Goal: Task Accomplishment & Management: Complete application form

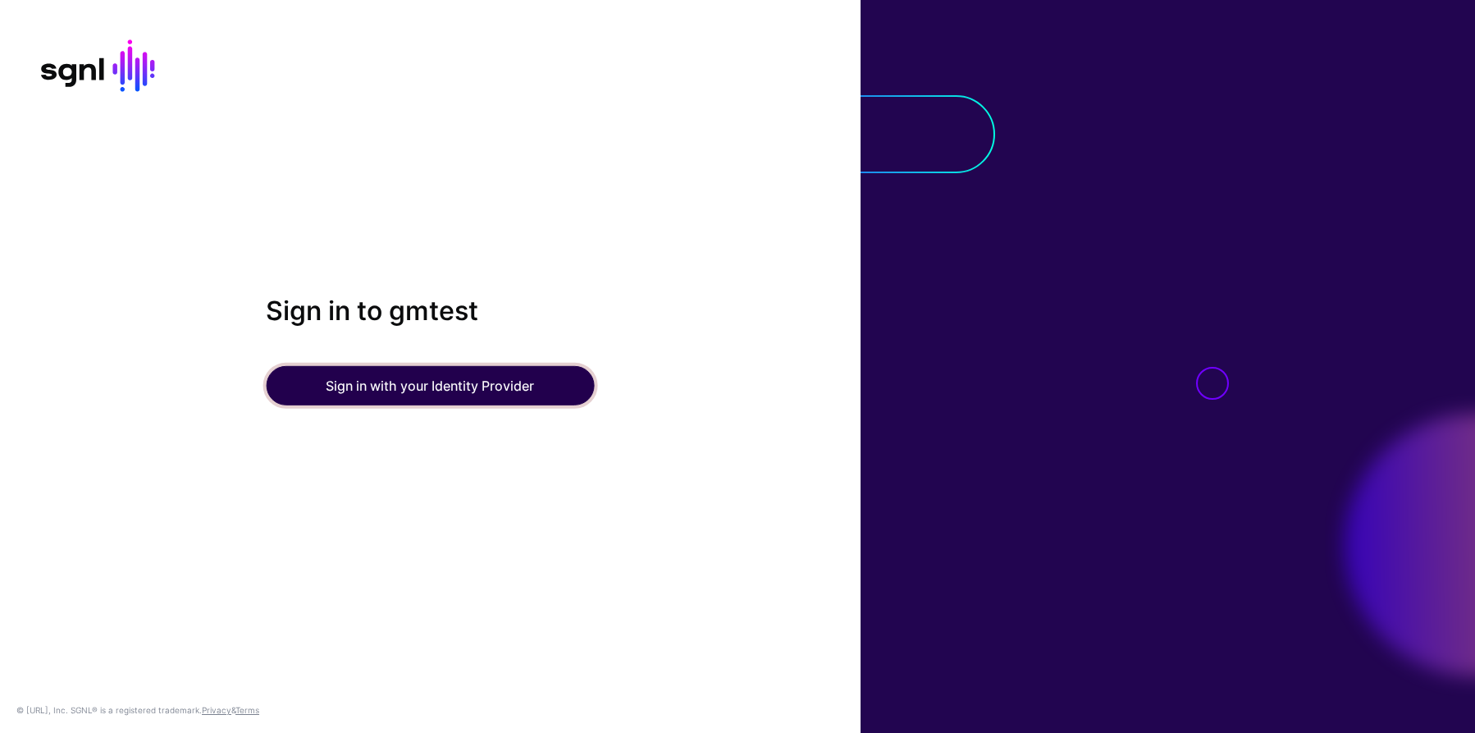
click at [411, 385] on button "Sign in with your Identity Provider" at bounding box center [430, 385] width 328 height 39
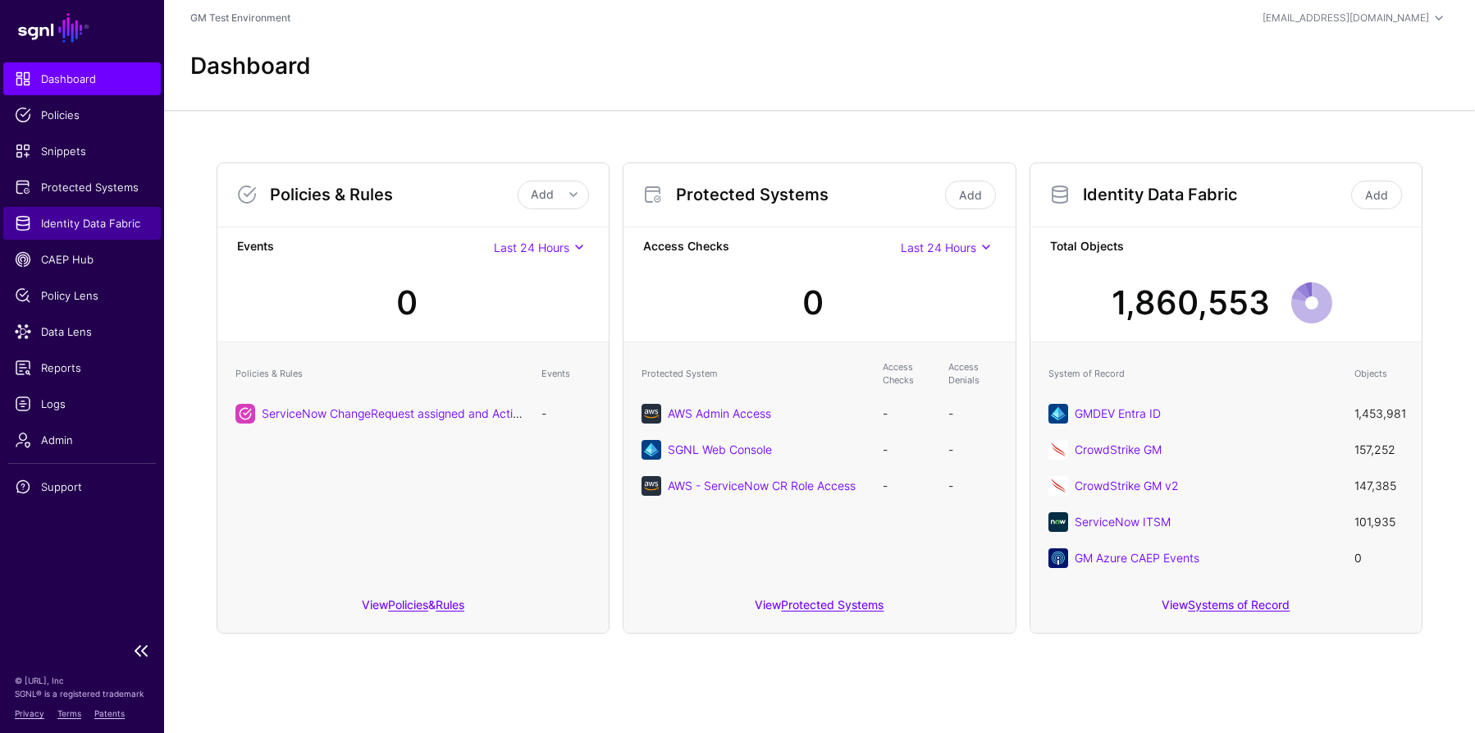
click at [62, 226] on span "Identity Data Fabric" at bounding box center [82, 223] width 135 height 16
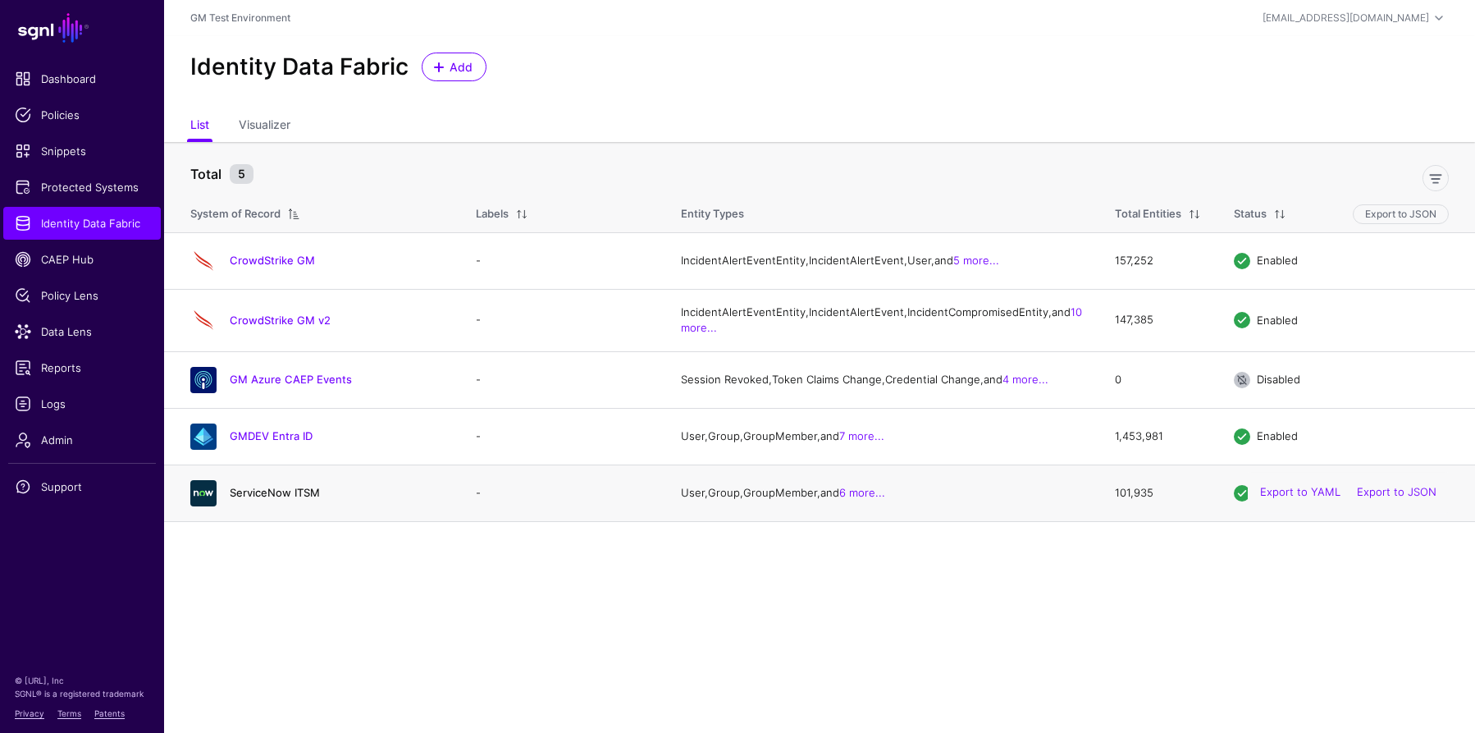
click at [263, 499] on link "ServiceNow ITSM" at bounding box center [275, 492] width 90 height 13
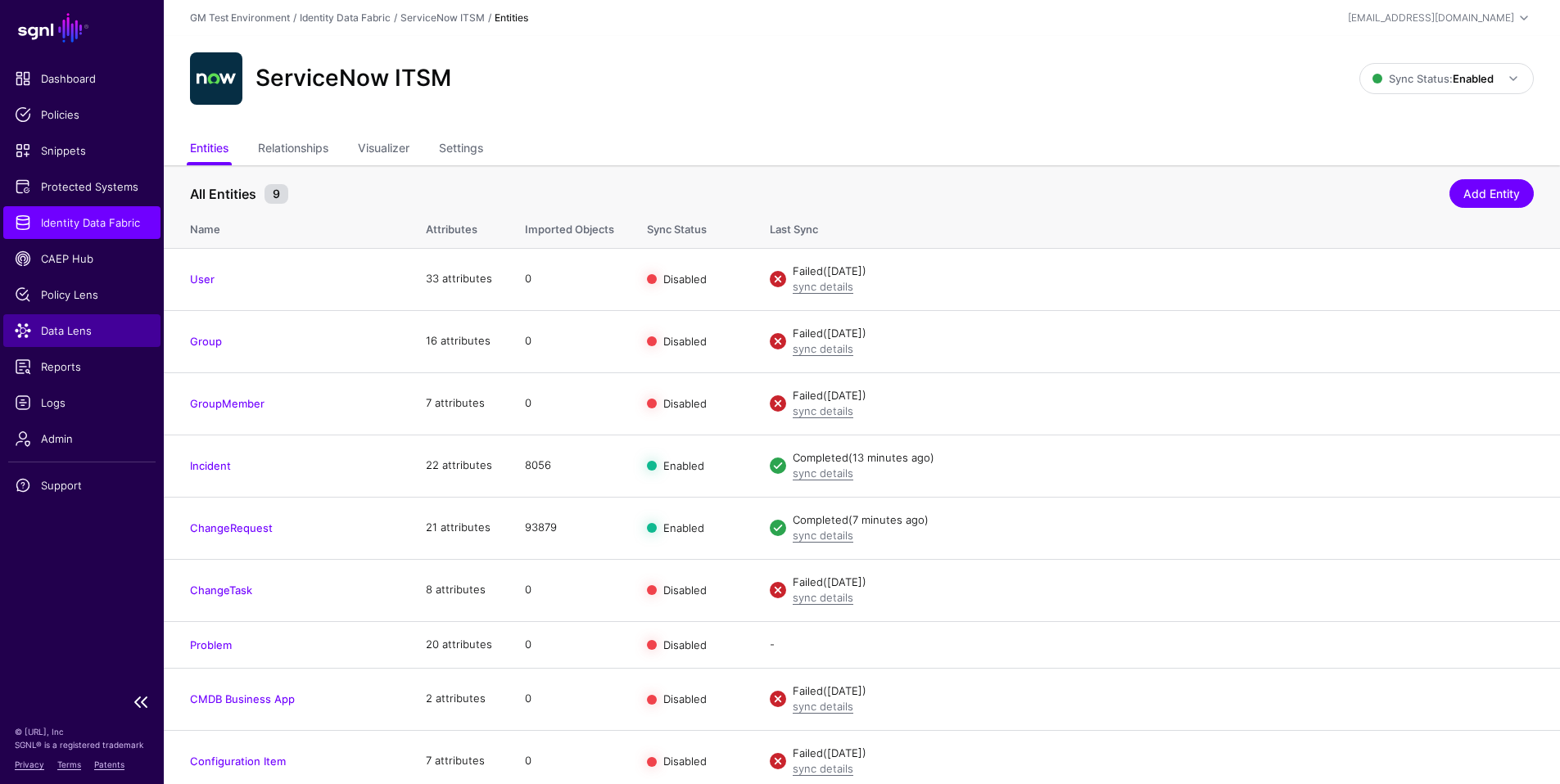
click at [57, 332] on span "Data Lens" at bounding box center [82, 330] width 135 height 16
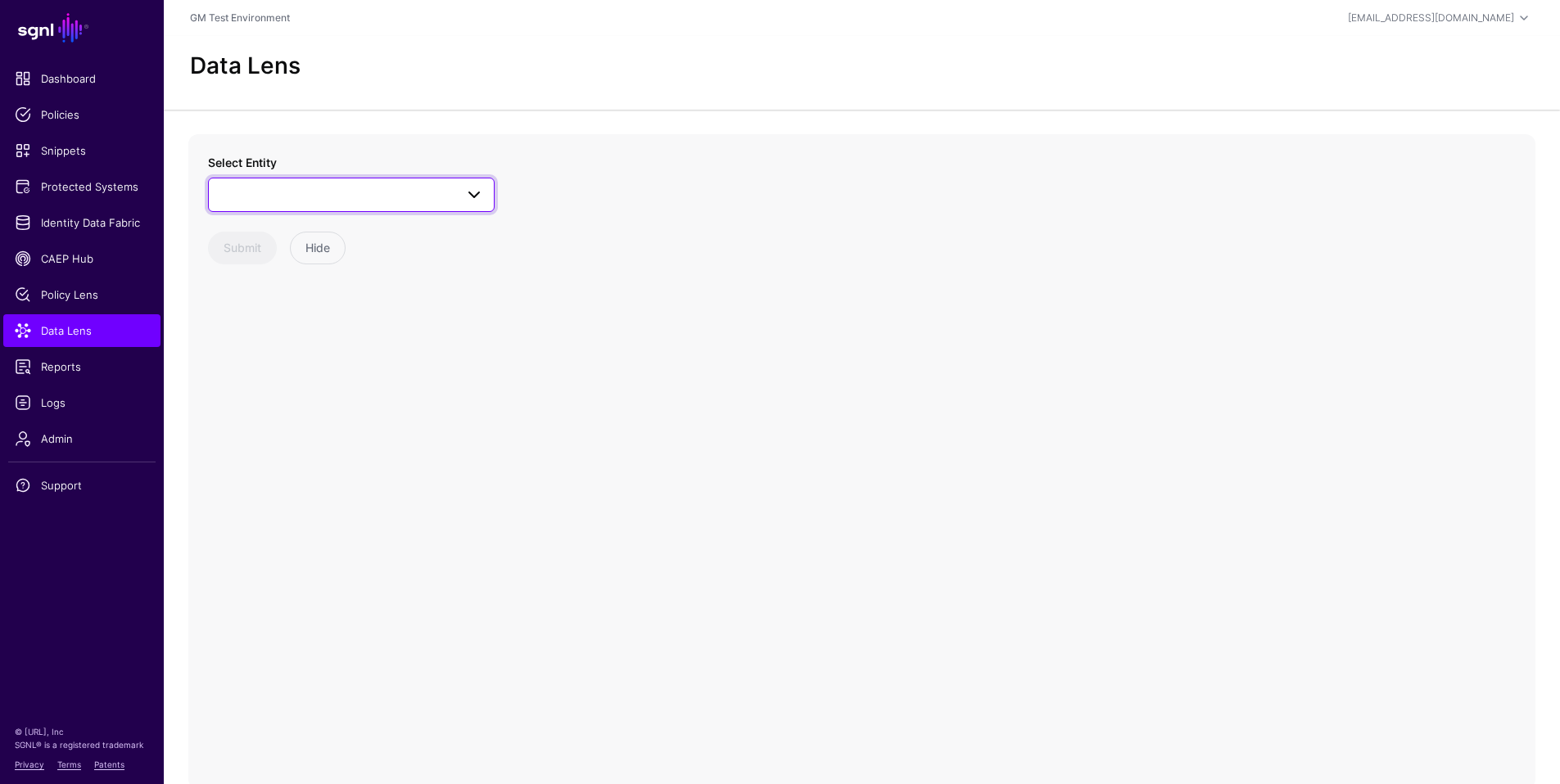
click at [395, 196] on span at bounding box center [351, 195] width 265 height 20
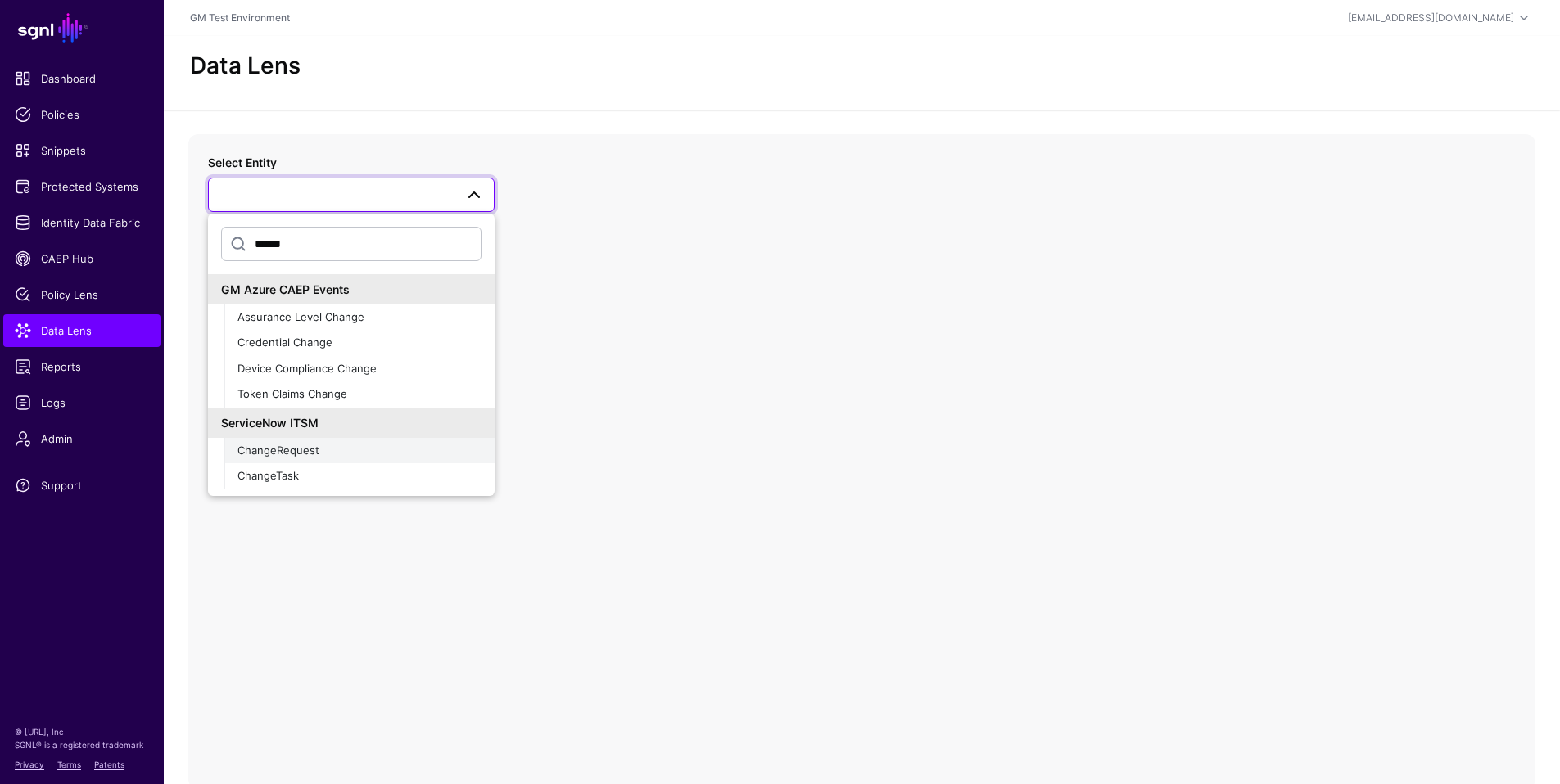
type input "******"
click at [282, 450] on span "ChangeRequest" at bounding box center [278, 450] width 82 height 13
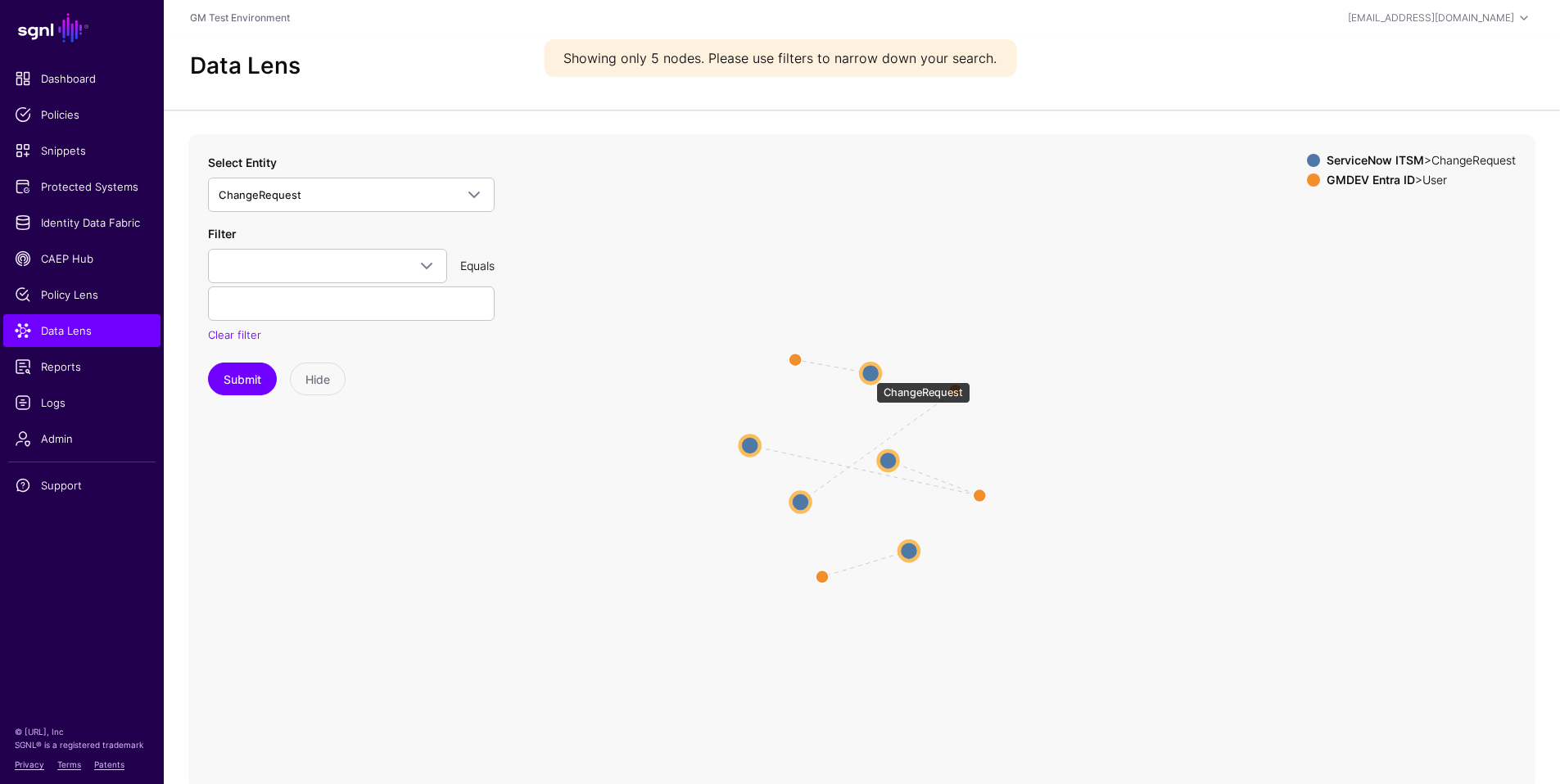
click at [869, 374] on circle at bounding box center [870, 373] width 20 height 20
click at [873, 370] on circle at bounding box center [872, 371] width 20 height 20
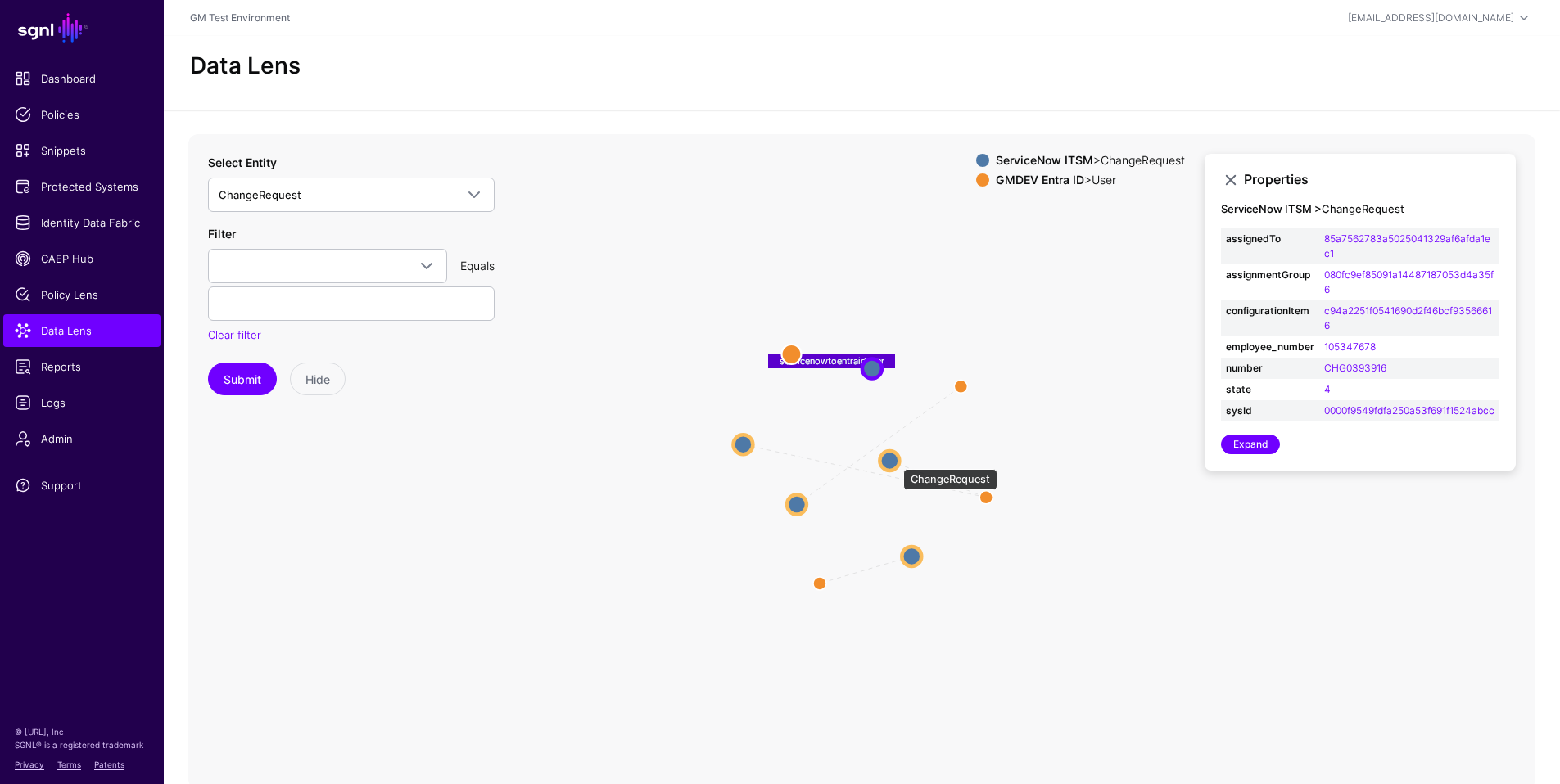
click at [895, 461] on circle at bounding box center [889, 461] width 20 height 20
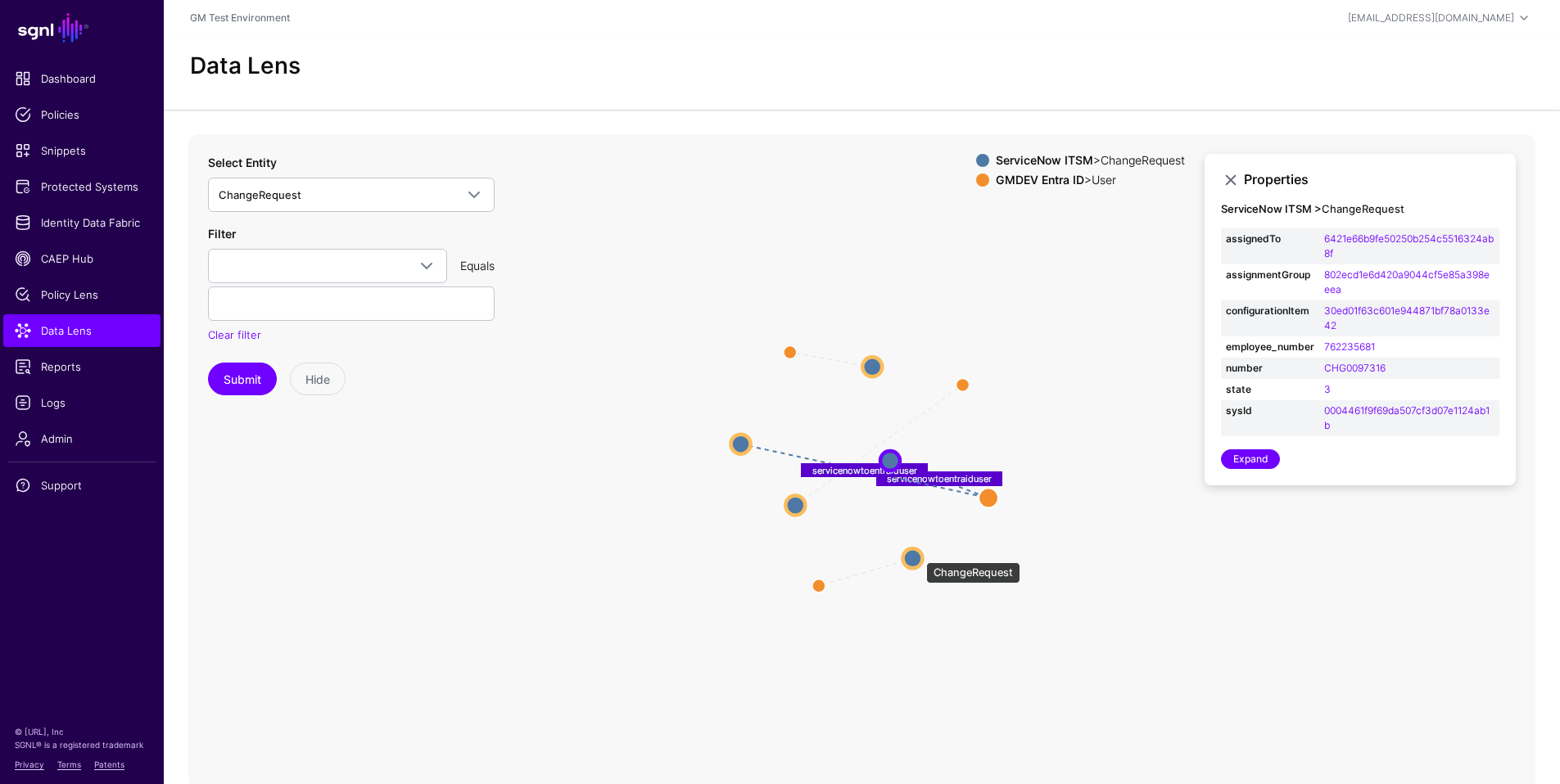
click at [918, 555] on circle at bounding box center [912, 559] width 20 height 20
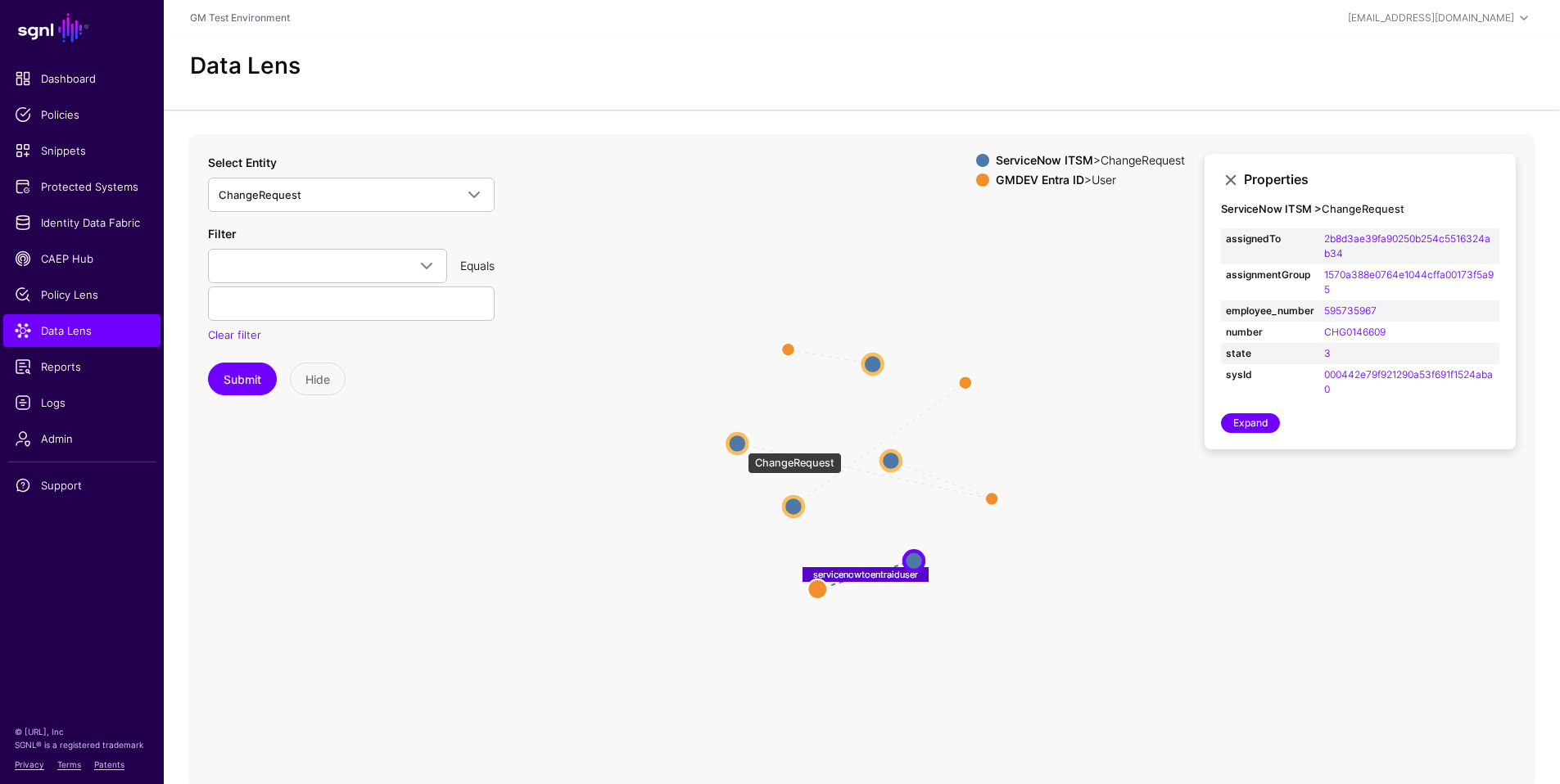
click at [740, 445] on circle at bounding box center [738, 444] width 20 height 20
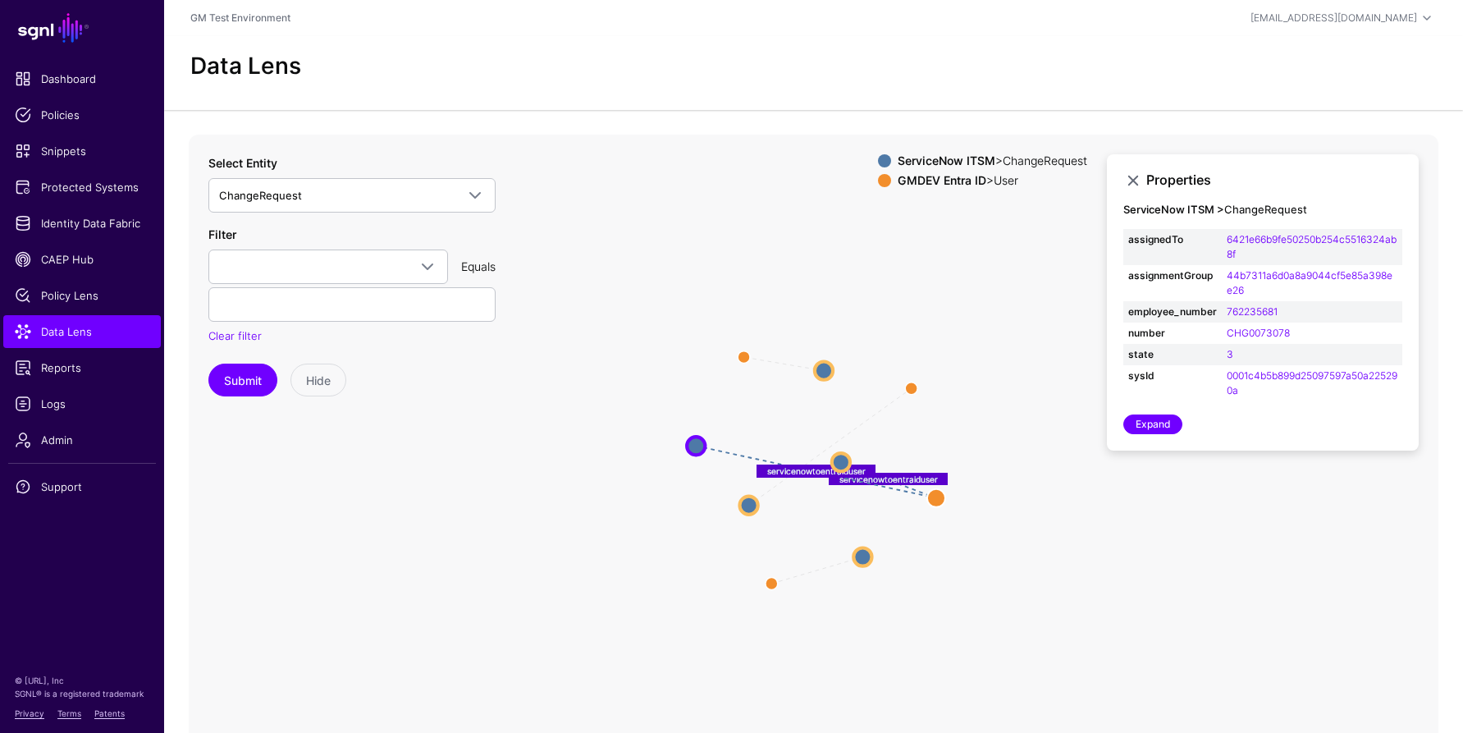
click at [821, 371] on circle at bounding box center [824, 370] width 18 height 18
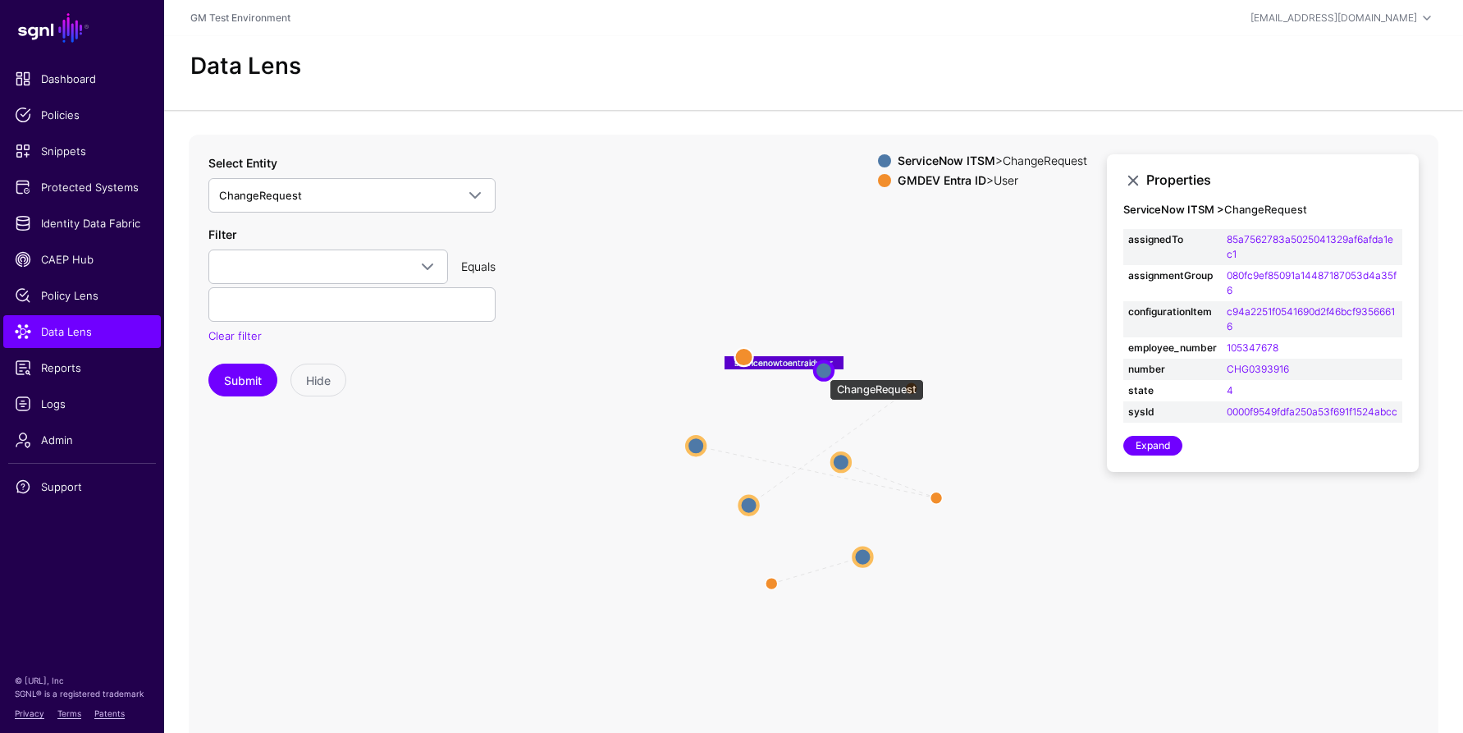
click at [821, 371] on circle at bounding box center [824, 370] width 18 height 18
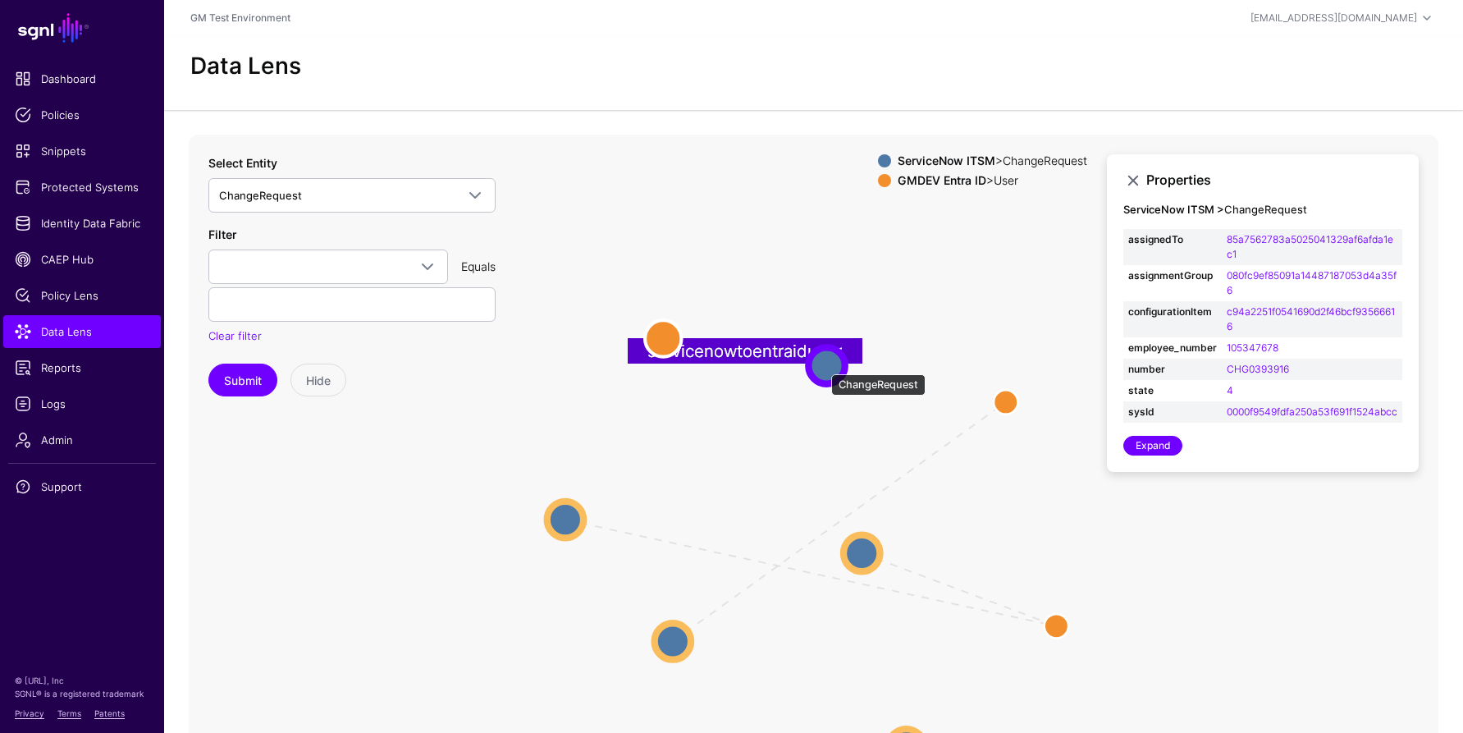
click at [823, 366] on circle at bounding box center [826, 365] width 36 height 36
click at [823, 366] on circle at bounding box center [826, 364] width 36 height 36
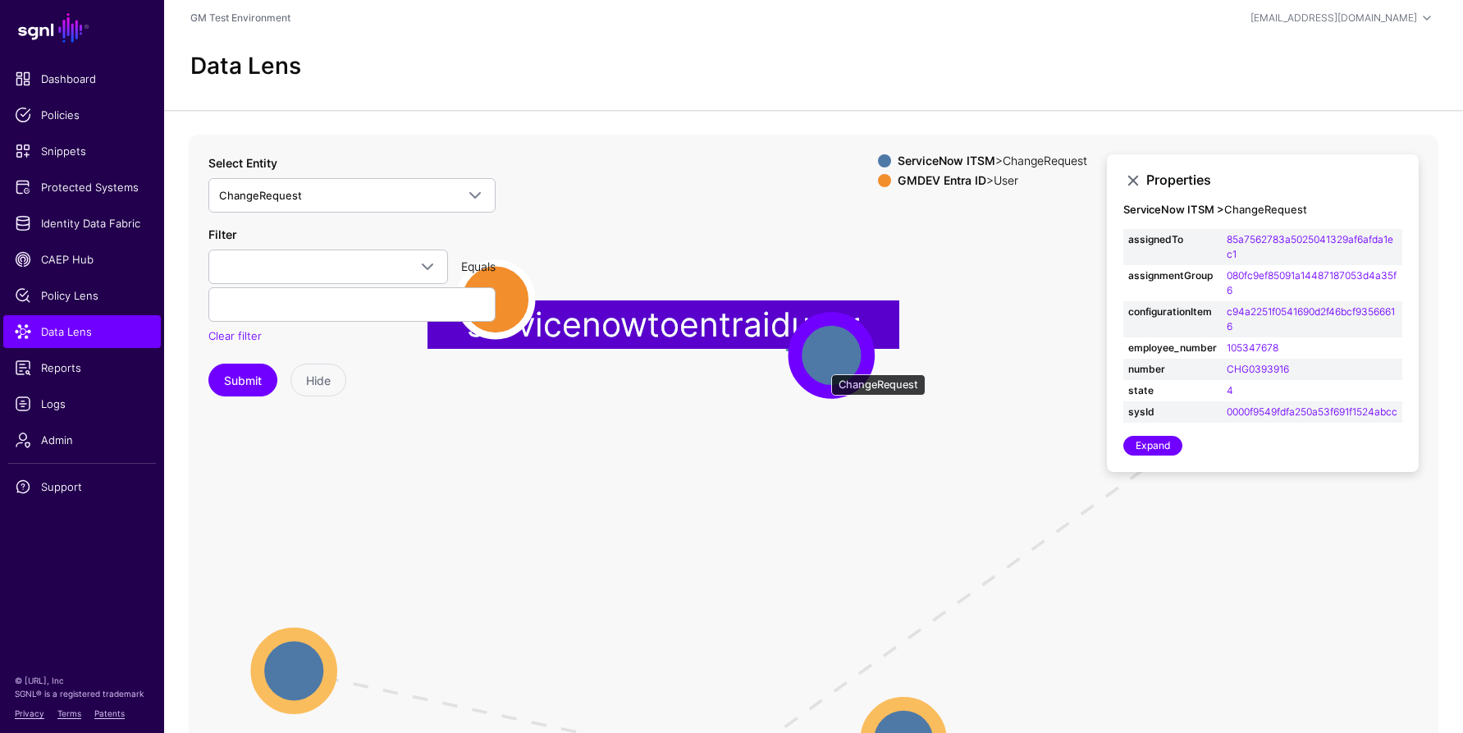
click at [823, 366] on circle at bounding box center [831, 354] width 73 height 73
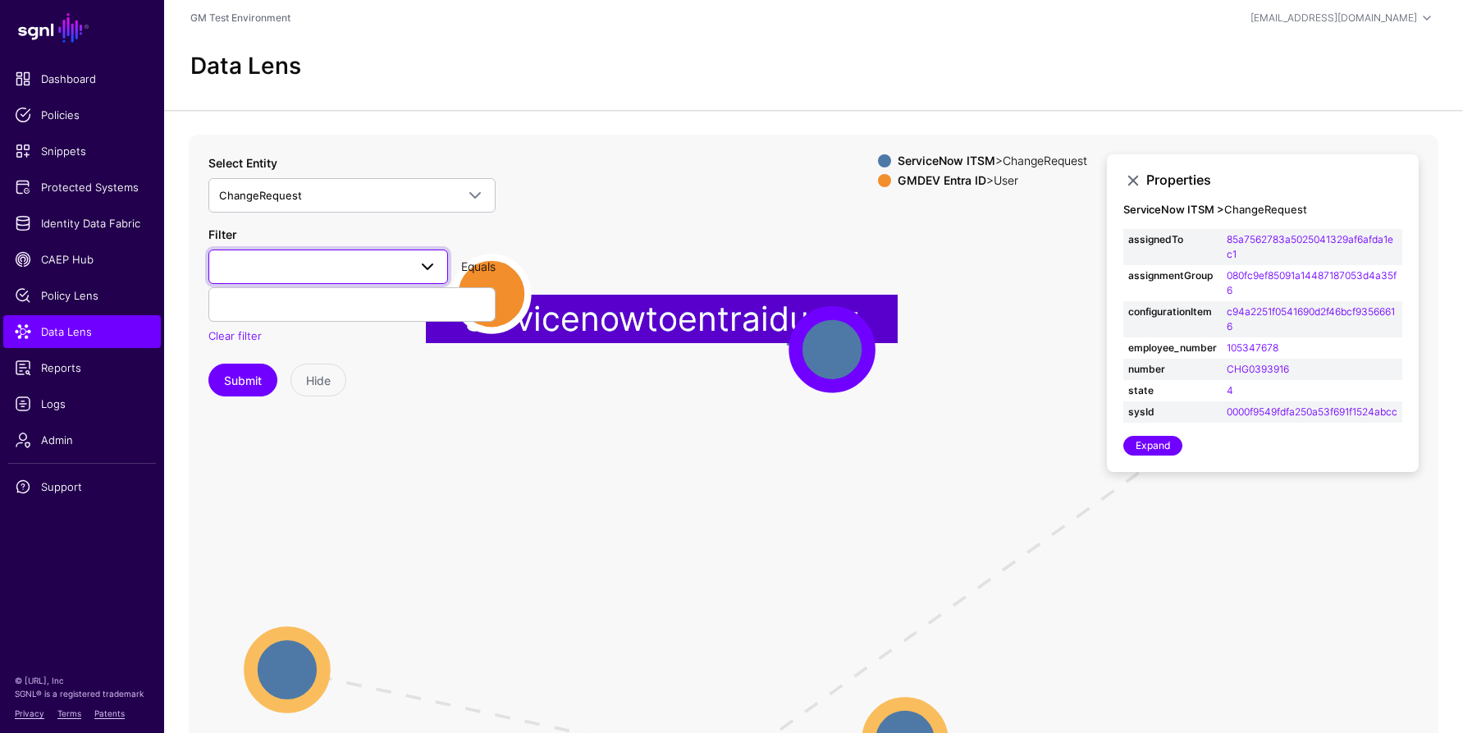
click at [423, 266] on span at bounding box center [428, 267] width 20 height 20
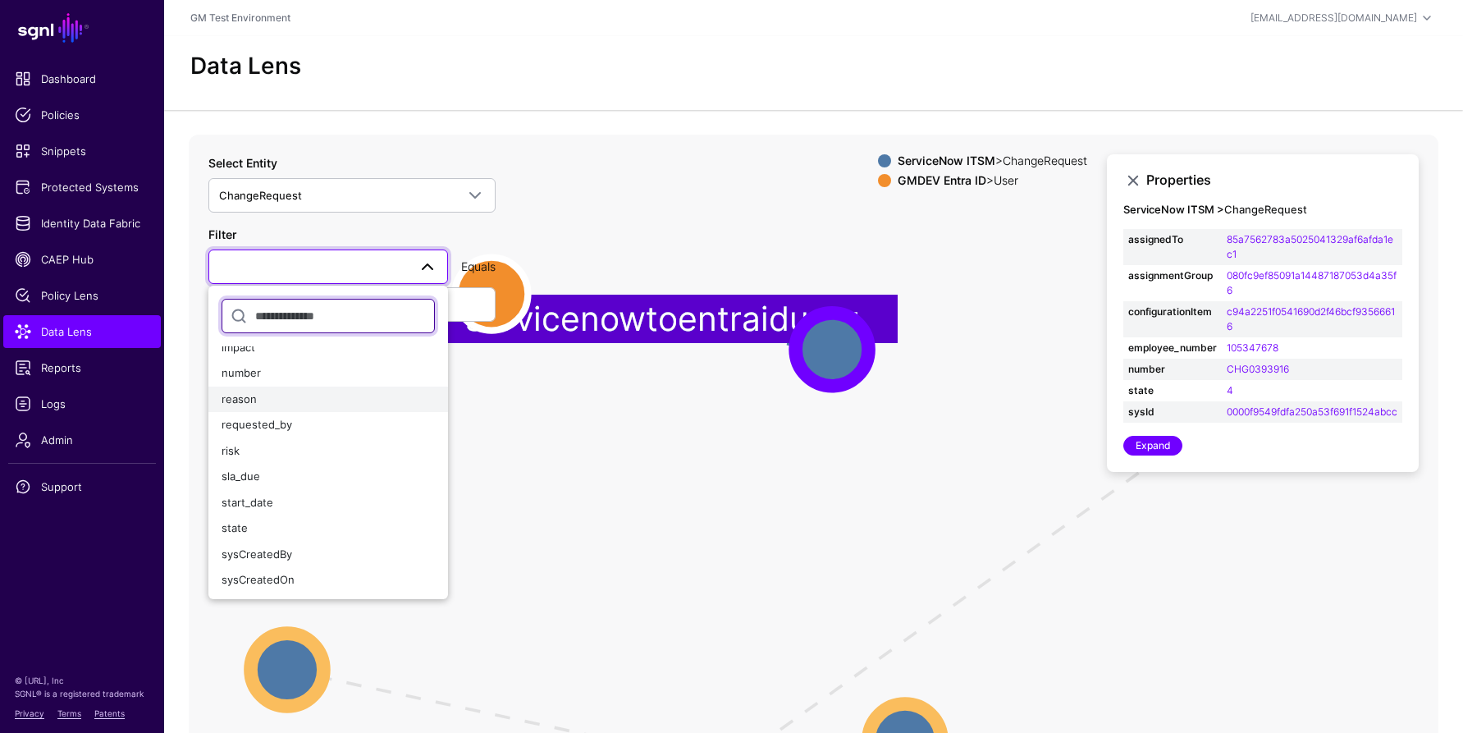
scroll to position [204, 0]
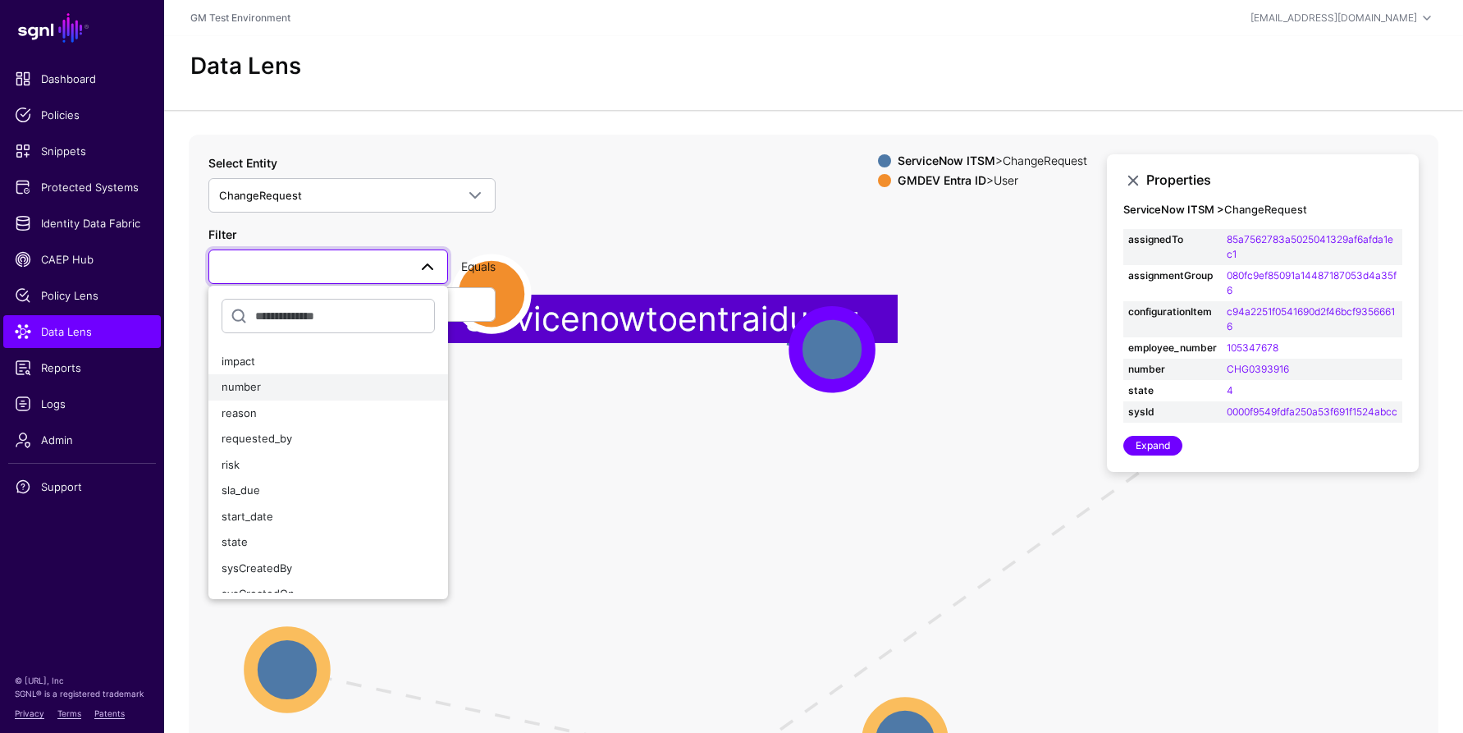
click at [252, 393] on span "number" at bounding box center [241, 386] width 39 height 13
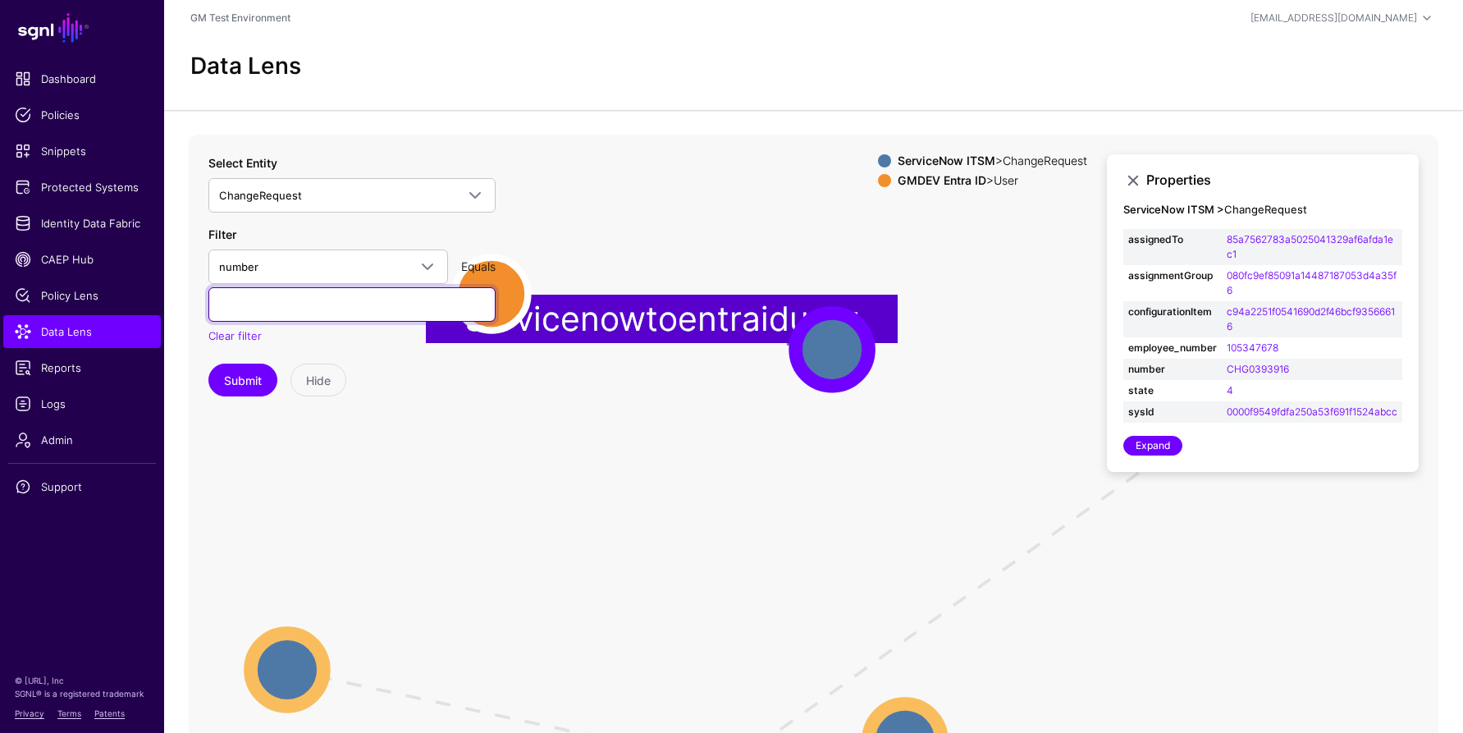
click at [270, 300] on input "text" at bounding box center [351, 304] width 287 height 34
paste input "**********"
type input "**********"
click at [208, 364] on button "Submit" at bounding box center [242, 380] width 69 height 33
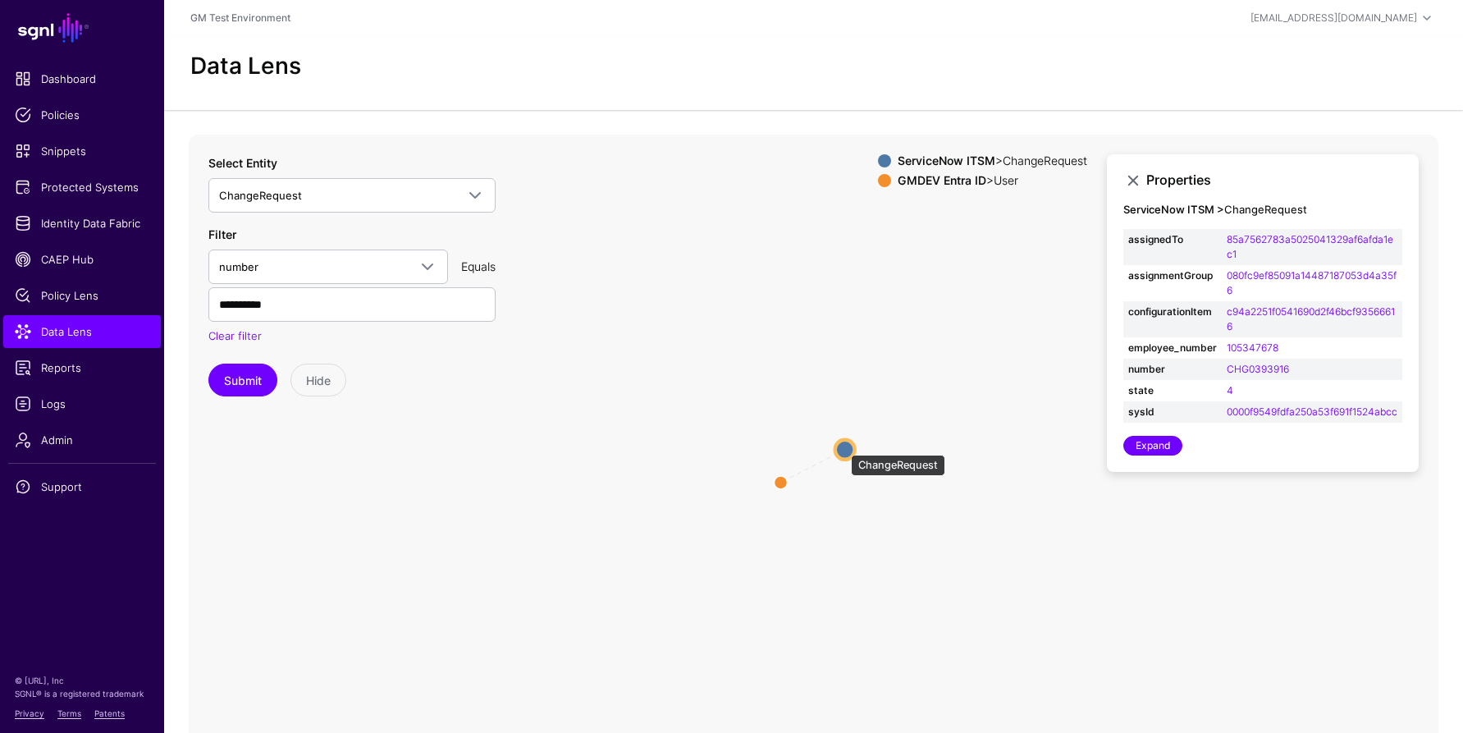
click at [843, 446] on circle at bounding box center [845, 449] width 20 height 20
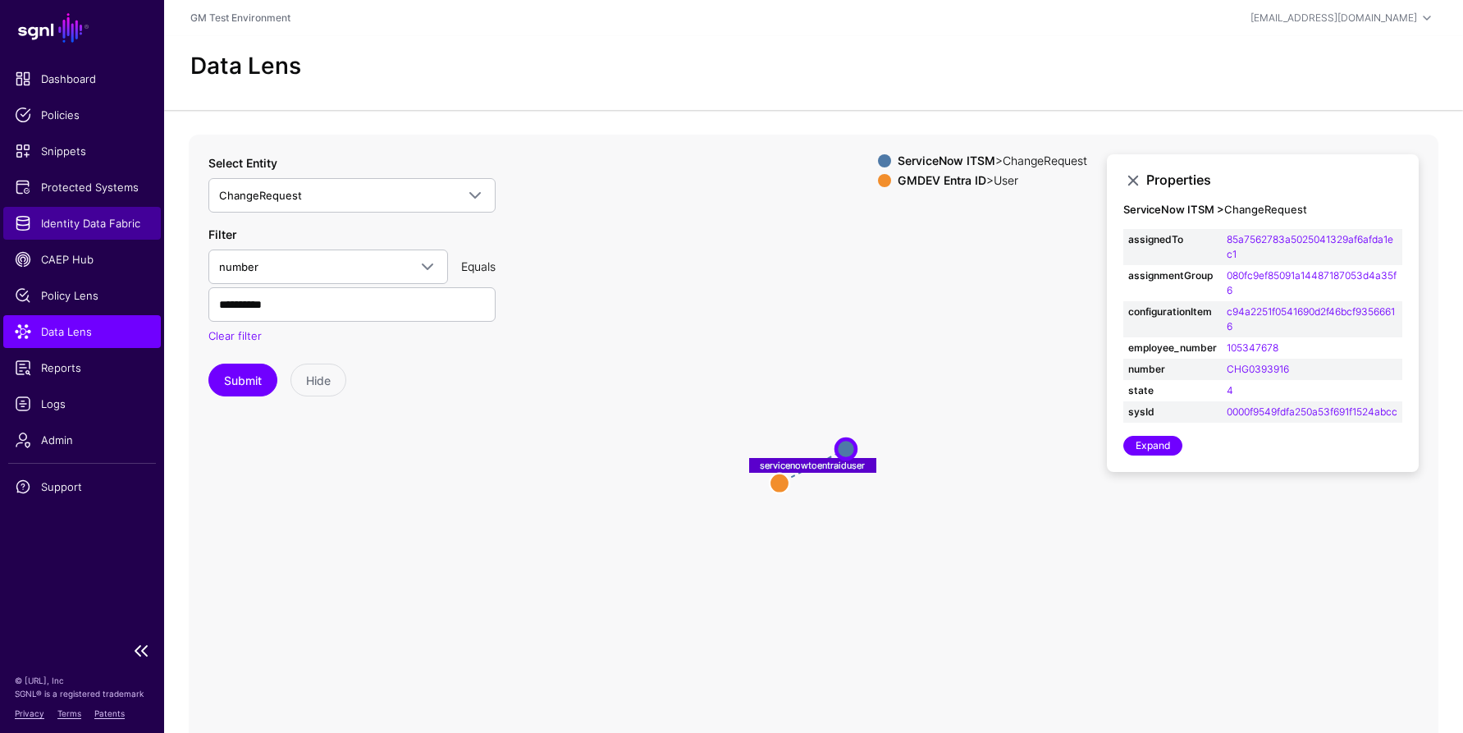
click at [66, 226] on span "Identity Data Fabric" at bounding box center [82, 223] width 135 height 16
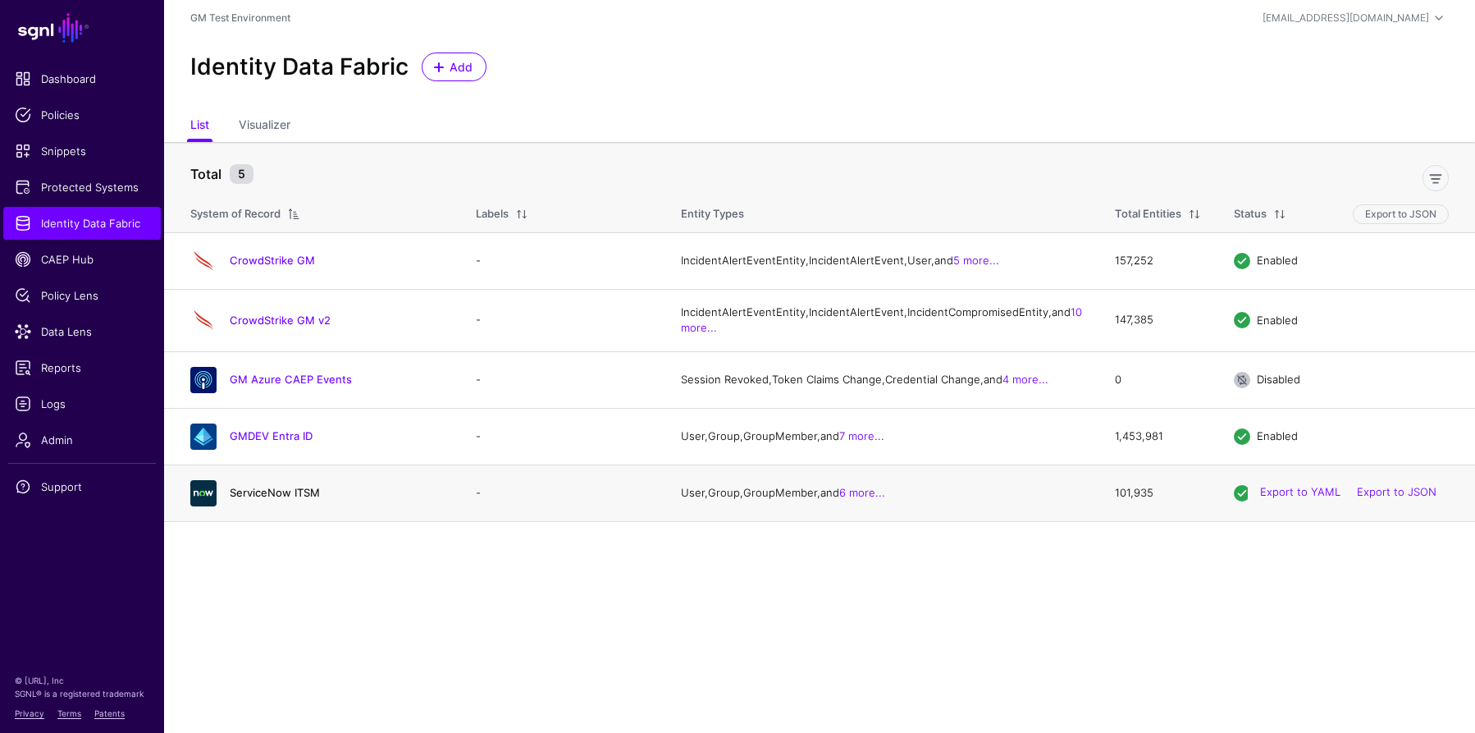
click at [266, 499] on link "ServiceNow ITSM" at bounding box center [275, 492] width 90 height 13
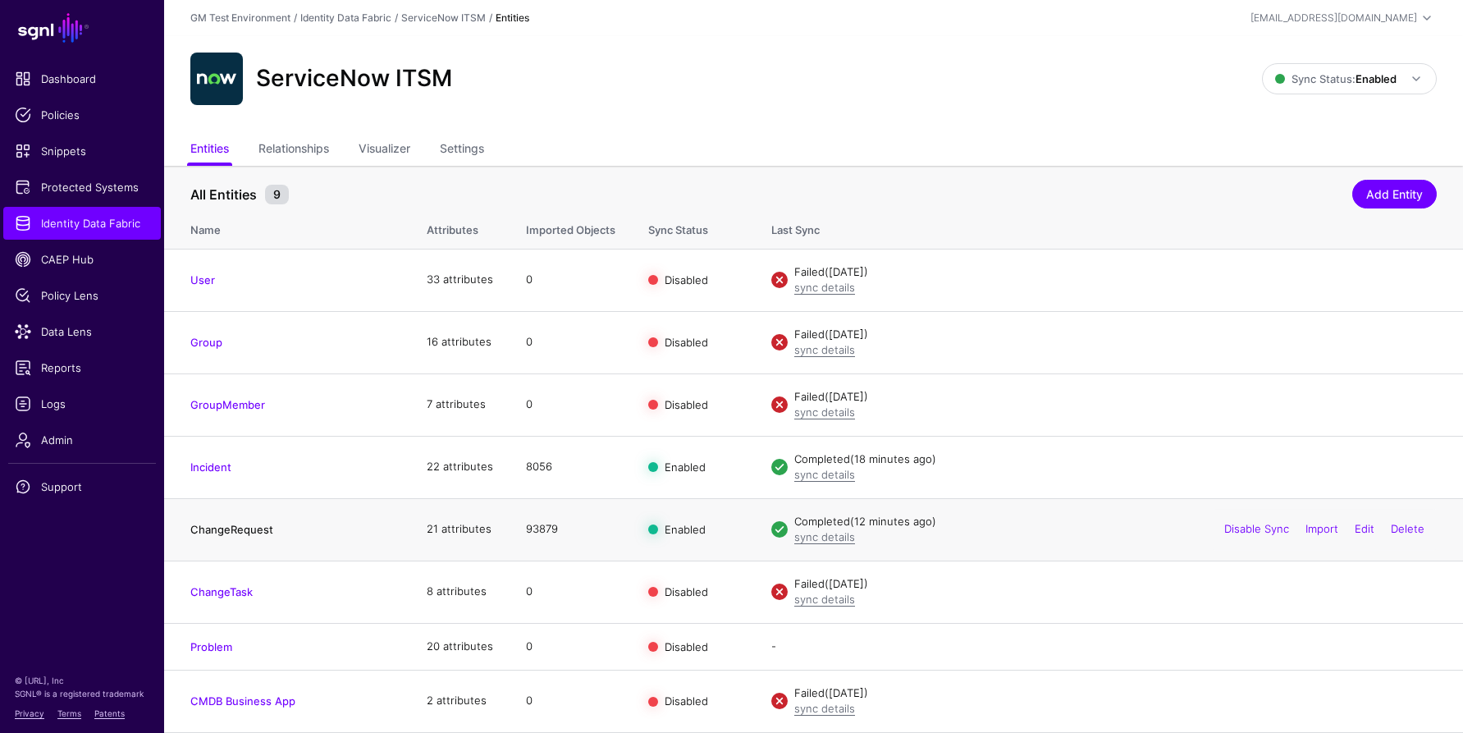
click at [227, 526] on link "ChangeRequest" at bounding box center [231, 529] width 83 height 13
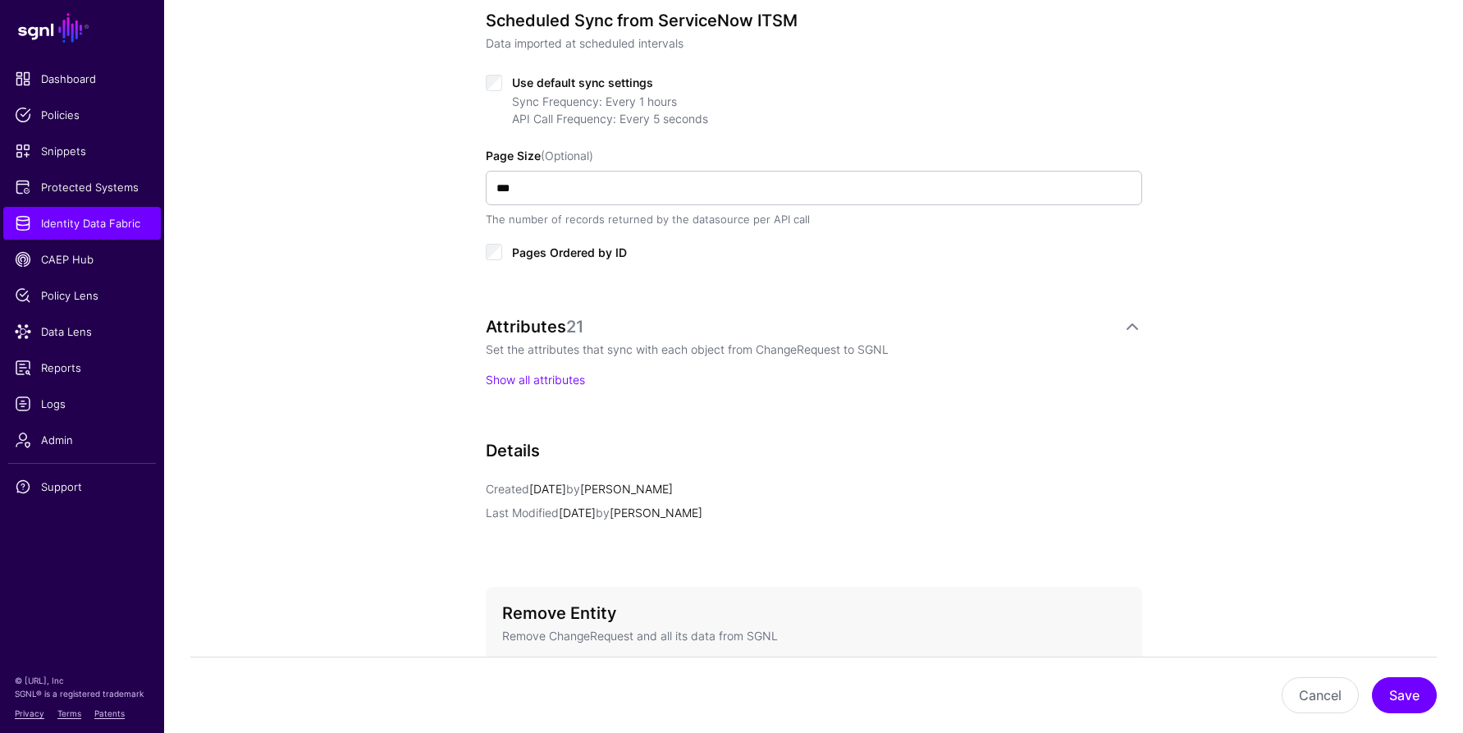
scroll to position [876, 0]
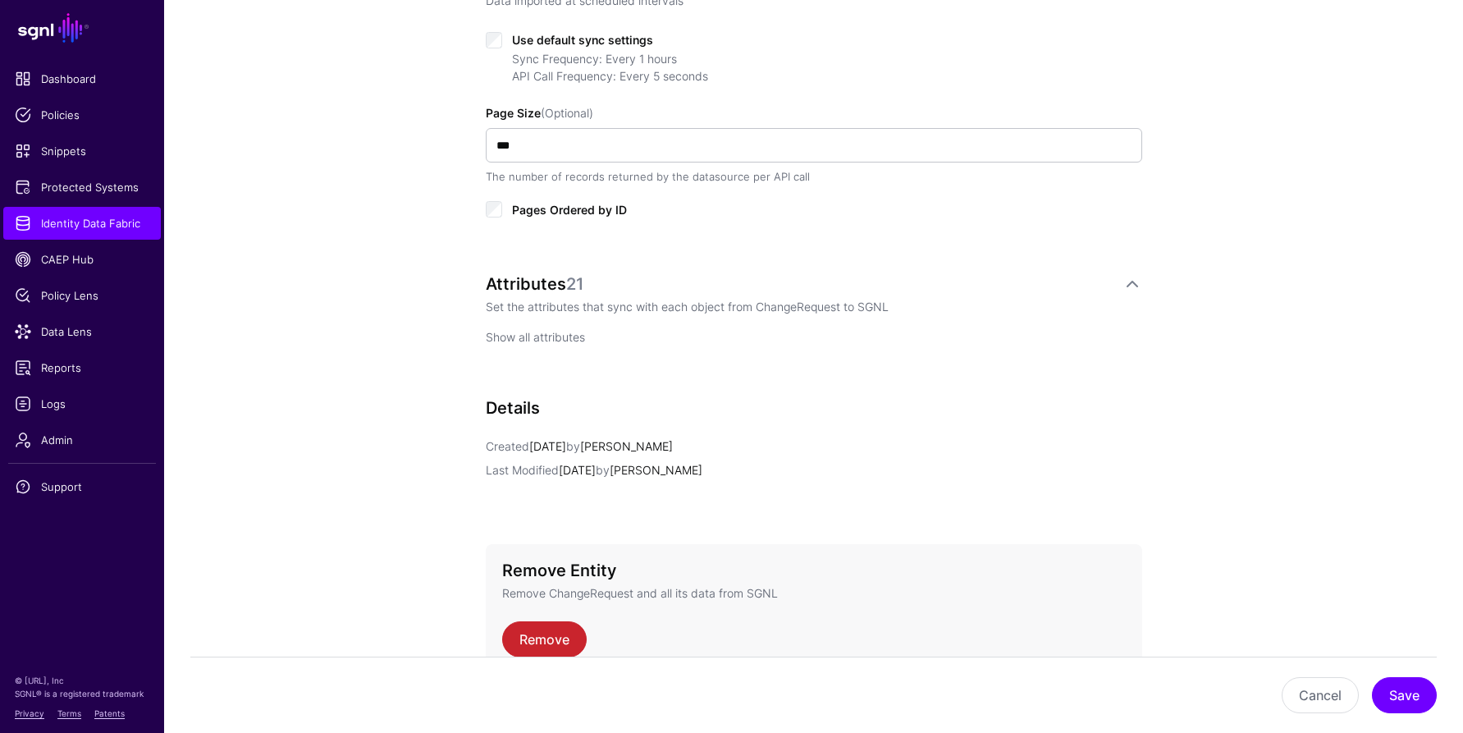
click at [524, 339] on link "Show all attributes" at bounding box center [535, 337] width 99 height 14
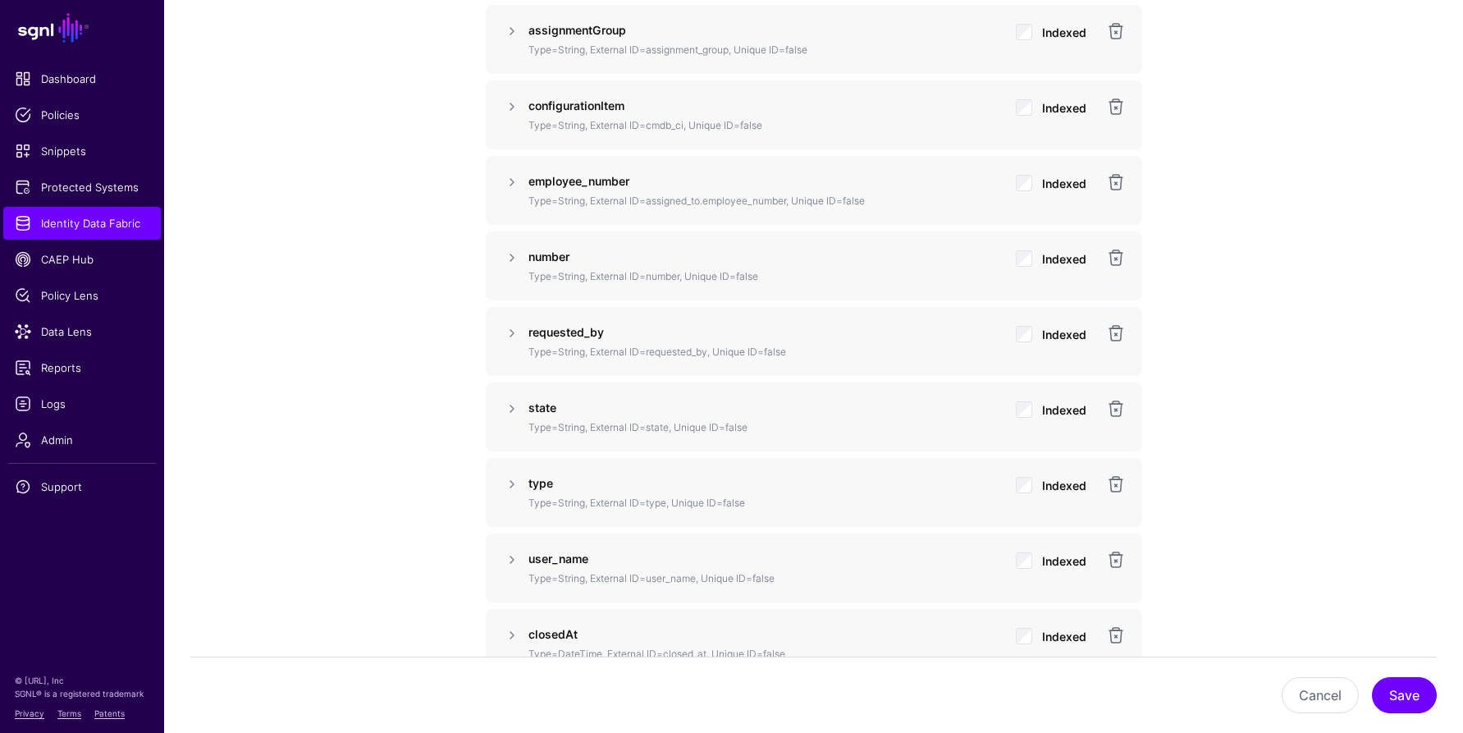
scroll to position [1566, 0]
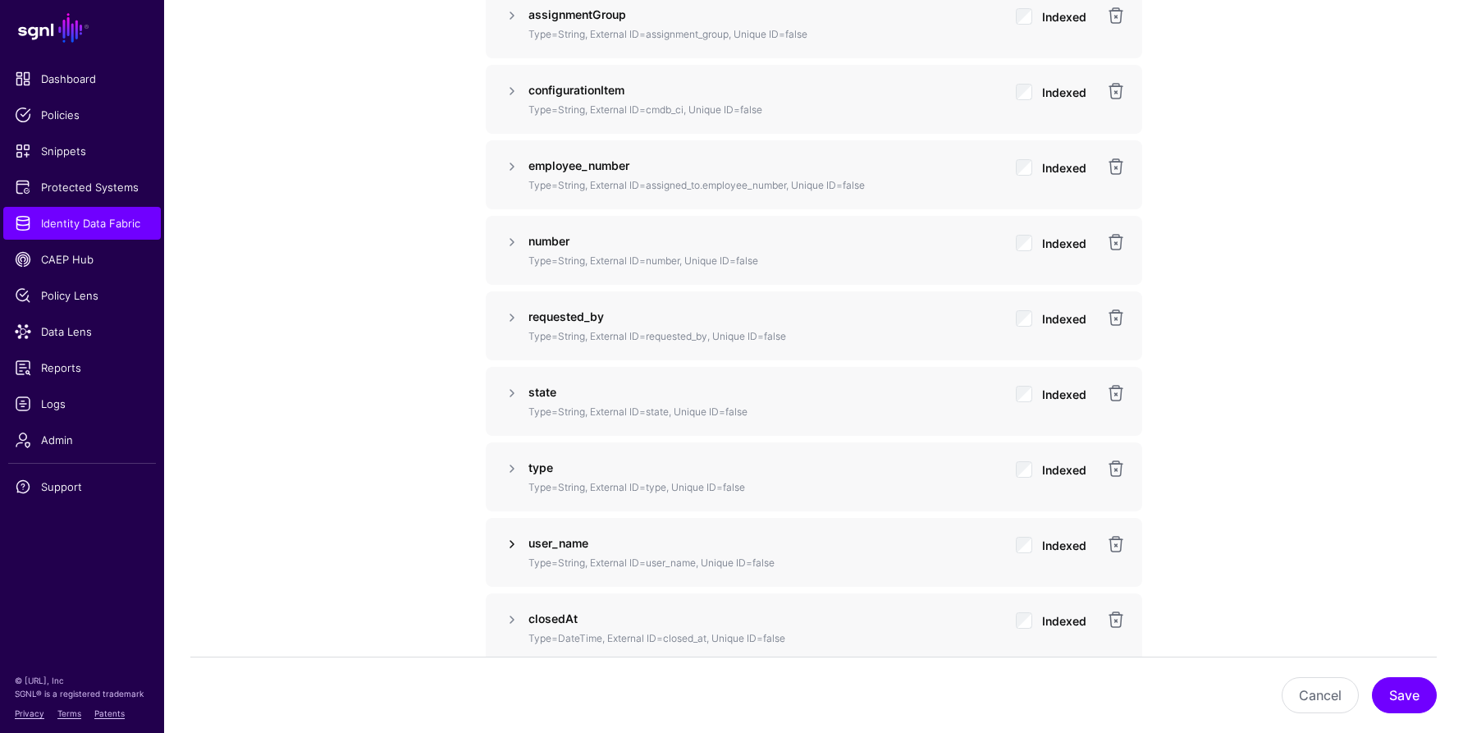
click at [513, 542] on link at bounding box center [512, 544] width 20 height 20
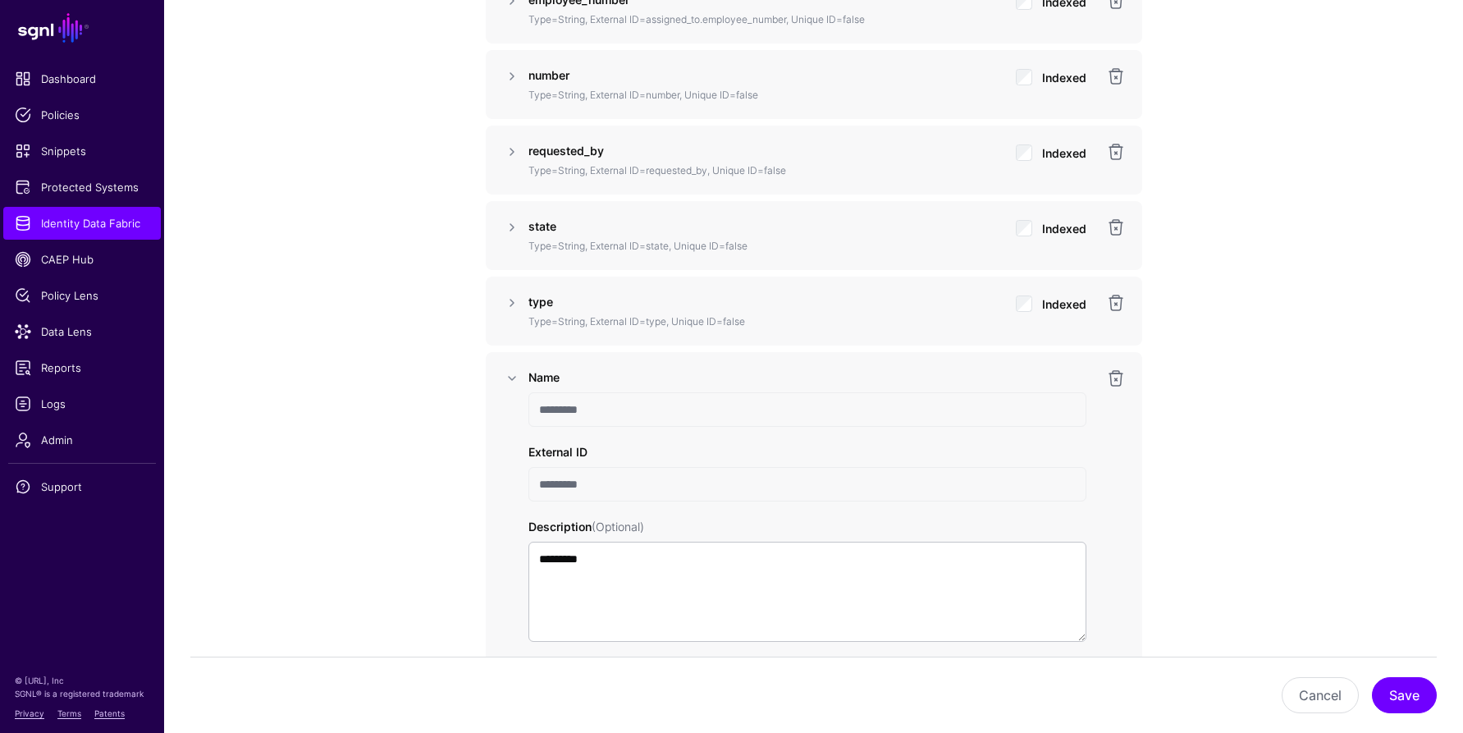
scroll to position [1712, 0]
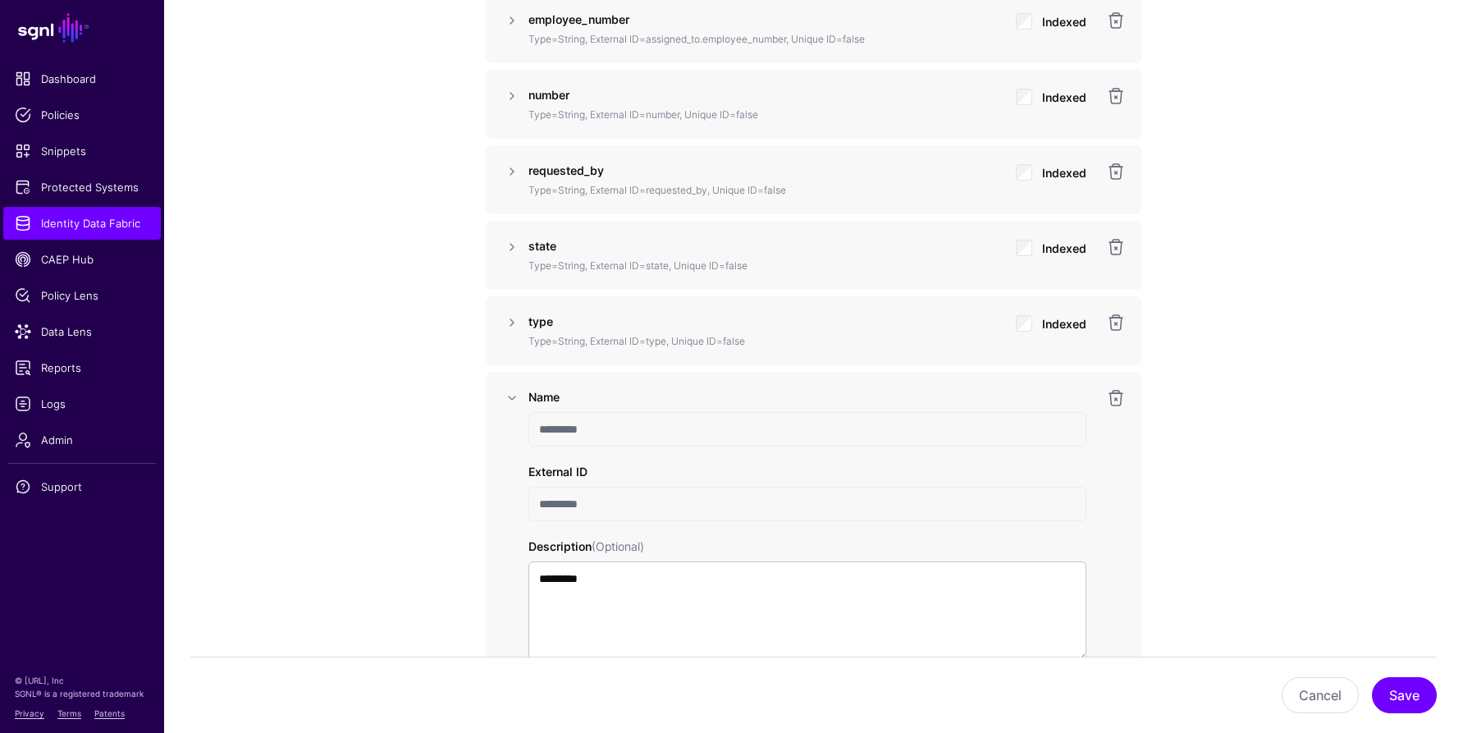
click at [571, 499] on input "*********" at bounding box center [807, 504] width 558 height 34
drag, startPoint x: 607, startPoint y: 505, endPoint x: 530, endPoint y: 505, distance: 77.1
click at [530, 505] on input "*********" at bounding box center [807, 504] width 558 height 34
click at [652, 507] on input "*********" at bounding box center [807, 504] width 558 height 34
drag, startPoint x: 611, startPoint y: 510, endPoint x: 524, endPoint y: 505, distance: 86.3
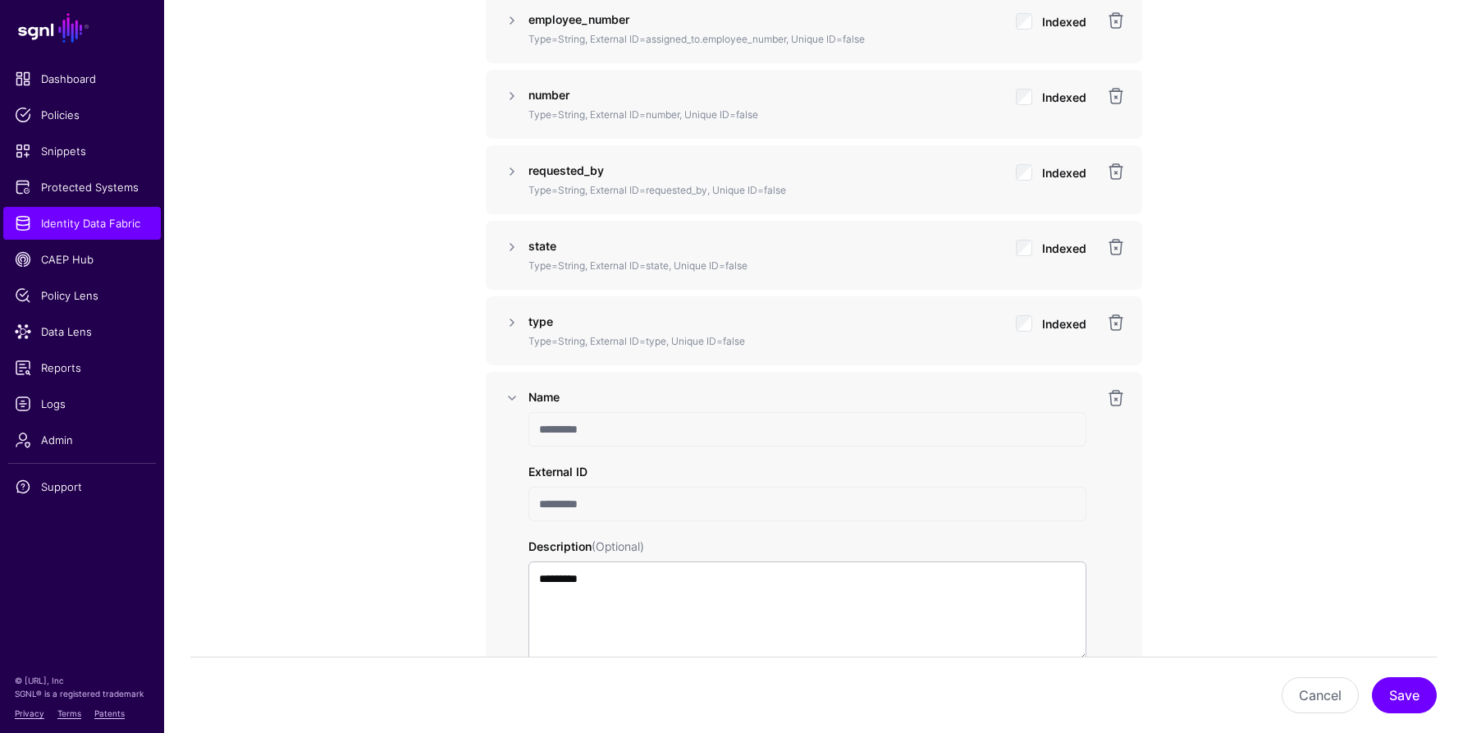
click at [524, 505] on div "Name ********* External ID ********* Description (Optional) ********* Type ****…" at bounding box center [814, 651] width 584 height 526
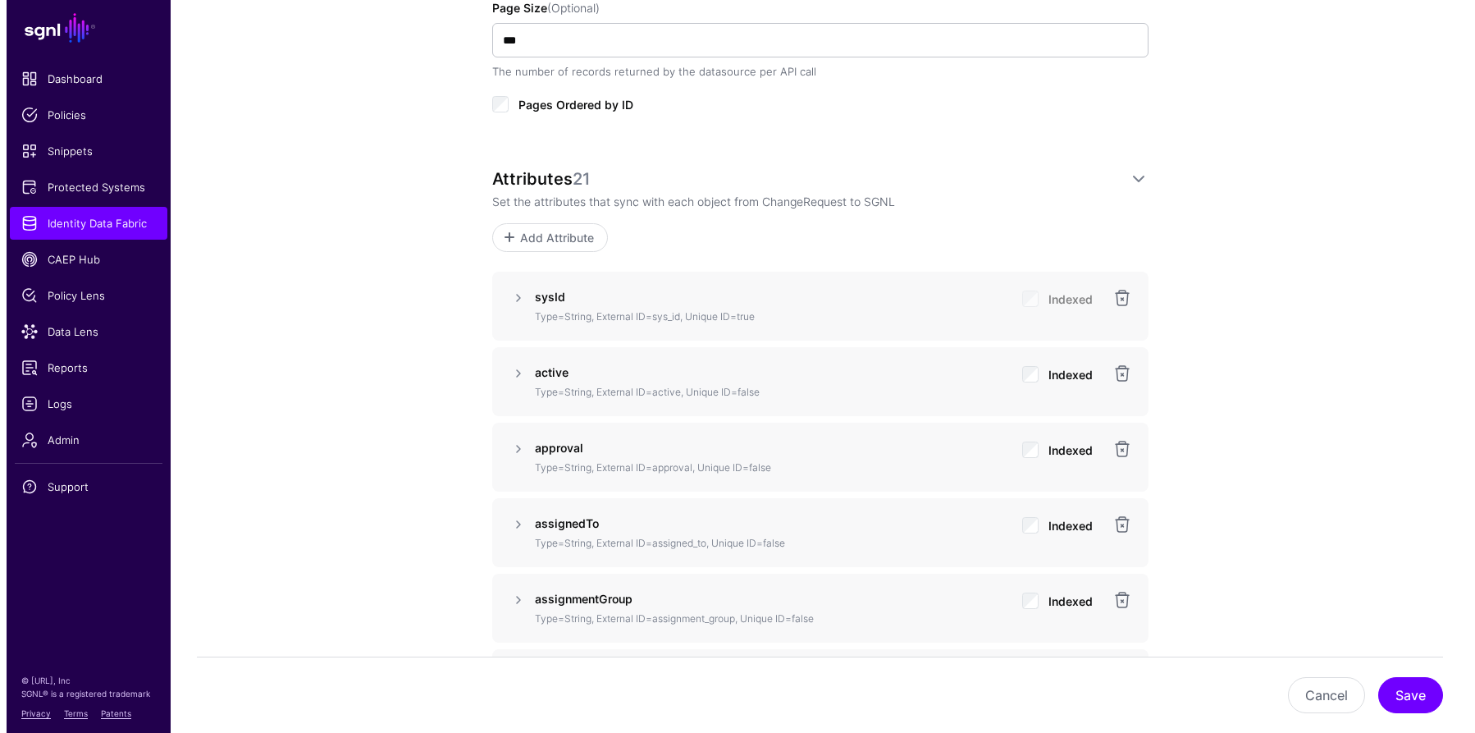
scroll to position [982, 0]
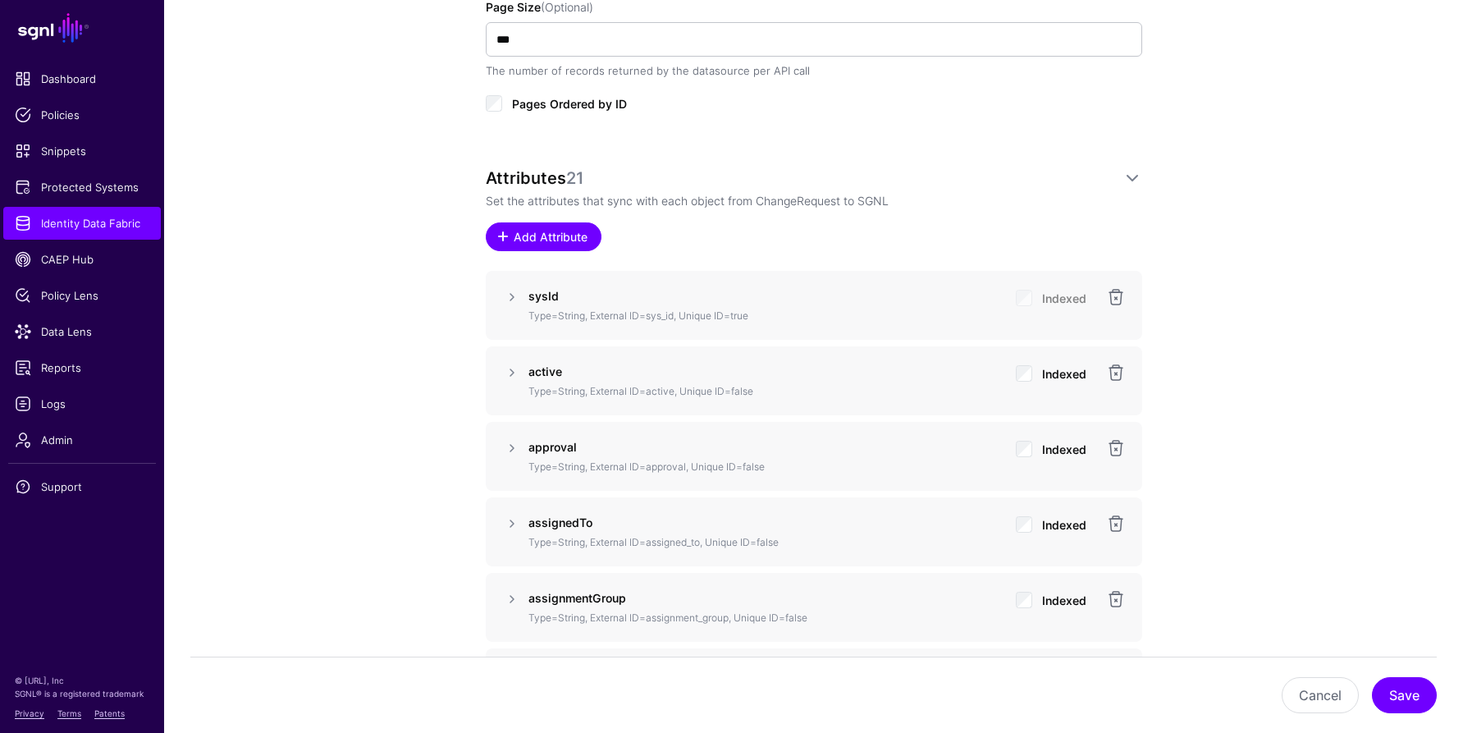
click at [510, 233] on span at bounding box center [504, 236] width 14 height 13
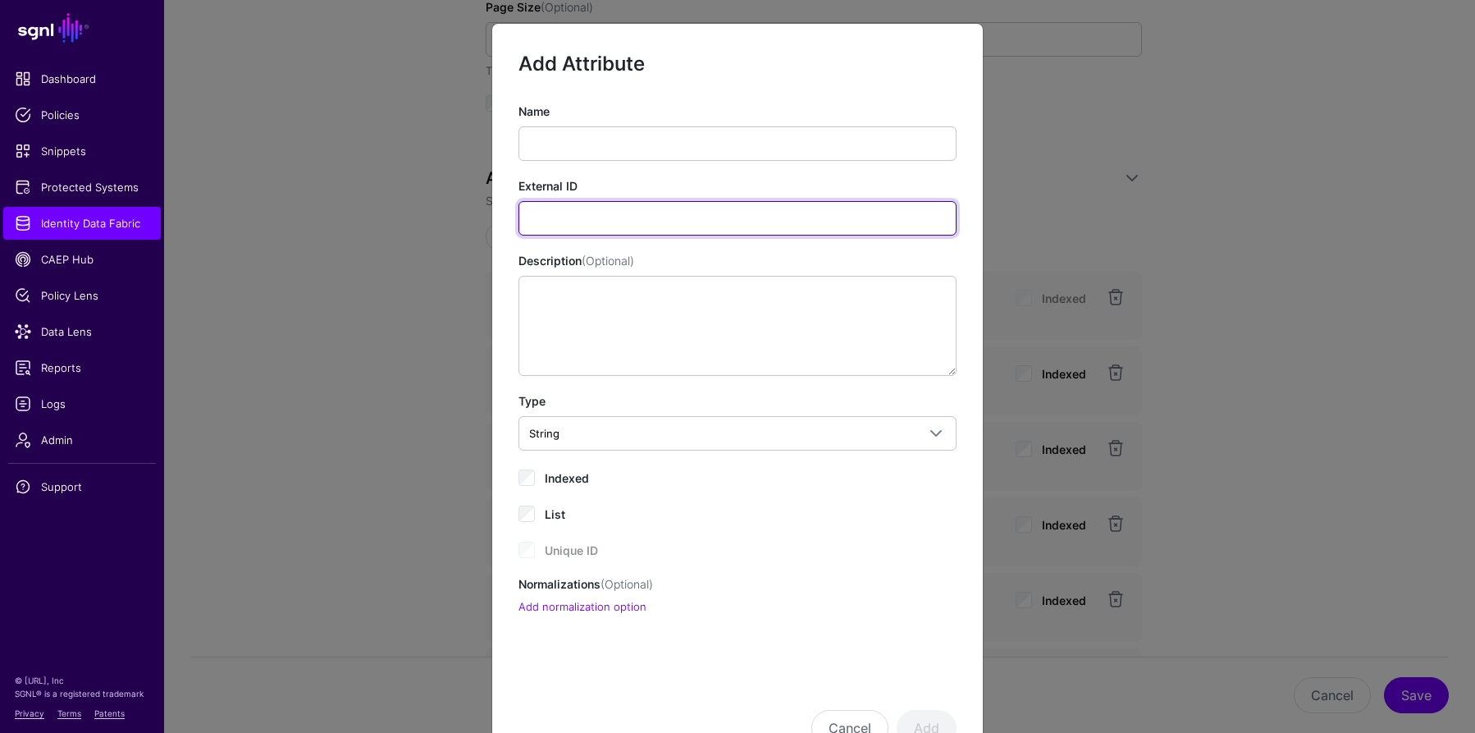
click at [560, 218] on input "External ID" at bounding box center [738, 218] width 438 height 34
paste input "**********"
type input "**********"
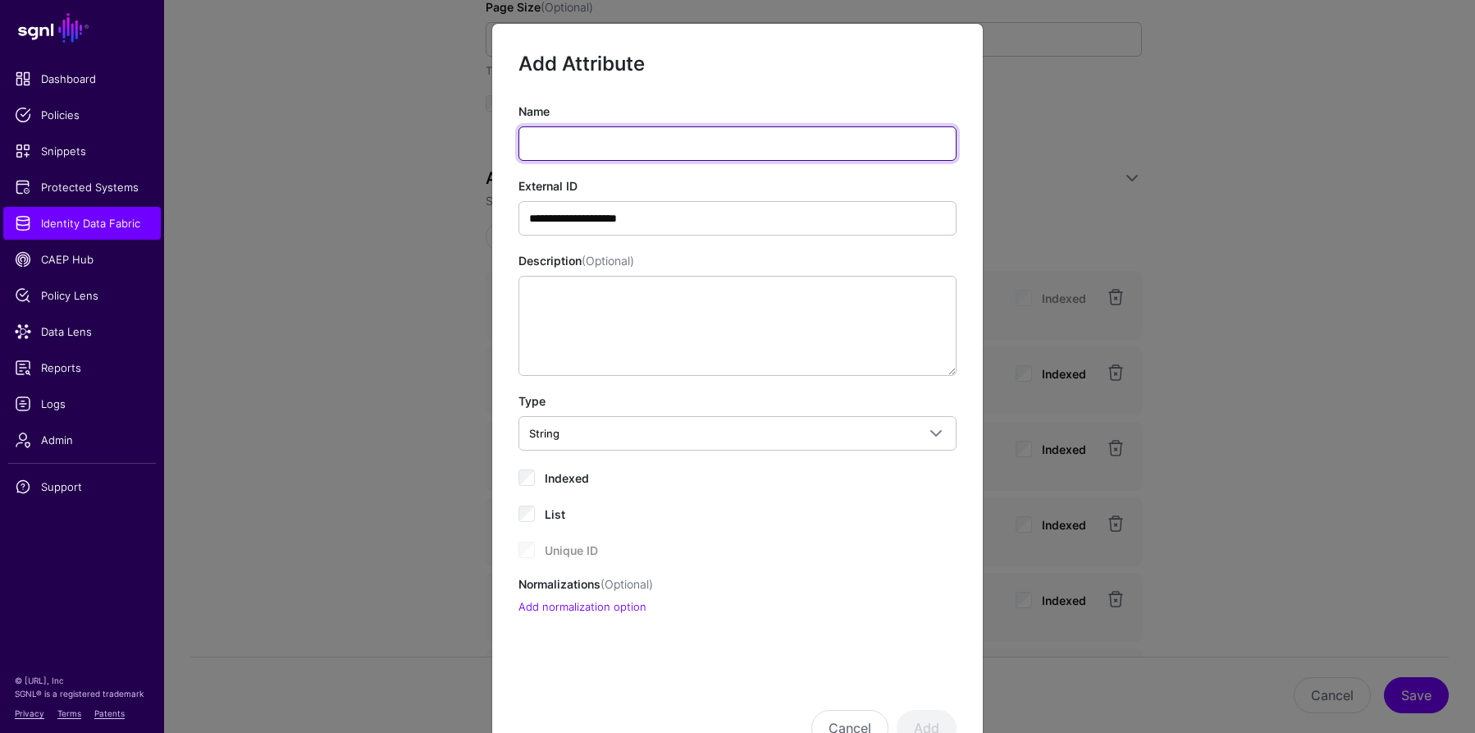
click at [567, 140] on input "Name" at bounding box center [738, 143] width 438 height 34
type input "**********"
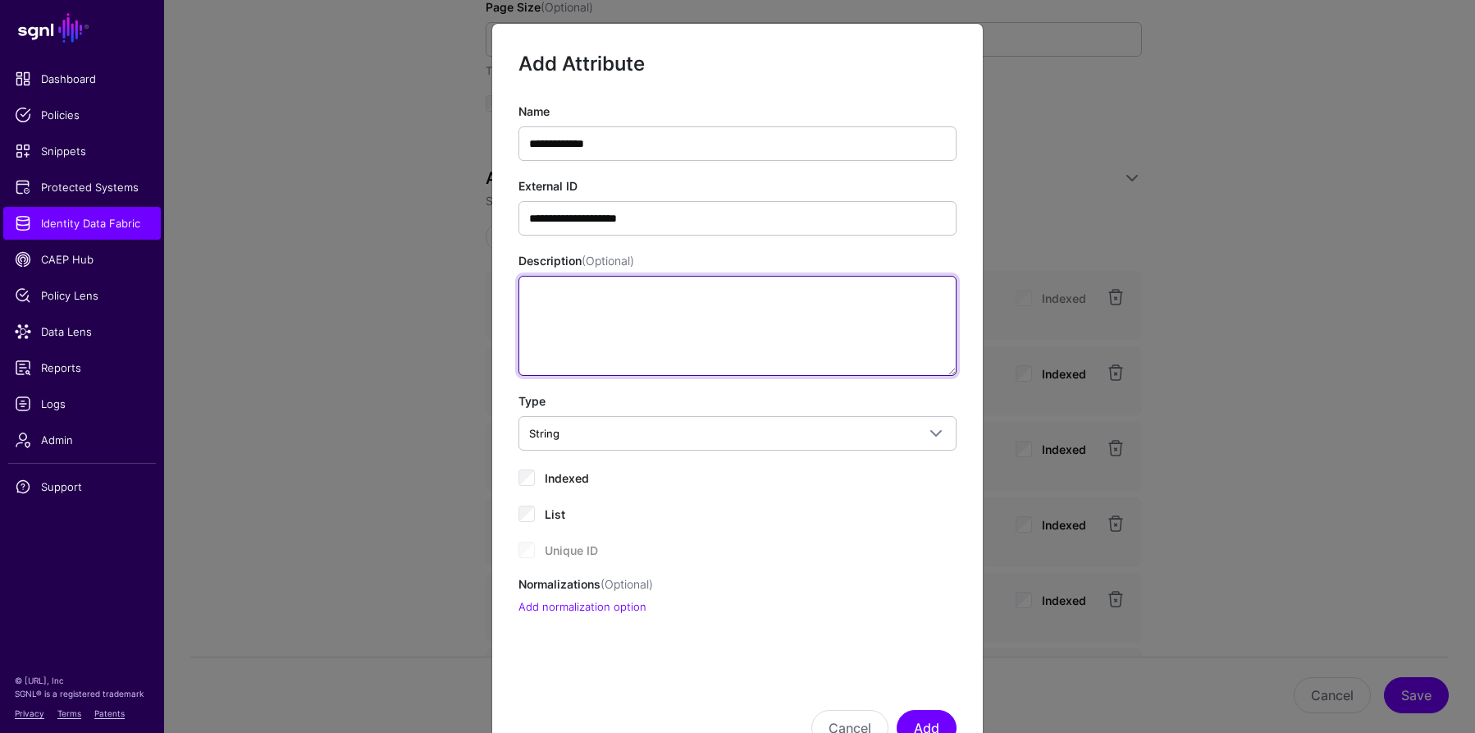
click at [580, 332] on textarea "Description (Optional)" at bounding box center [738, 326] width 438 height 100
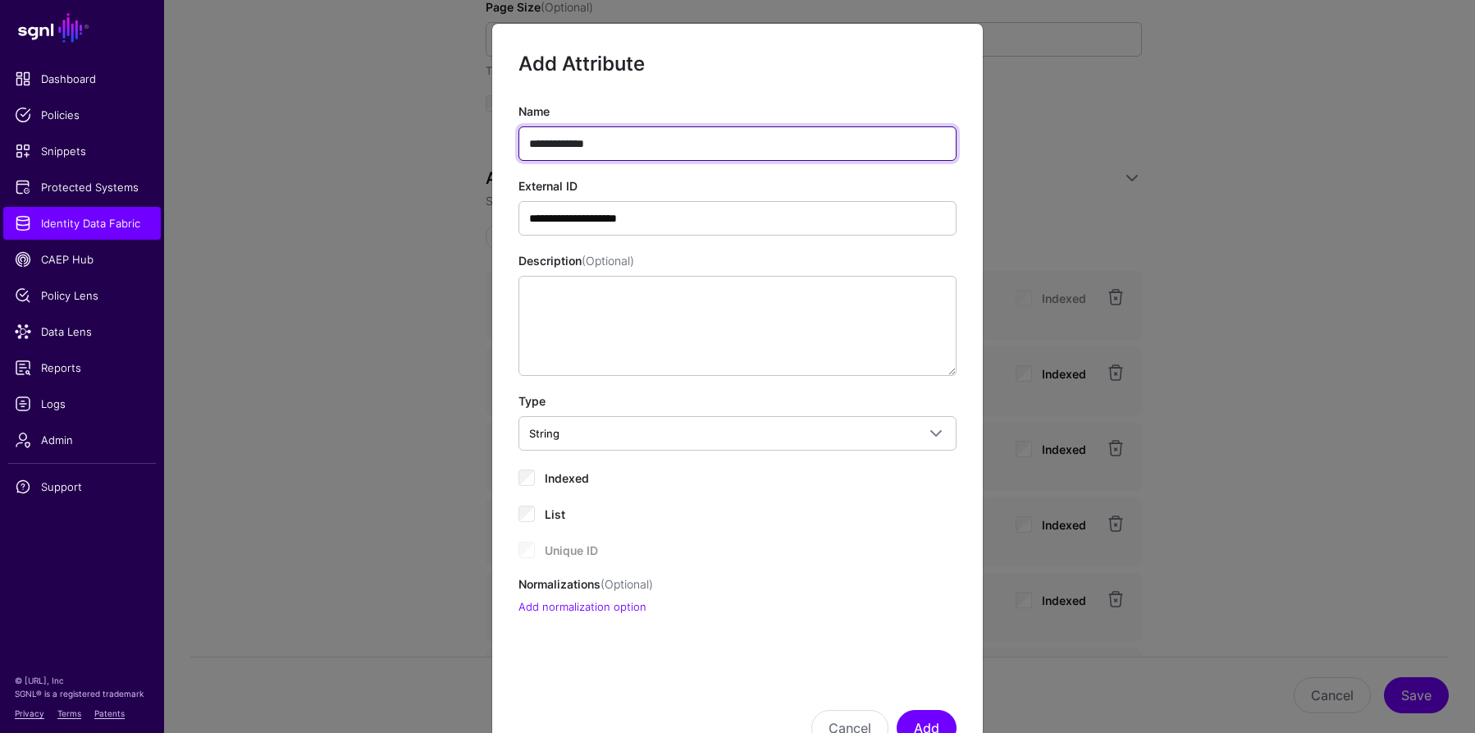
drag, startPoint x: 604, startPoint y: 143, endPoint x: 509, endPoint y: 144, distance: 95.2
click at [509, 144] on div "**********" at bounding box center [737, 359] width 491 height 513
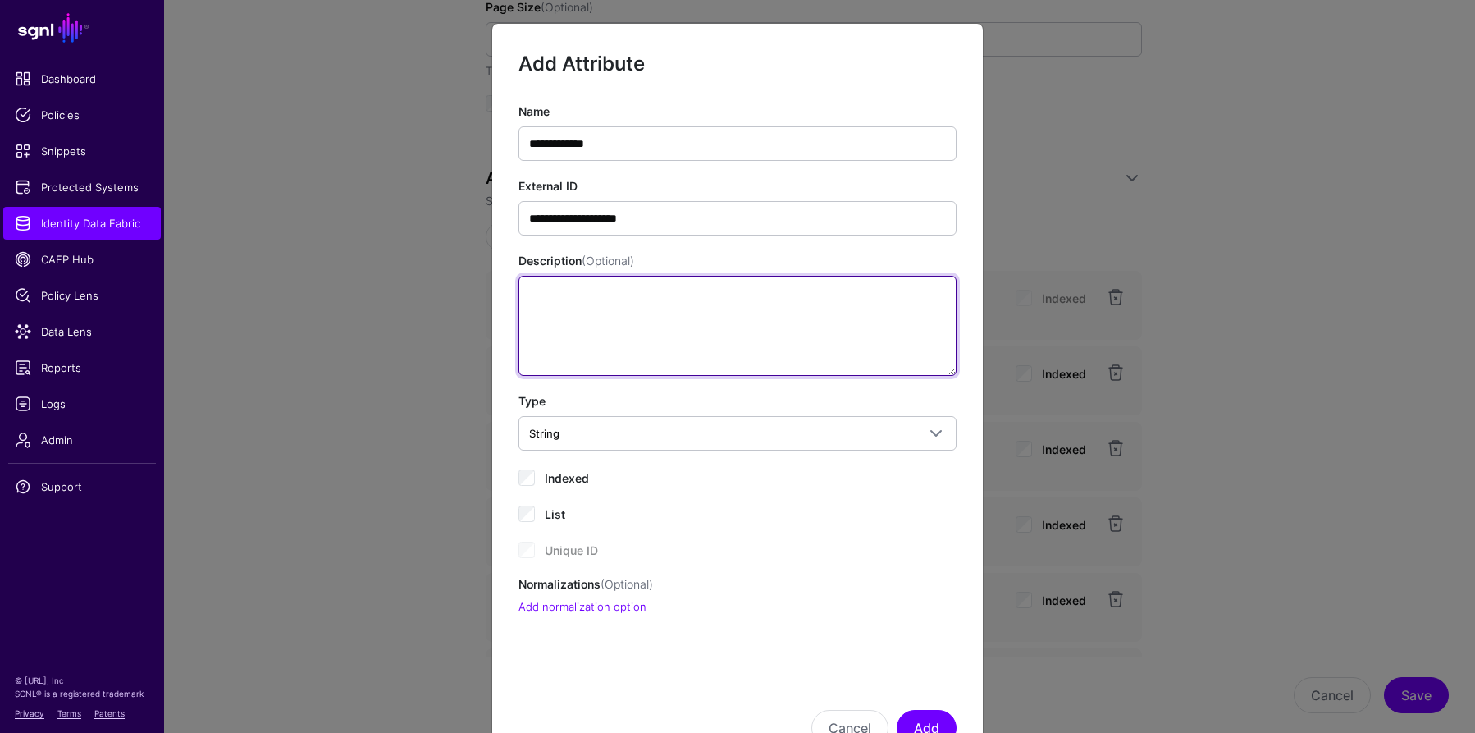
click at [570, 330] on textarea "Description (Optional)" at bounding box center [738, 326] width 438 height 100
paste textarea "**********"
type textarea "**********"
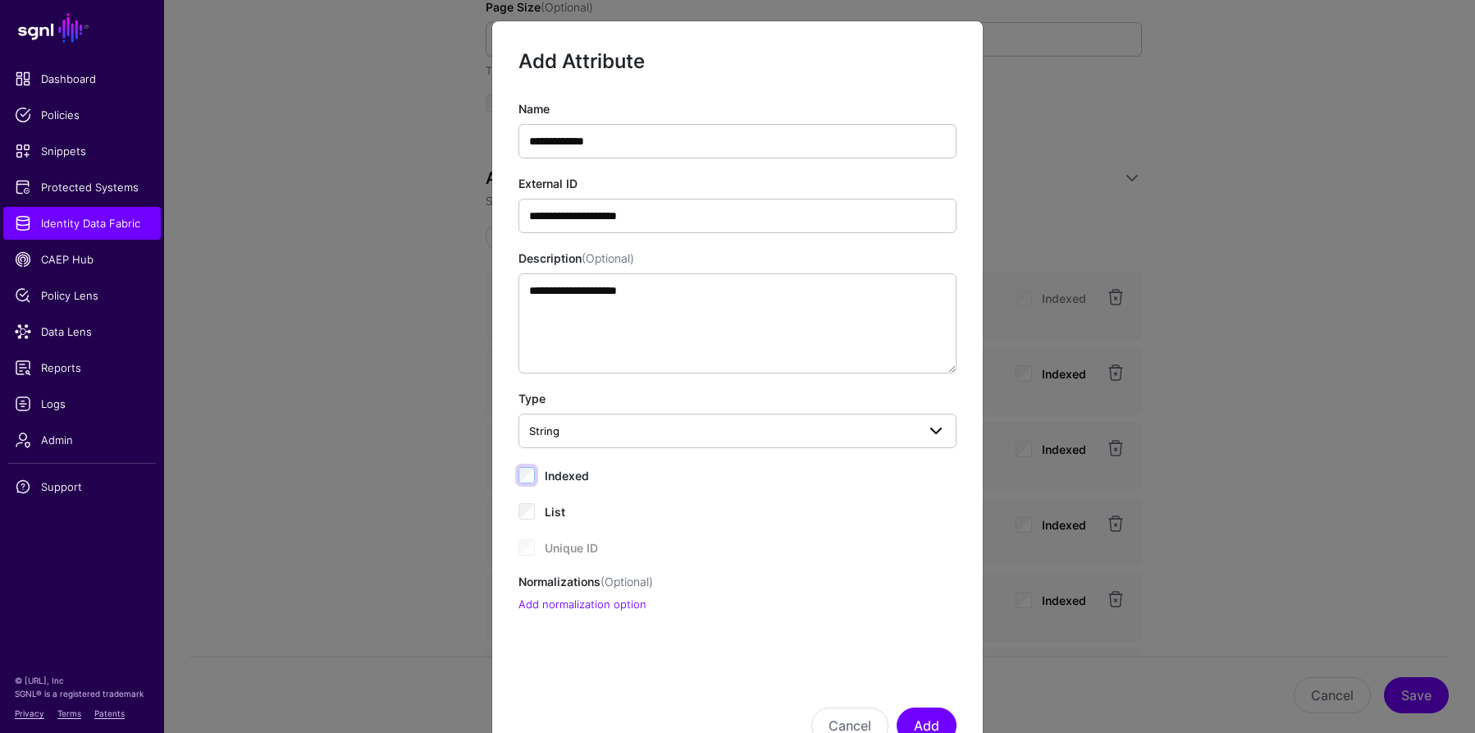
scroll to position [3, 0]
click at [924, 721] on button "Add" at bounding box center [927, 725] width 60 height 36
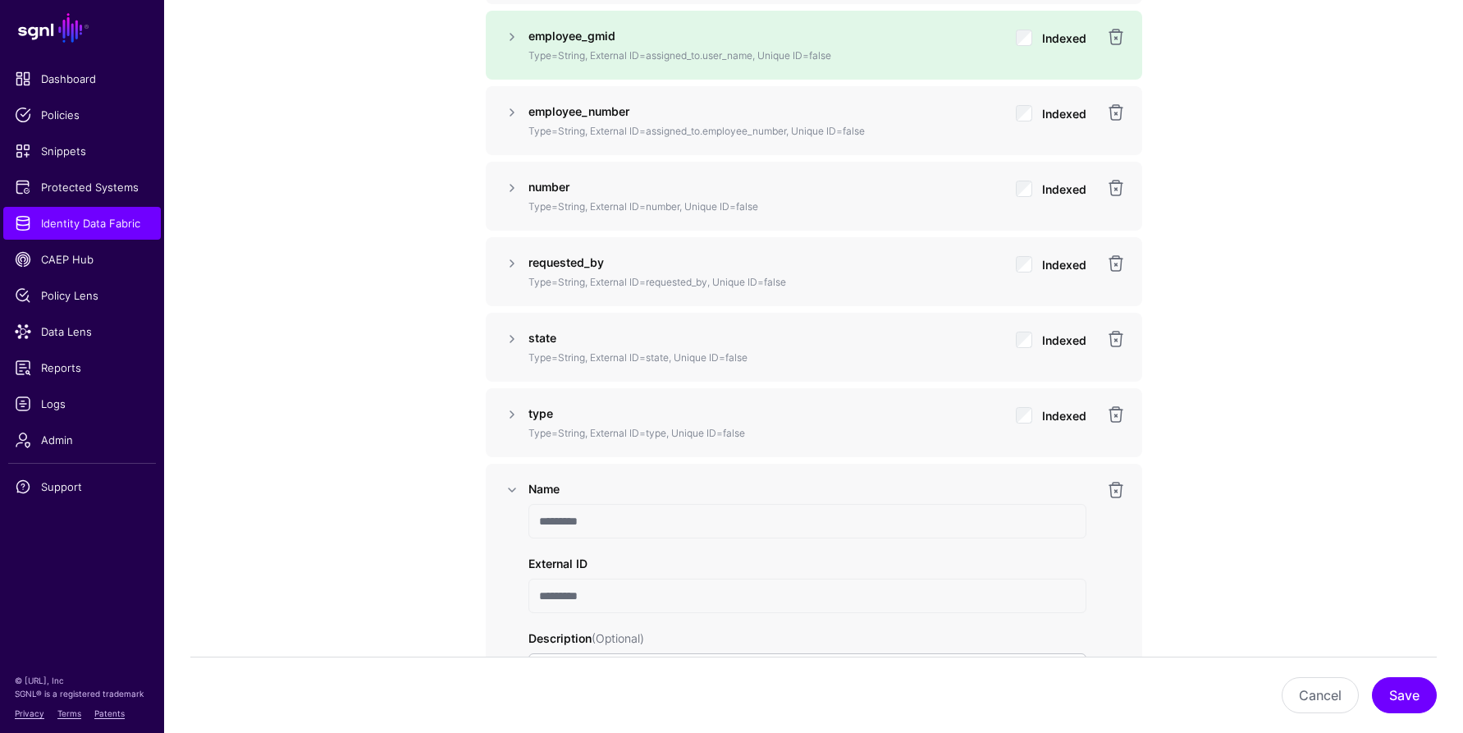
scroll to position [1706, 0]
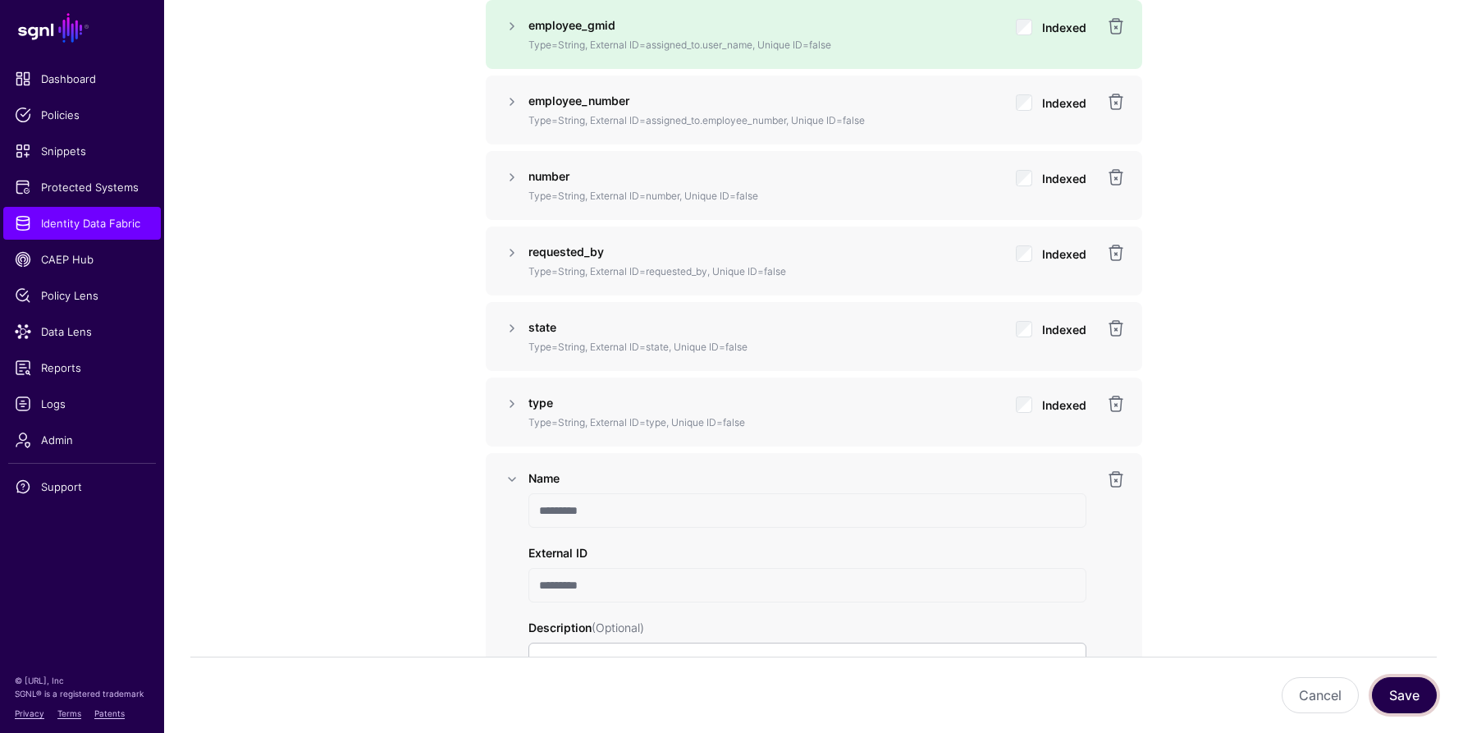
click at [1397, 698] on button "Save" at bounding box center [1404, 695] width 65 height 36
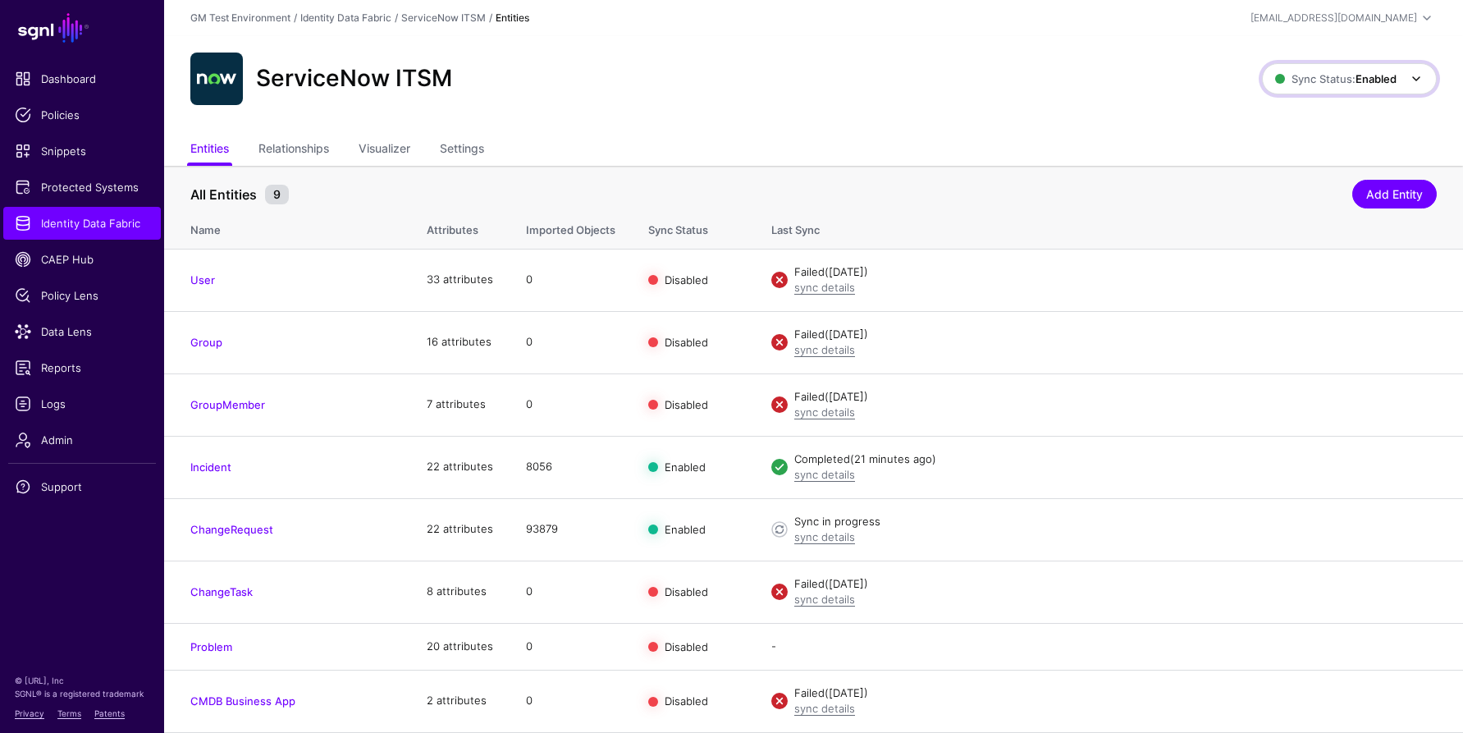
click at [1367, 80] on strong "Enabled" at bounding box center [1376, 78] width 41 height 13
click at [1284, 194] on span "Syncing inactive for all configured entities" at bounding box center [1339, 205] width 167 height 27
click at [1327, 80] on span "Sync Status: Disabled" at bounding box center [1335, 78] width 124 height 13
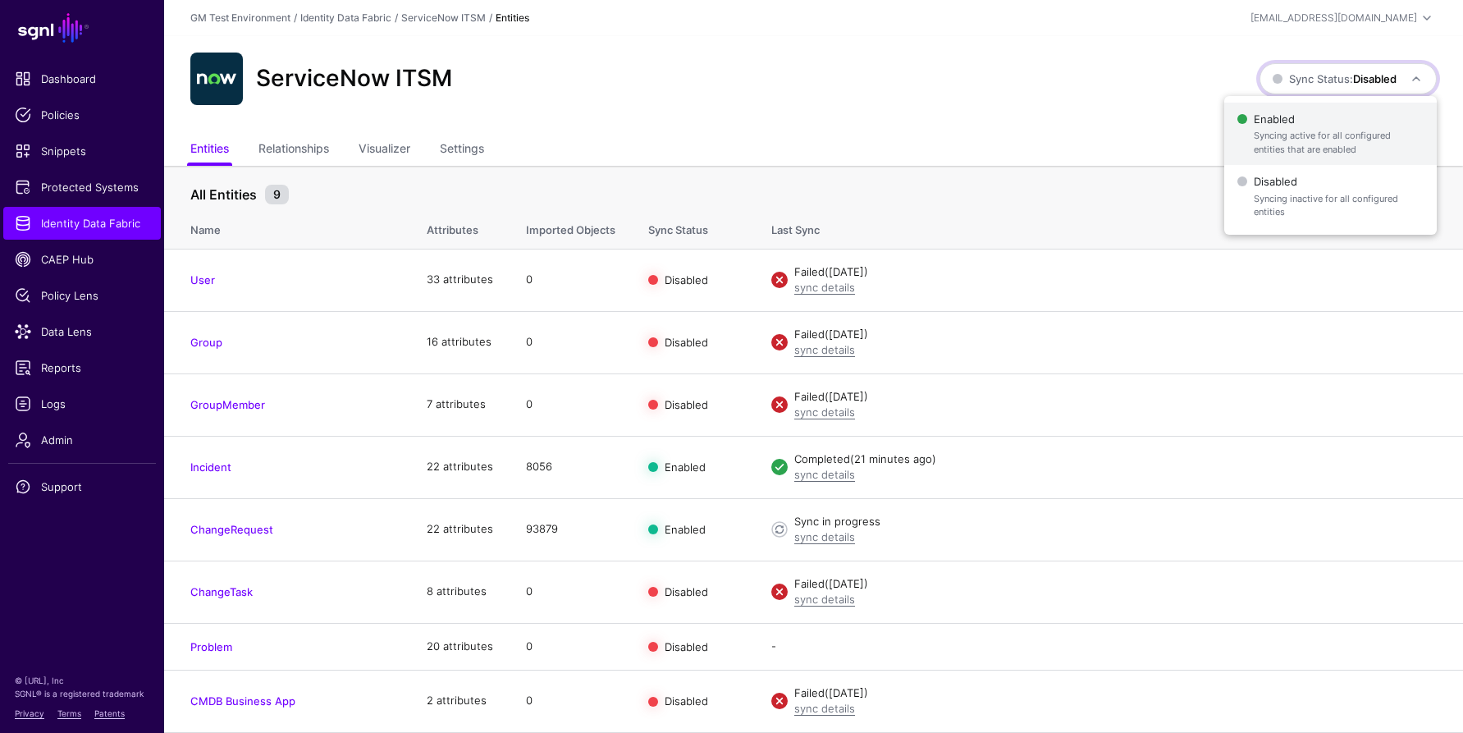
click at [1273, 130] on span "Syncing active for all configured entities that are enabled" at bounding box center [1339, 142] width 170 height 27
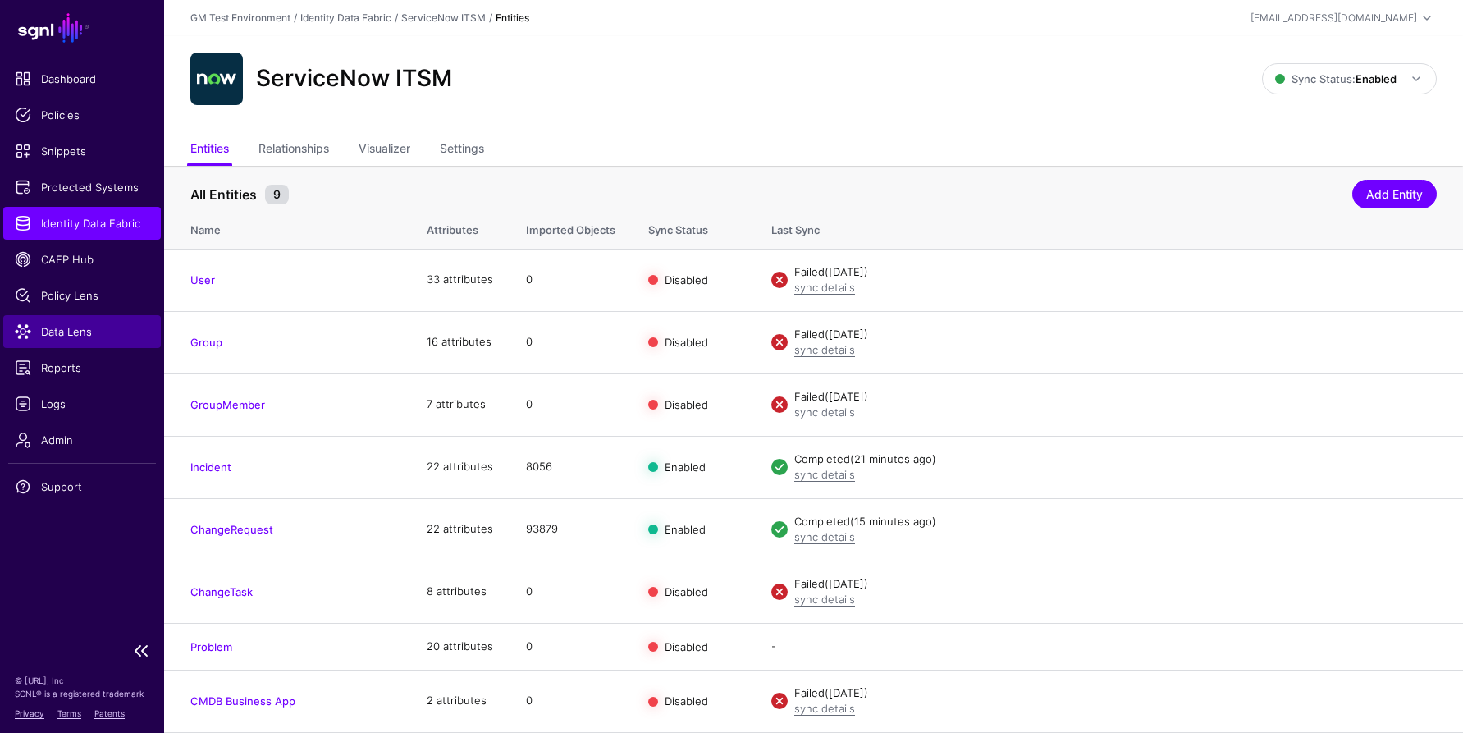
click at [51, 336] on span "Data Lens" at bounding box center [82, 331] width 135 height 16
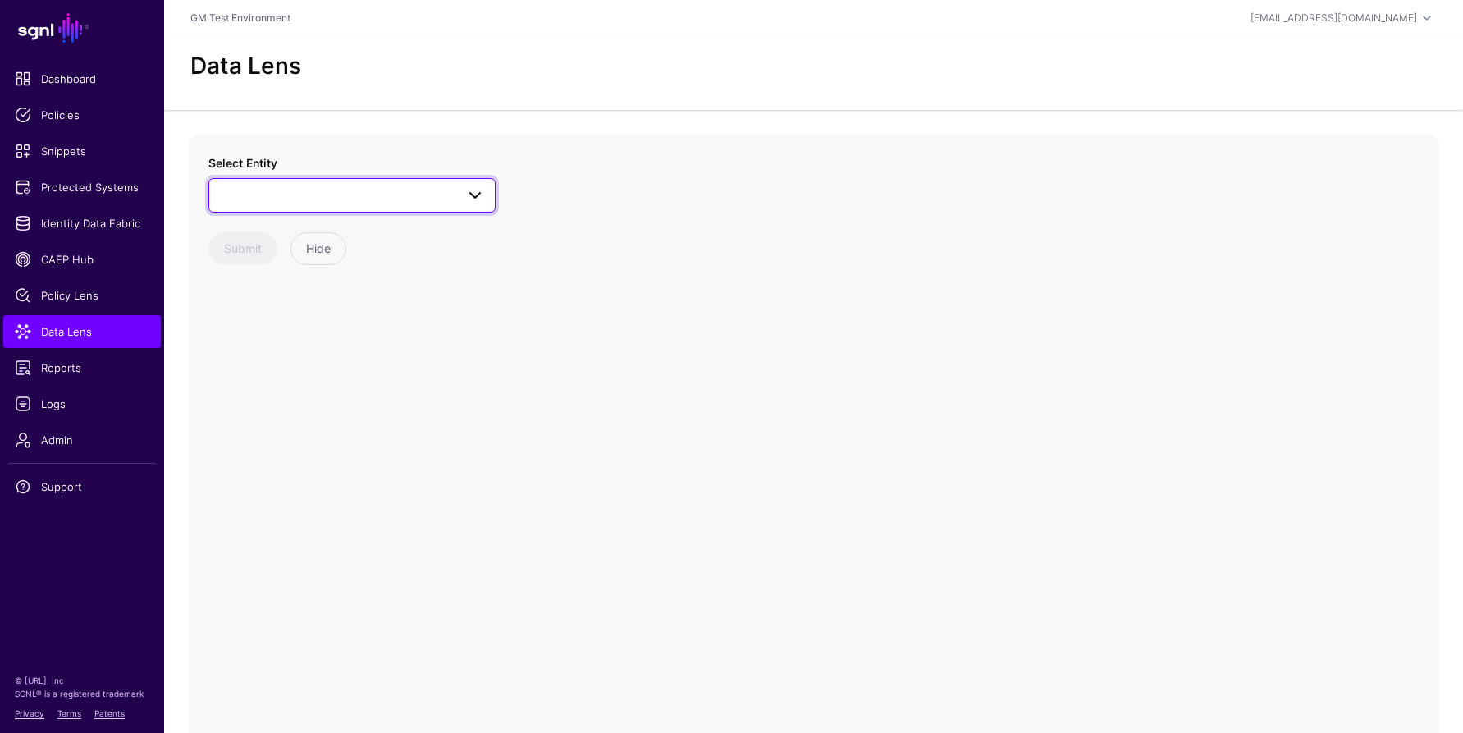
click at [269, 190] on span at bounding box center [352, 195] width 266 height 20
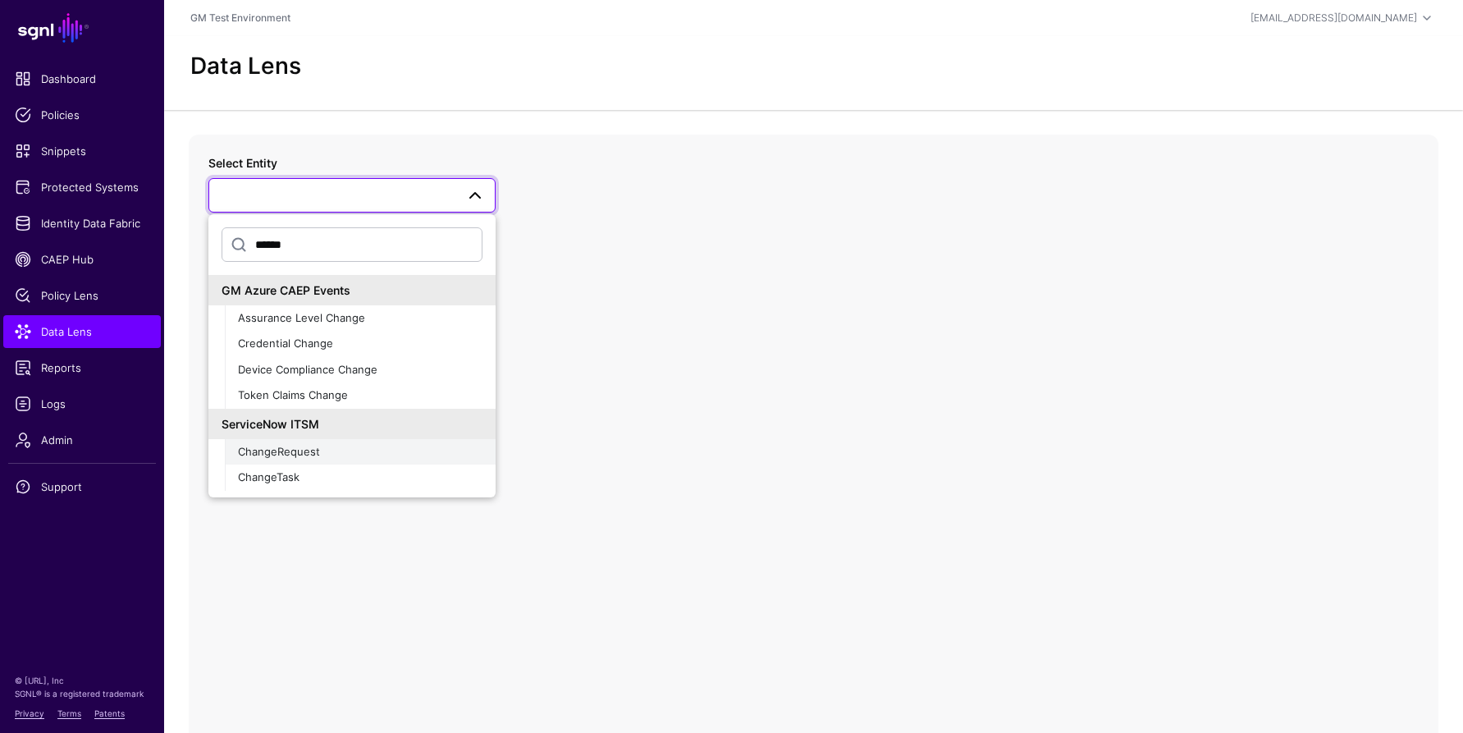
type input "******"
click at [283, 458] on div "ChangeRequest" at bounding box center [360, 452] width 245 height 16
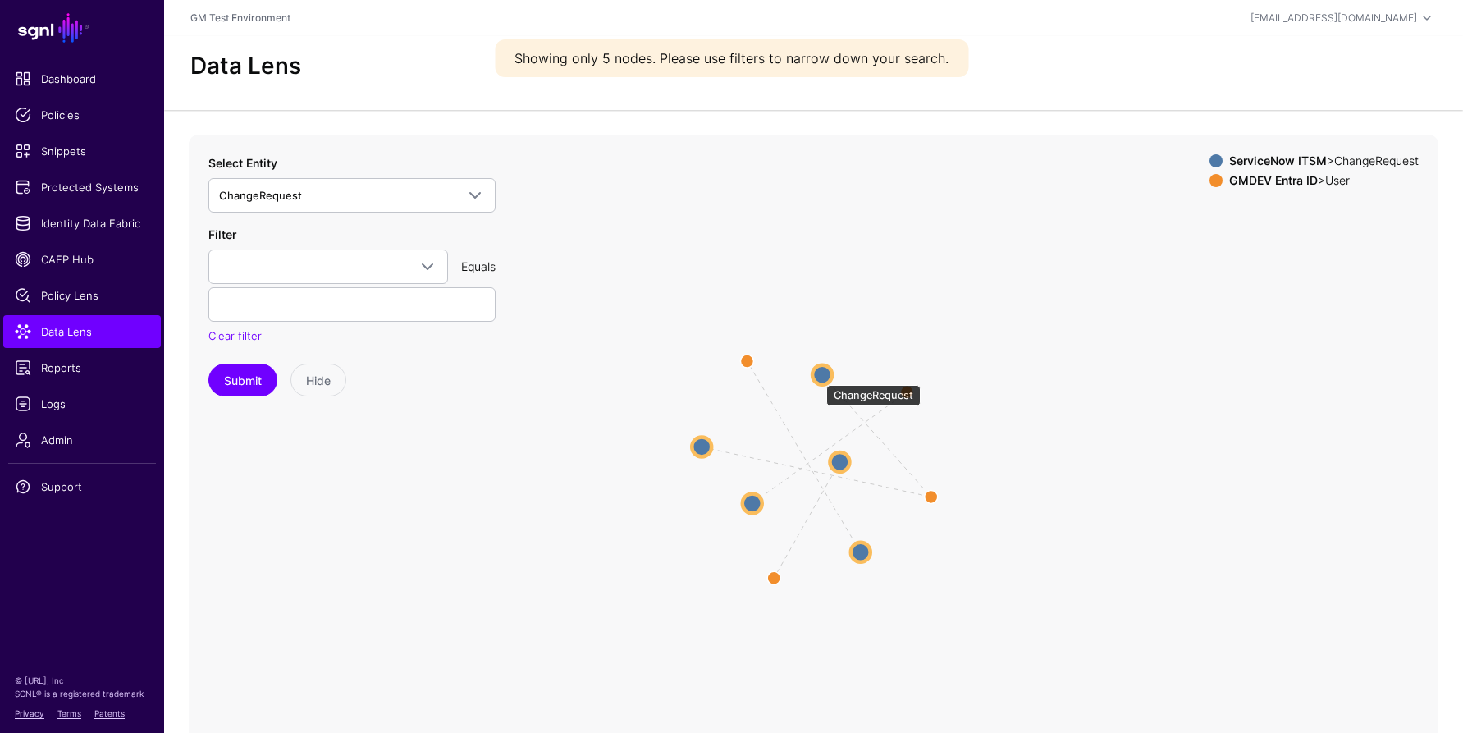
click at [818, 377] on circle at bounding box center [822, 374] width 20 height 20
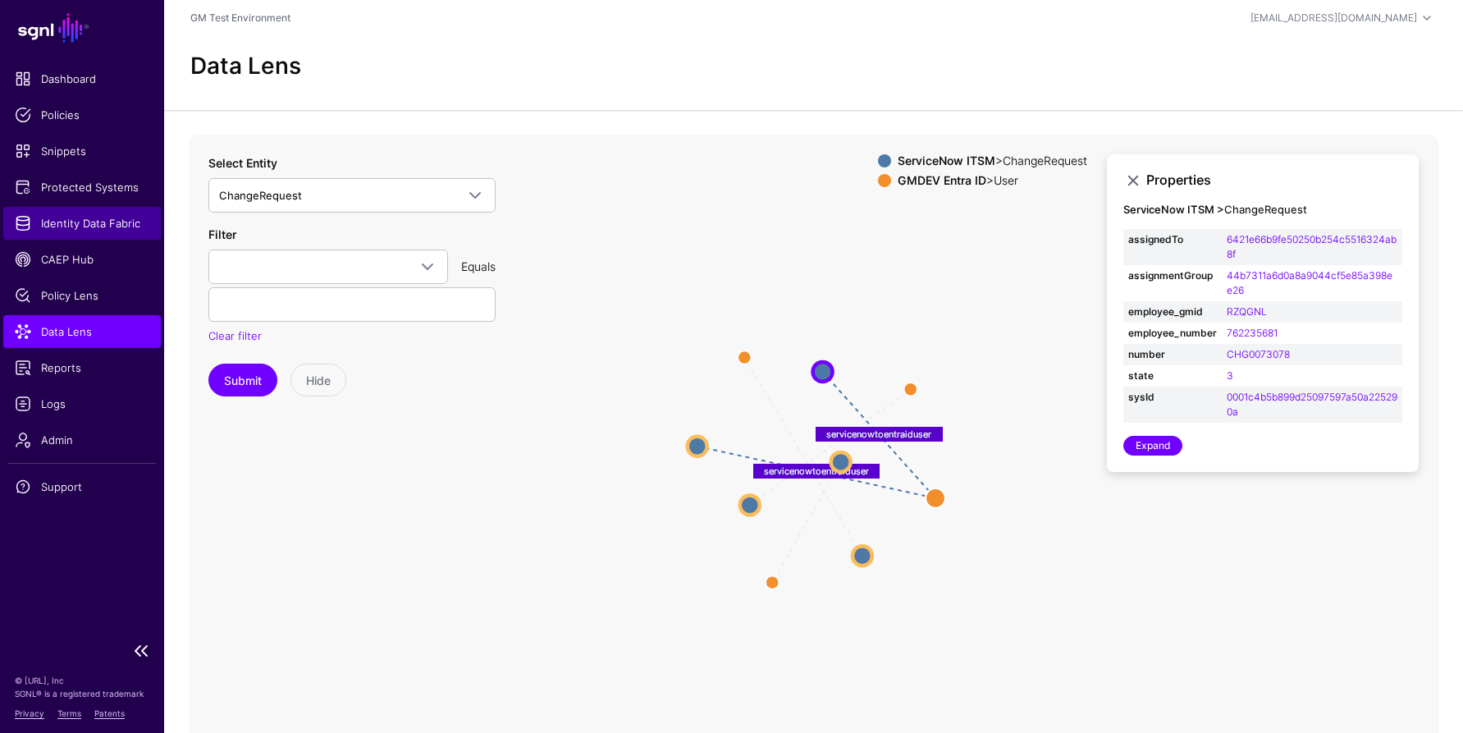
click at [75, 226] on span "Identity Data Fabric" at bounding box center [82, 223] width 135 height 16
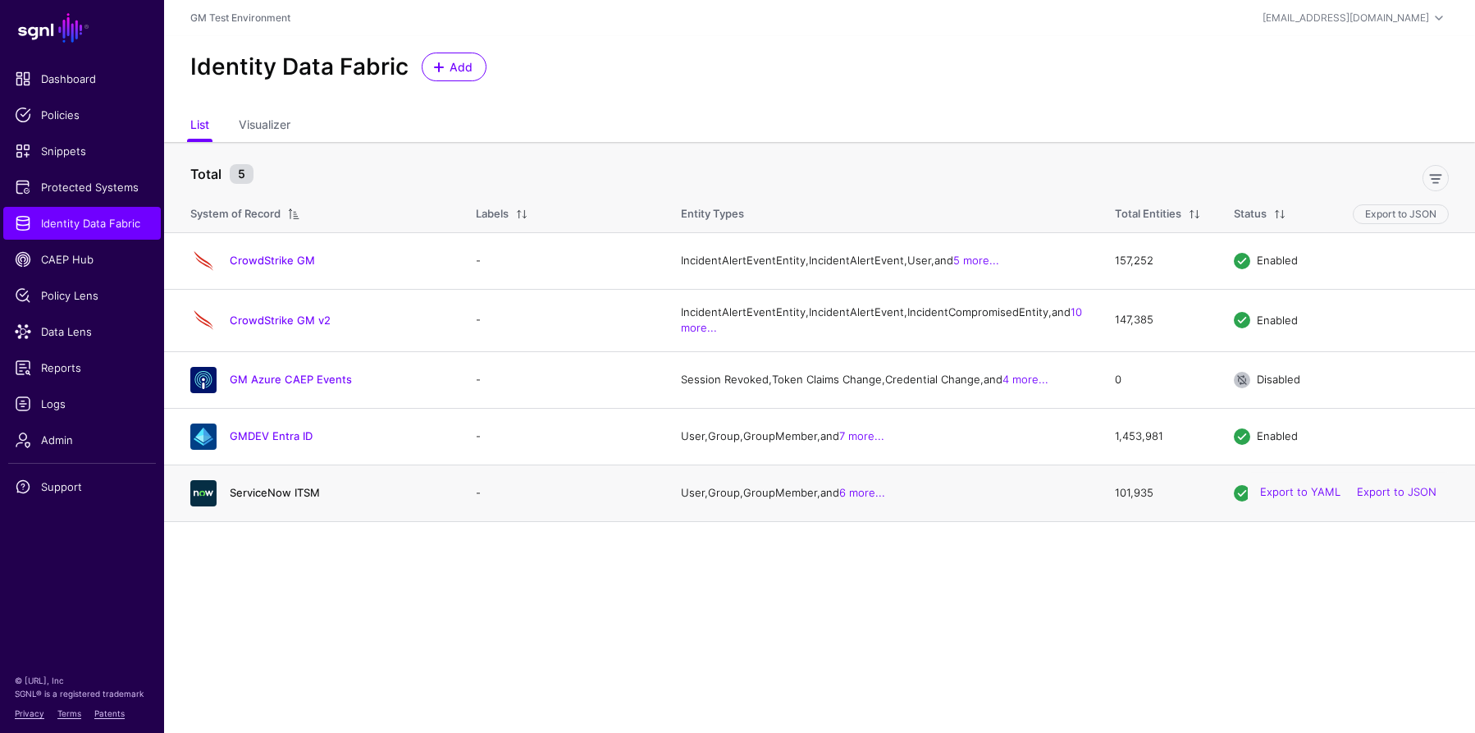
click at [273, 499] on link "ServiceNow ITSM" at bounding box center [275, 492] width 90 height 13
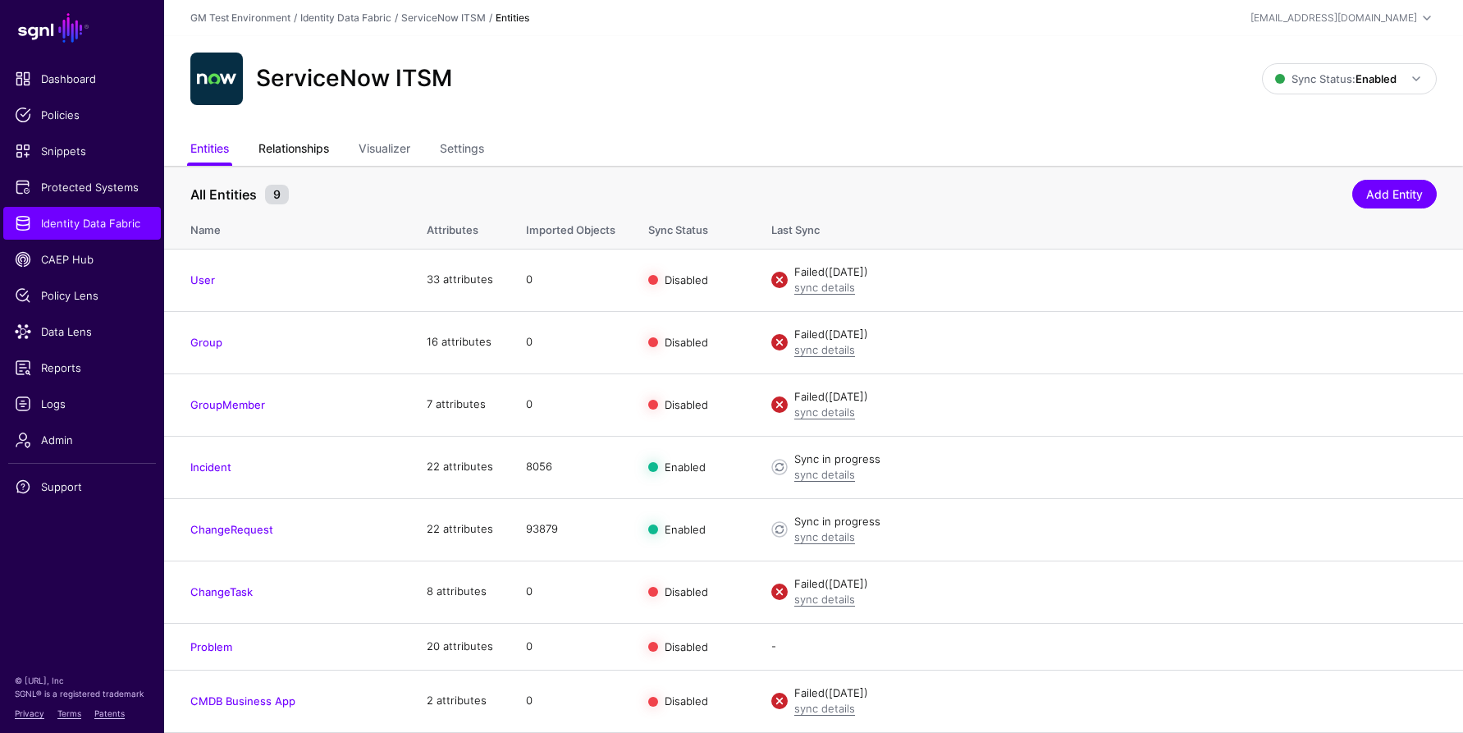
click at [314, 154] on link "Relationships" at bounding box center [293, 150] width 71 height 31
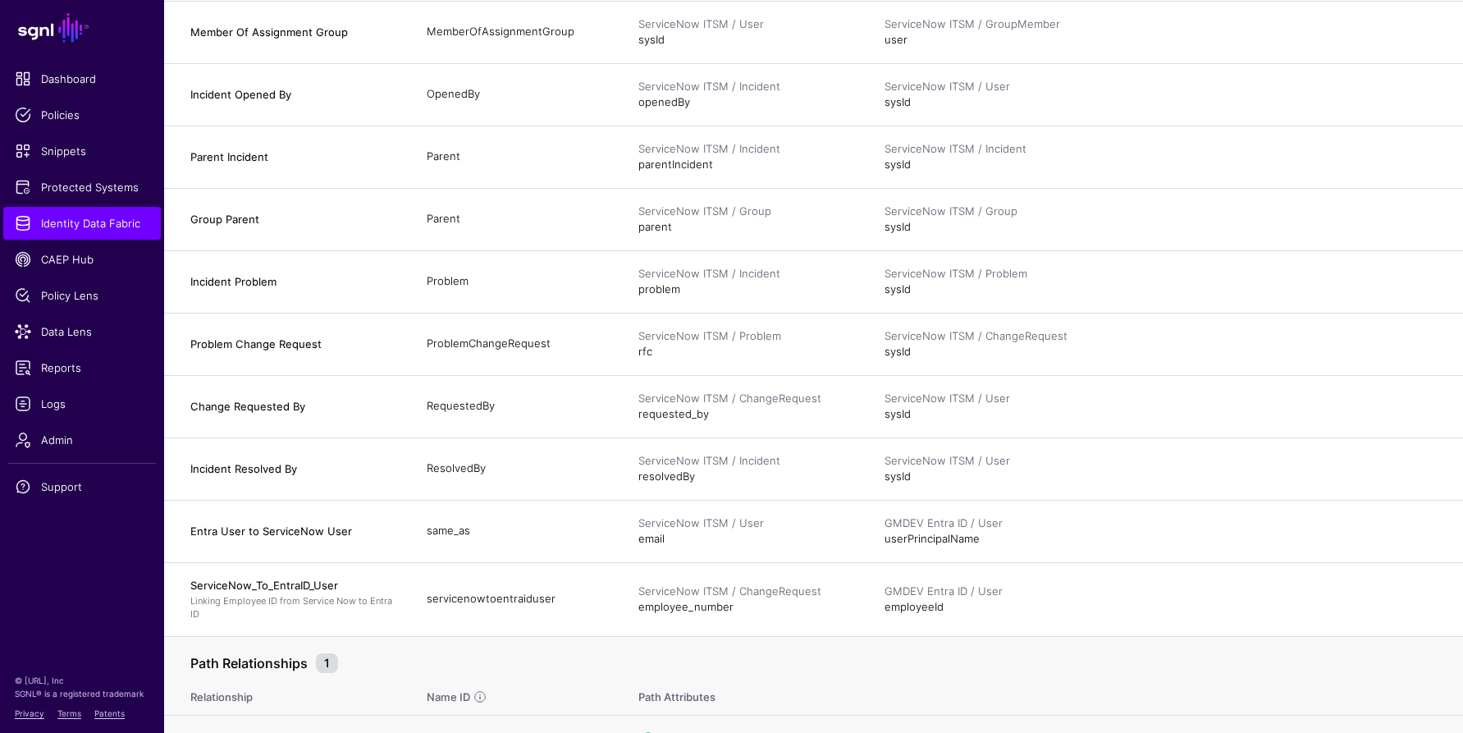
scroll to position [1353, 0]
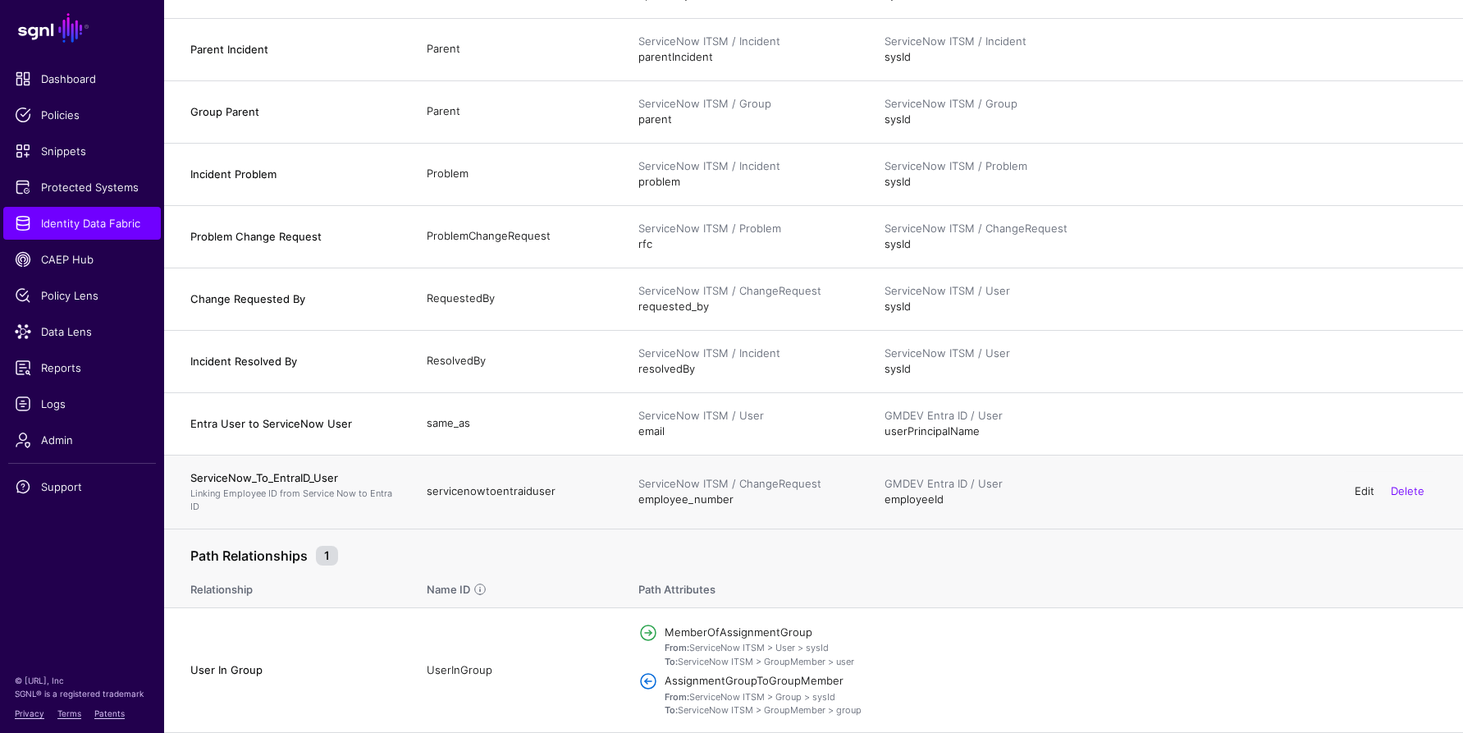
click at [1364, 492] on link "Edit" at bounding box center [1365, 490] width 20 height 13
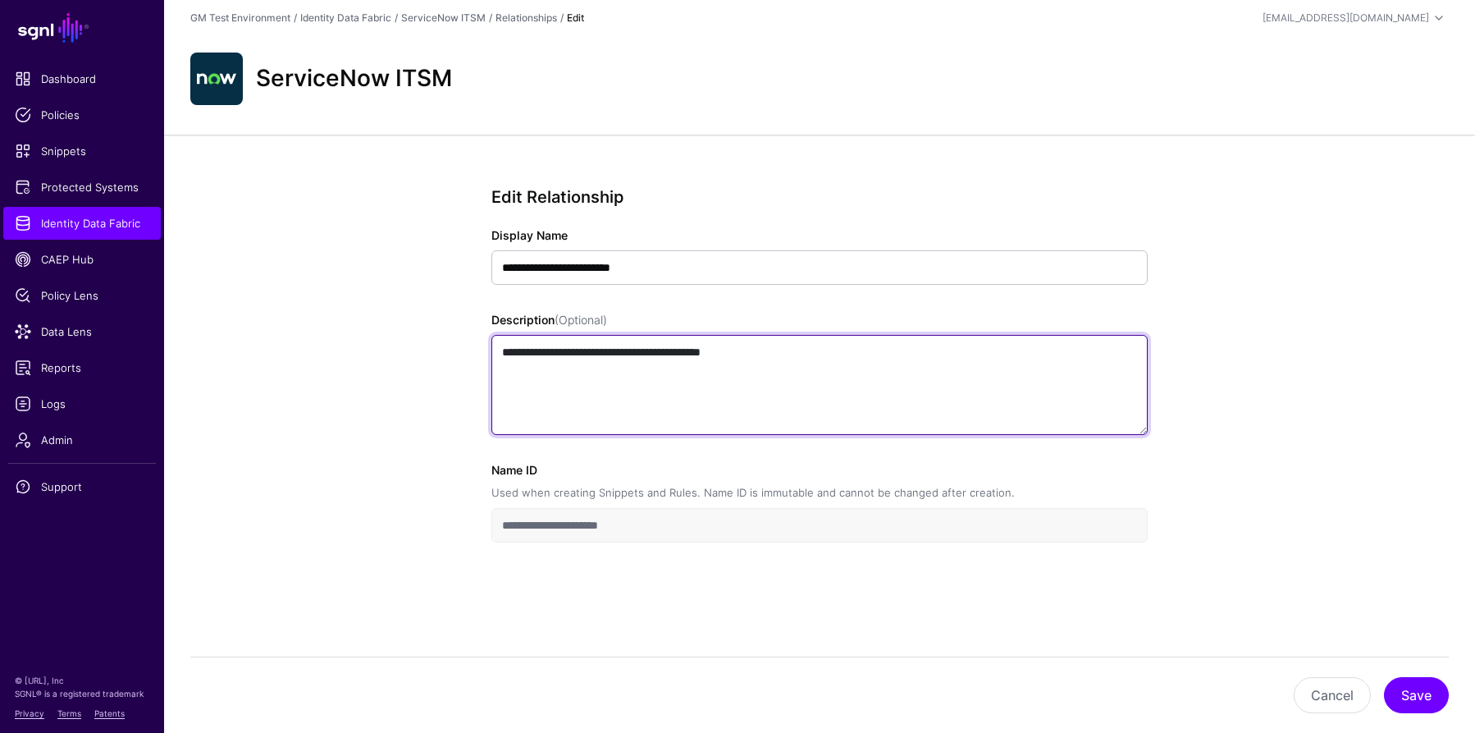
click at [549, 406] on textarea "**********" at bounding box center [820, 385] width 656 height 100
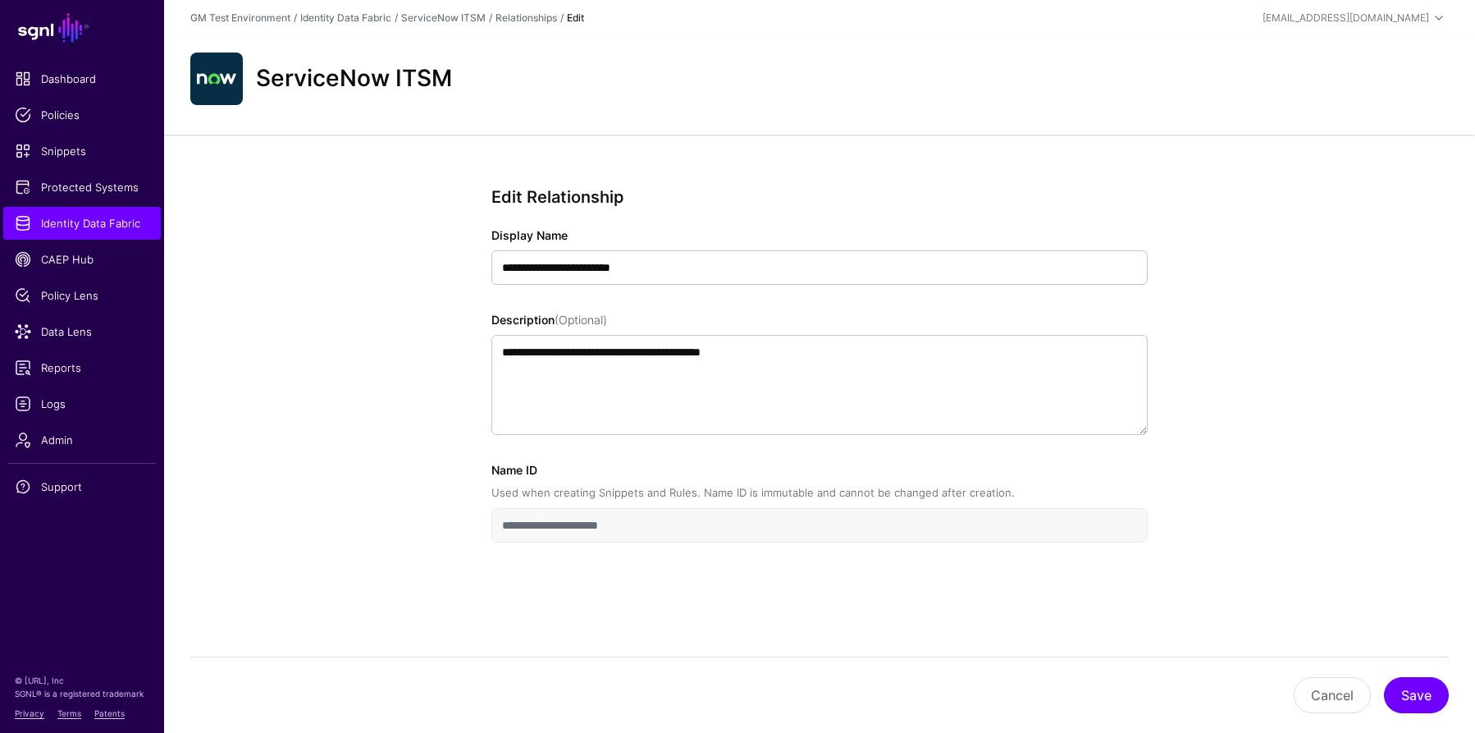
click at [577, 494] on div "Used when creating Snippets and Rules. Name ID is immutable and cannot be chang…" at bounding box center [754, 493] width 524 height 16
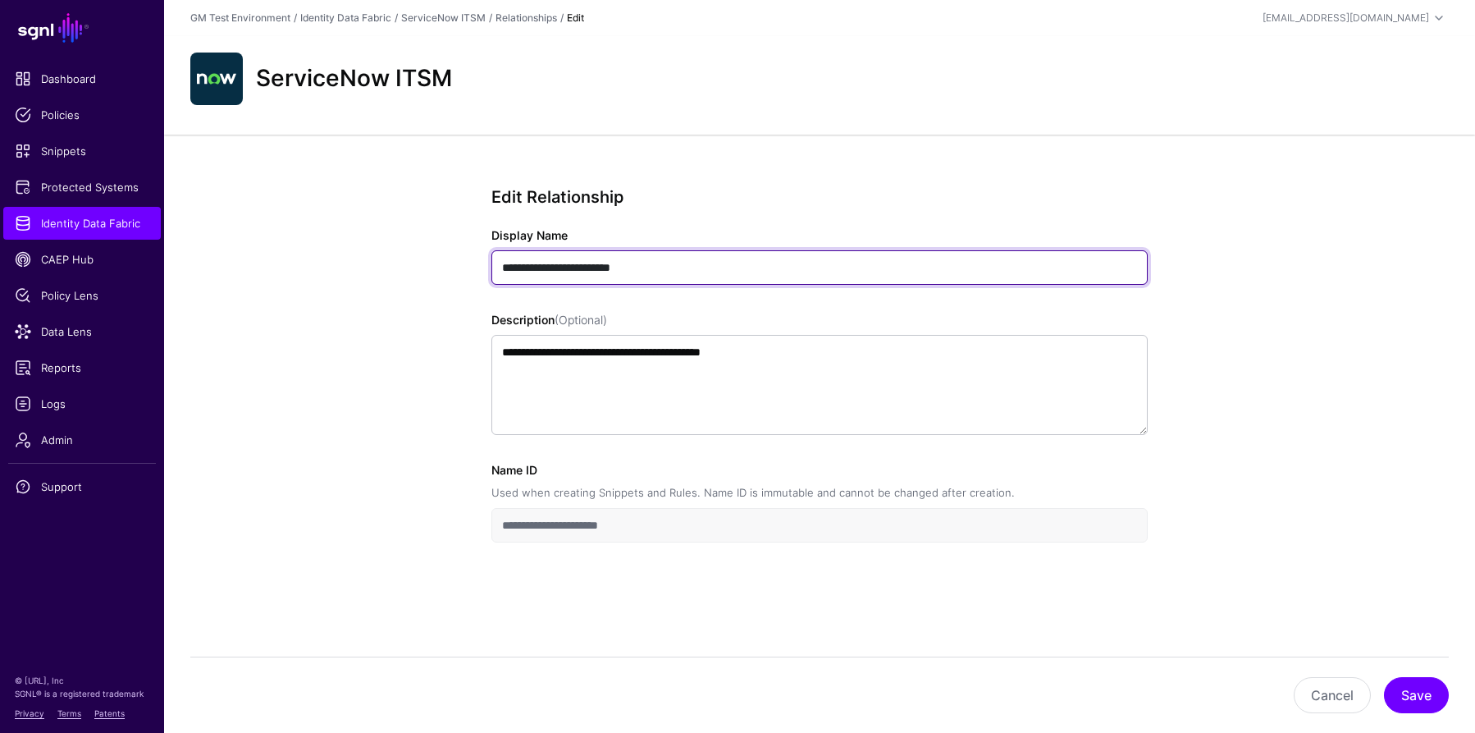
click at [570, 264] on input "**********" at bounding box center [820, 267] width 656 height 34
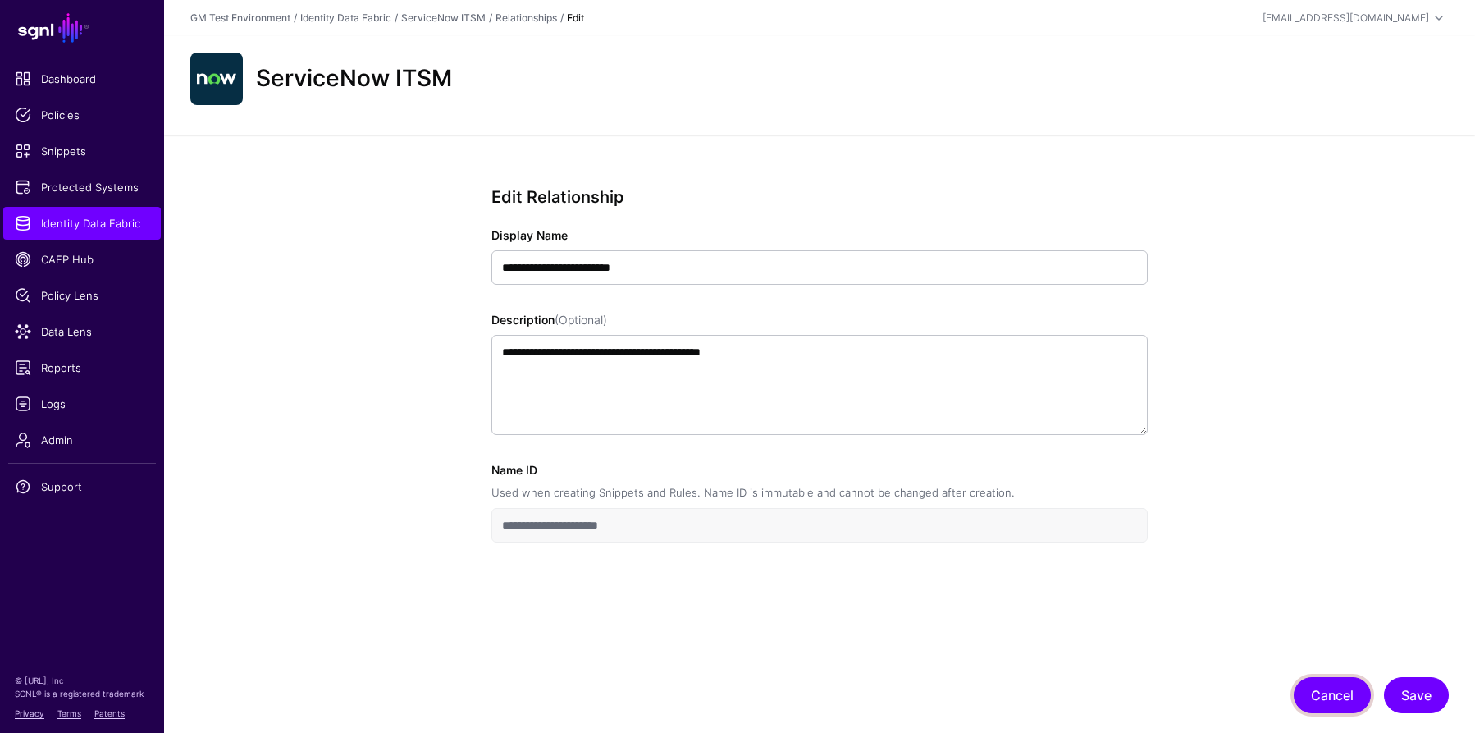
click at [1324, 702] on button "Cancel" at bounding box center [1332, 695] width 77 height 36
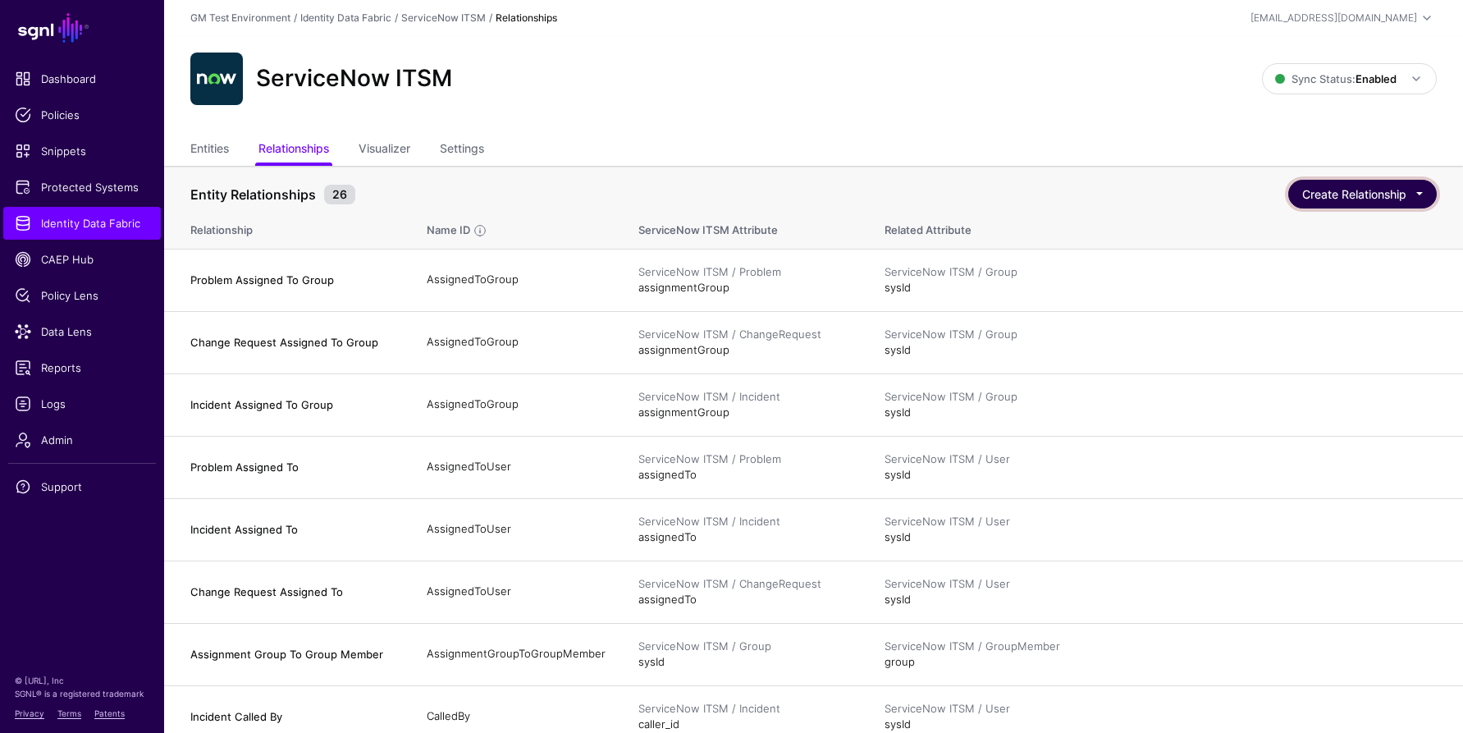
click at [1385, 191] on button "Create Relationship" at bounding box center [1362, 194] width 149 height 29
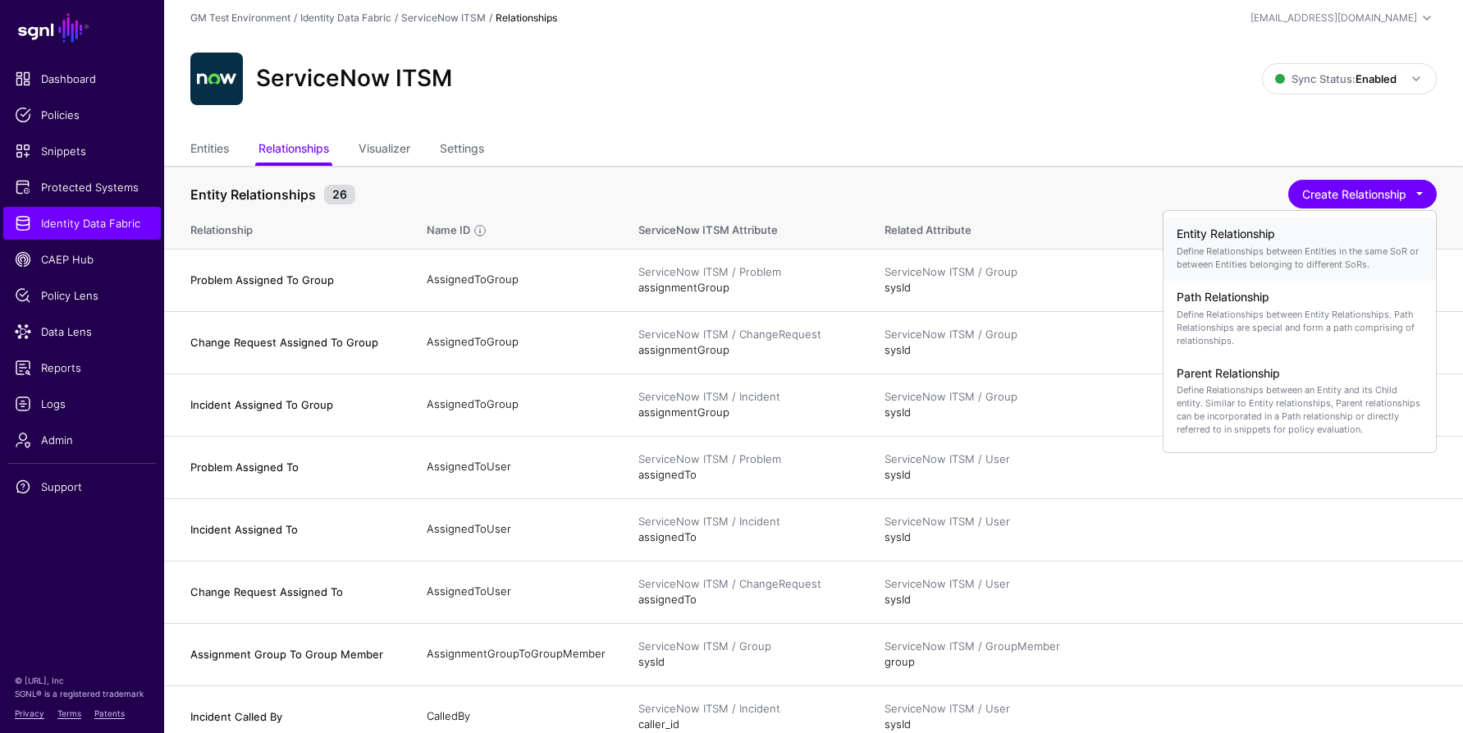
click at [1212, 247] on p "Define Relationships between Entities in the same SoR or between Entities belon…" at bounding box center [1300, 258] width 246 height 26
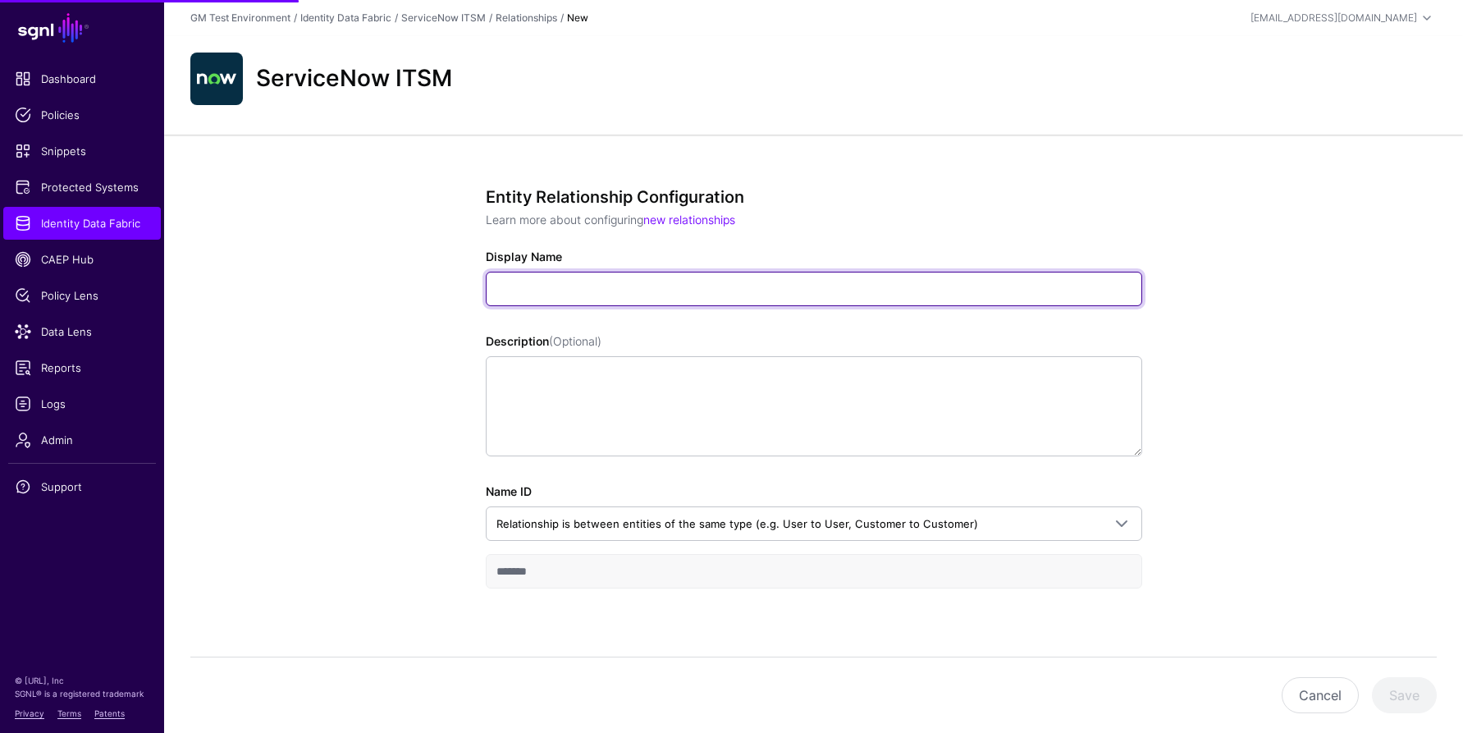
click at [533, 295] on input "Display Name" at bounding box center [814, 289] width 656 height 34
type input "**********"
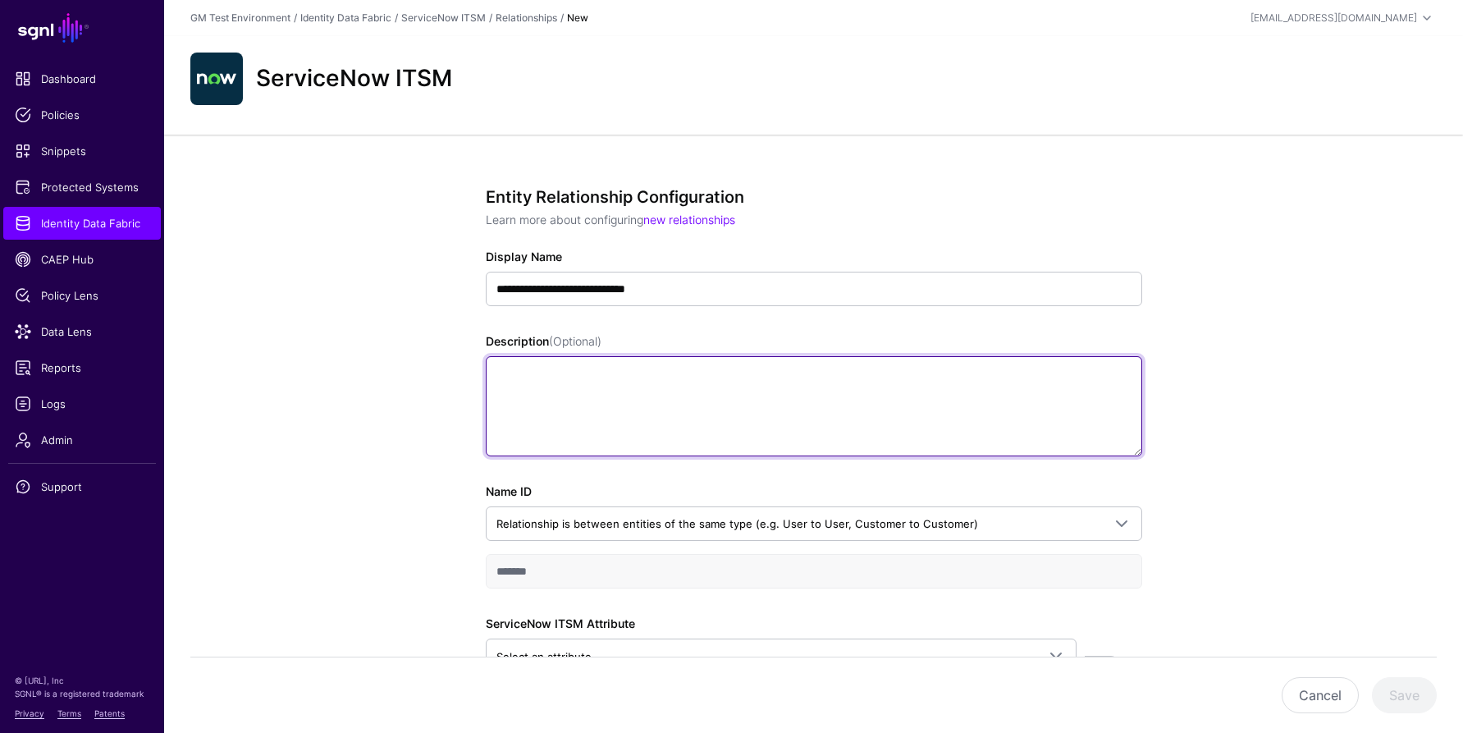
click at [610, 406] on textarea "Description (Optional)" at bounding box center [814, 406] width 656 height 100
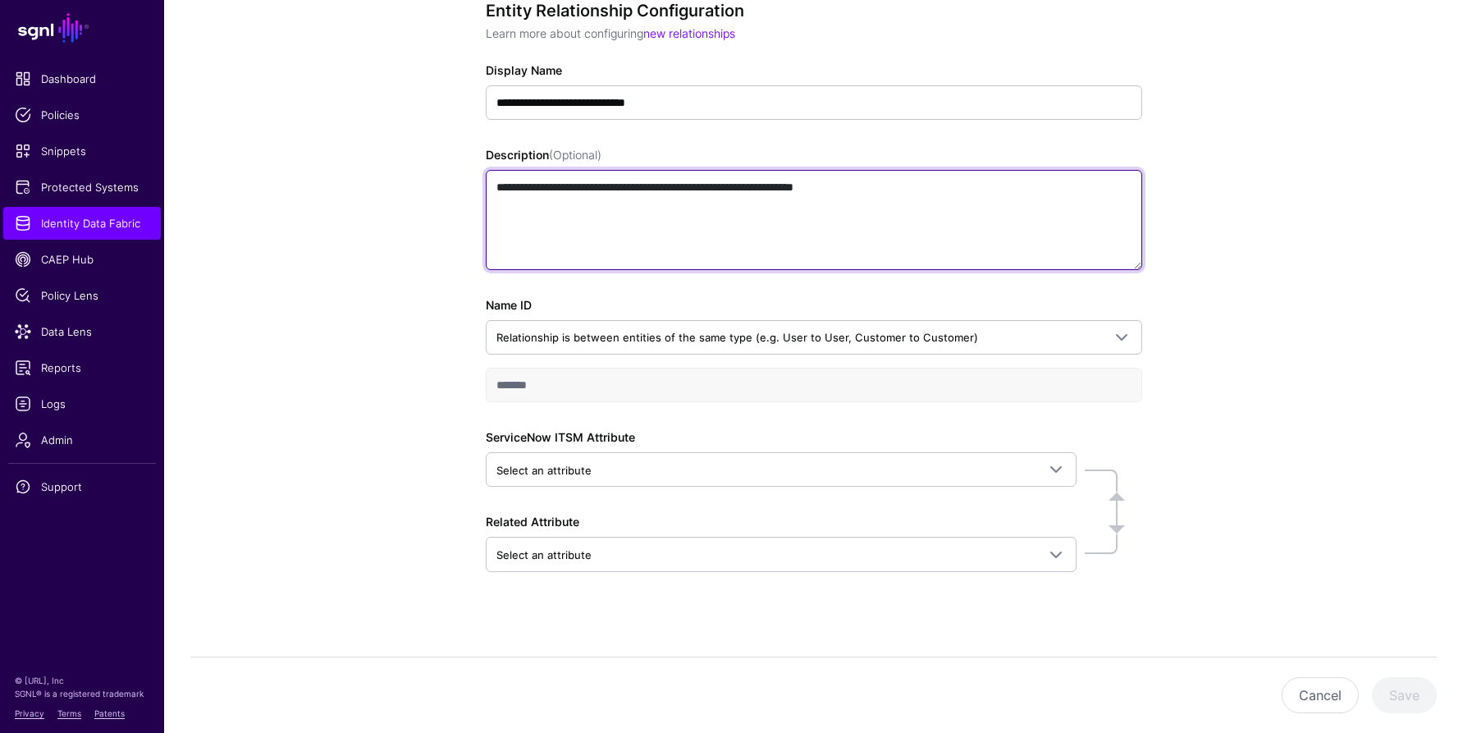
scroll to position [196, 0]
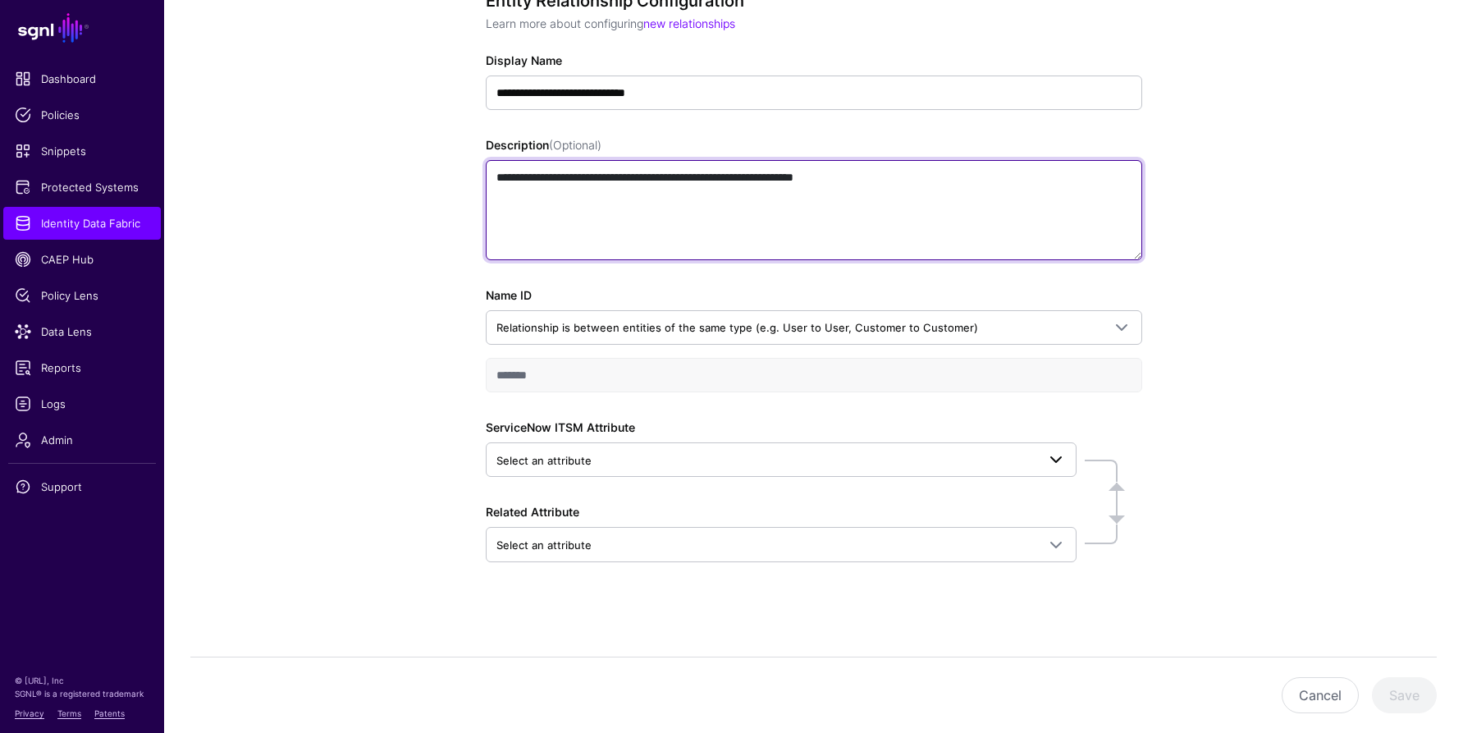
type textarea "**********"
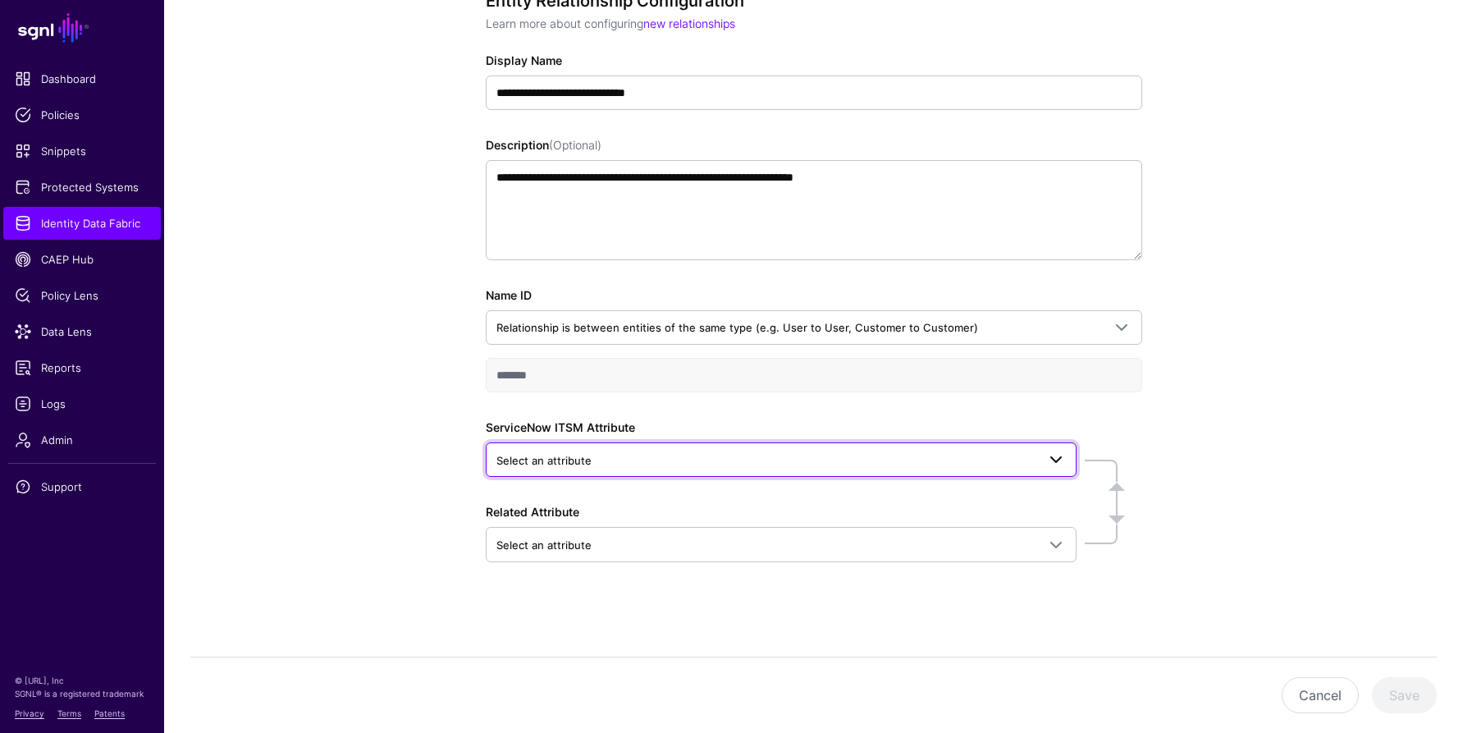
click at [540, 457] on span "Select an attribute" at bounding box center [543, 460] width 95 height 13
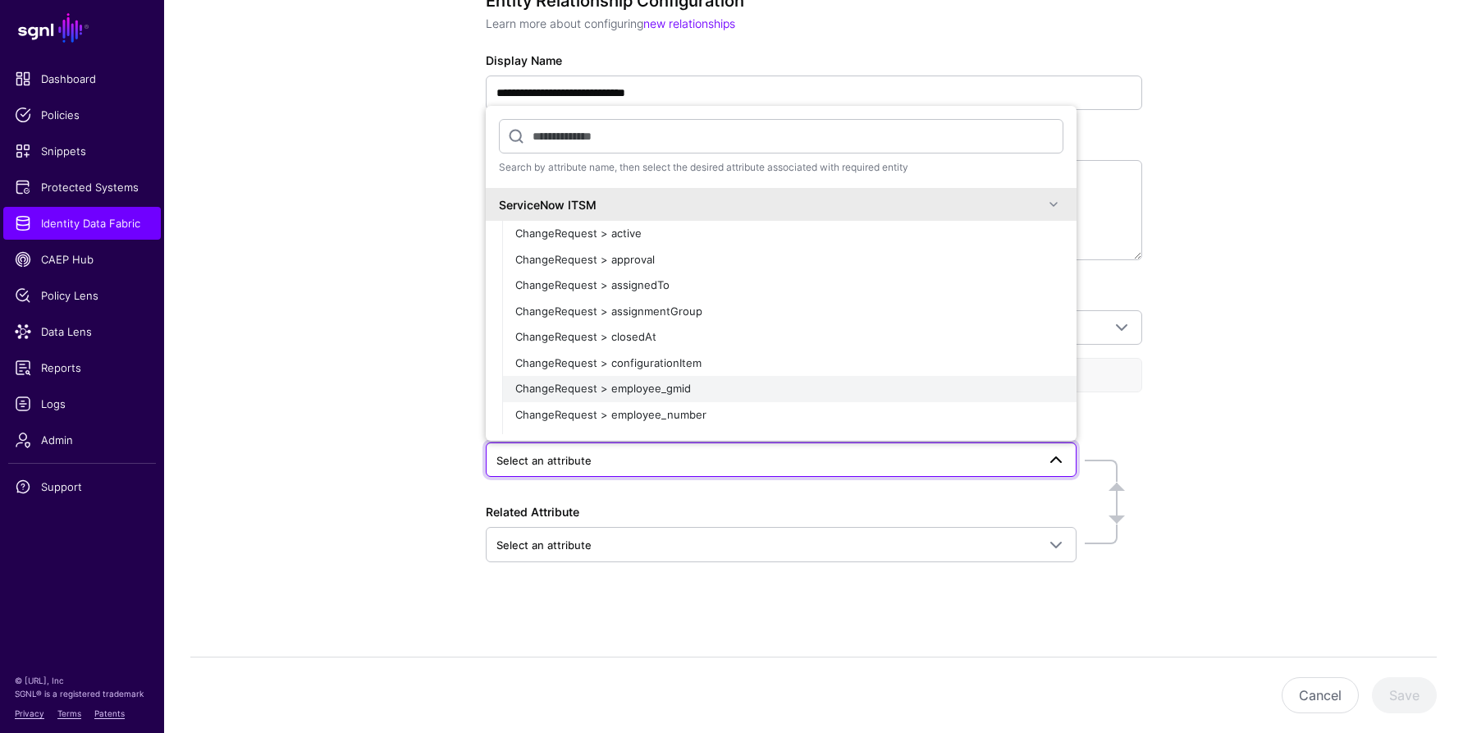
click at [597, 392] on span "ChangeRequest > employee_gmid" at bounding box center [603, 388] width 176 height 13
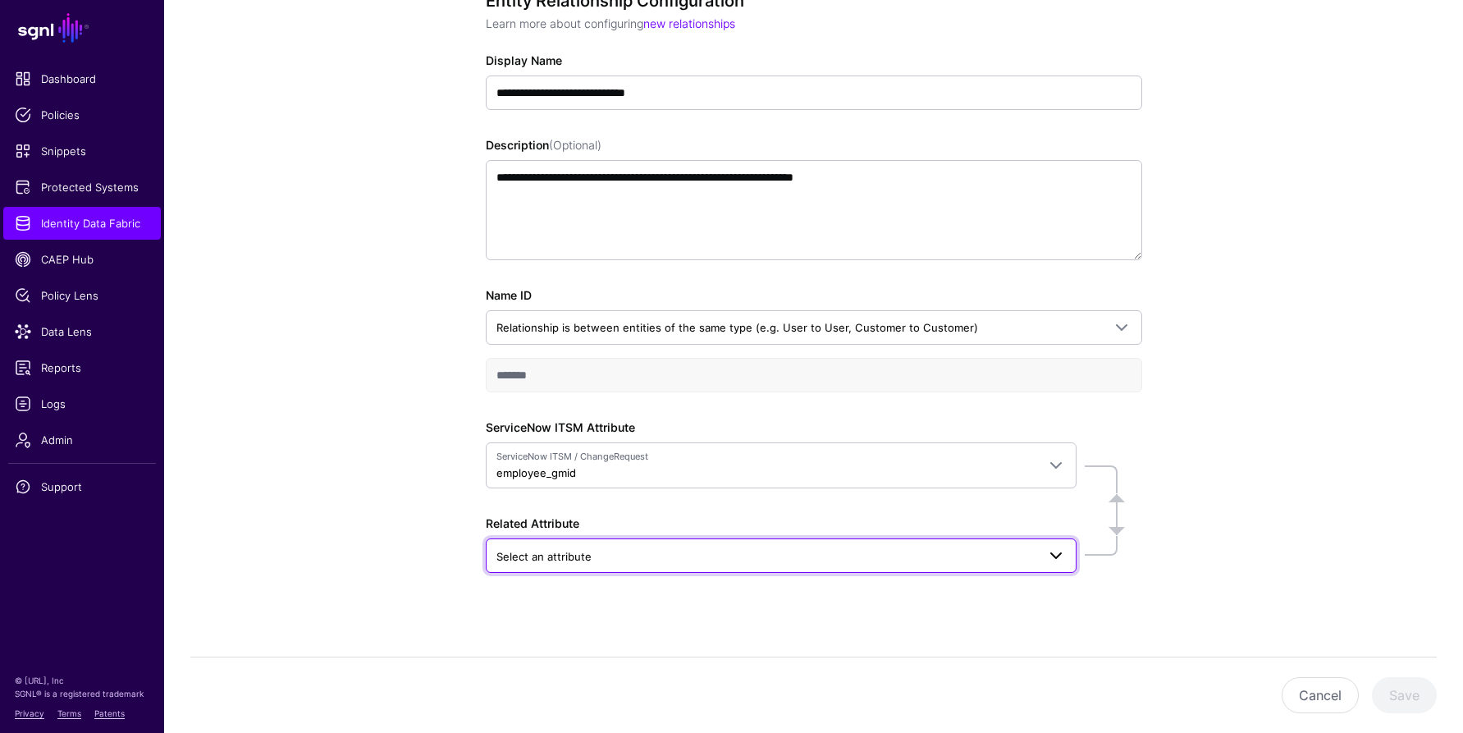
click at [570, 553] on span "Select an attribute" at bounding box center [543, 556] width 95 height 13
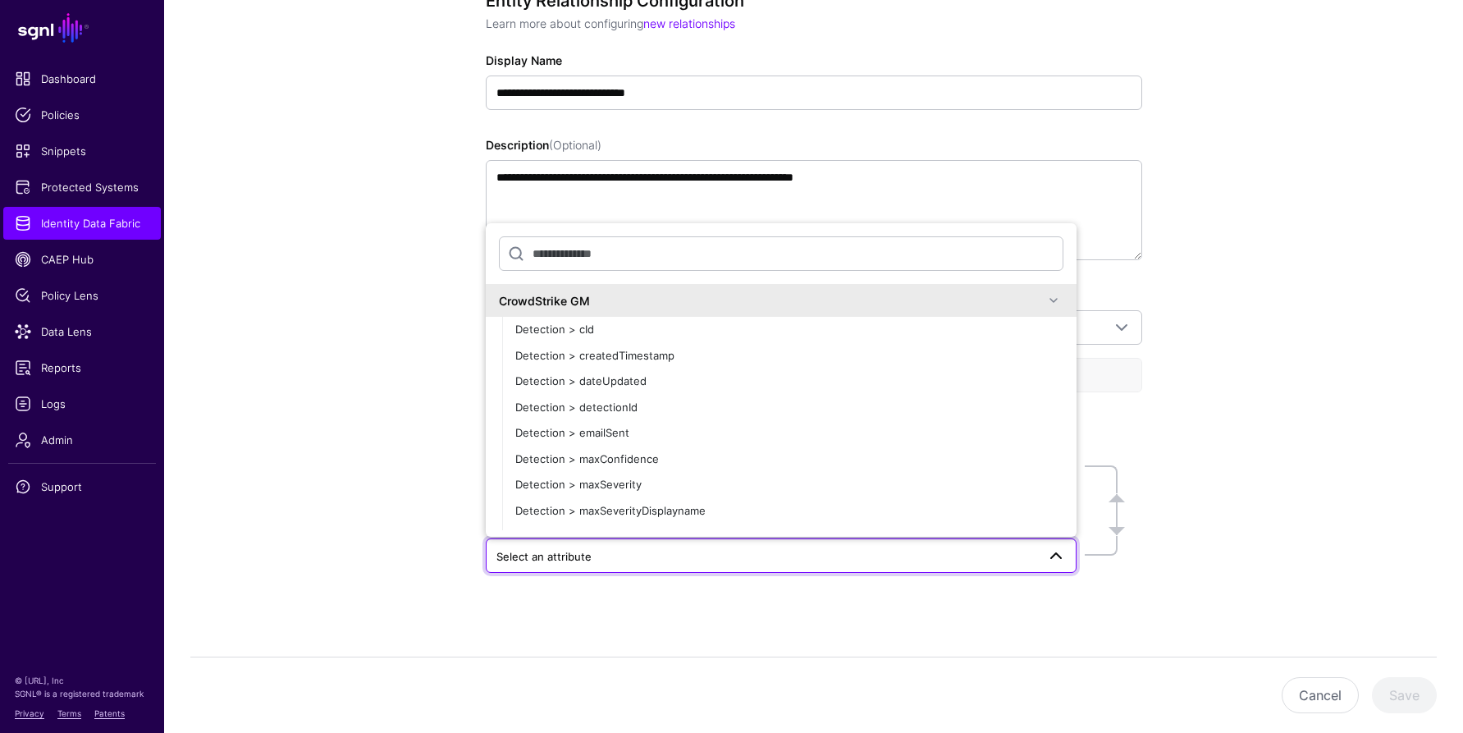
click at [1044, 300] on span at bounding box center [1054, 300] width 20 height 20
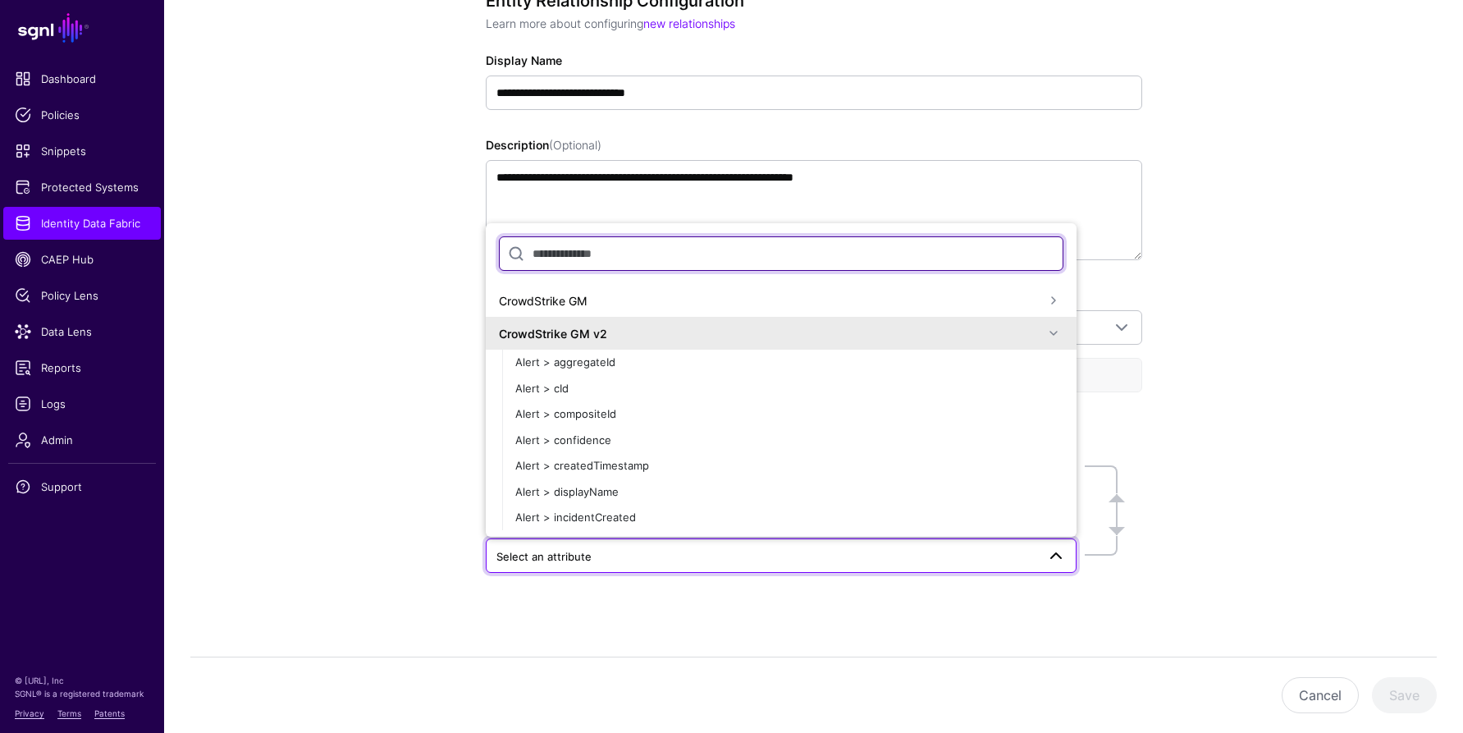
click at [734, 254] on input "text" at bounding box center [781, 253] width 565 height 34
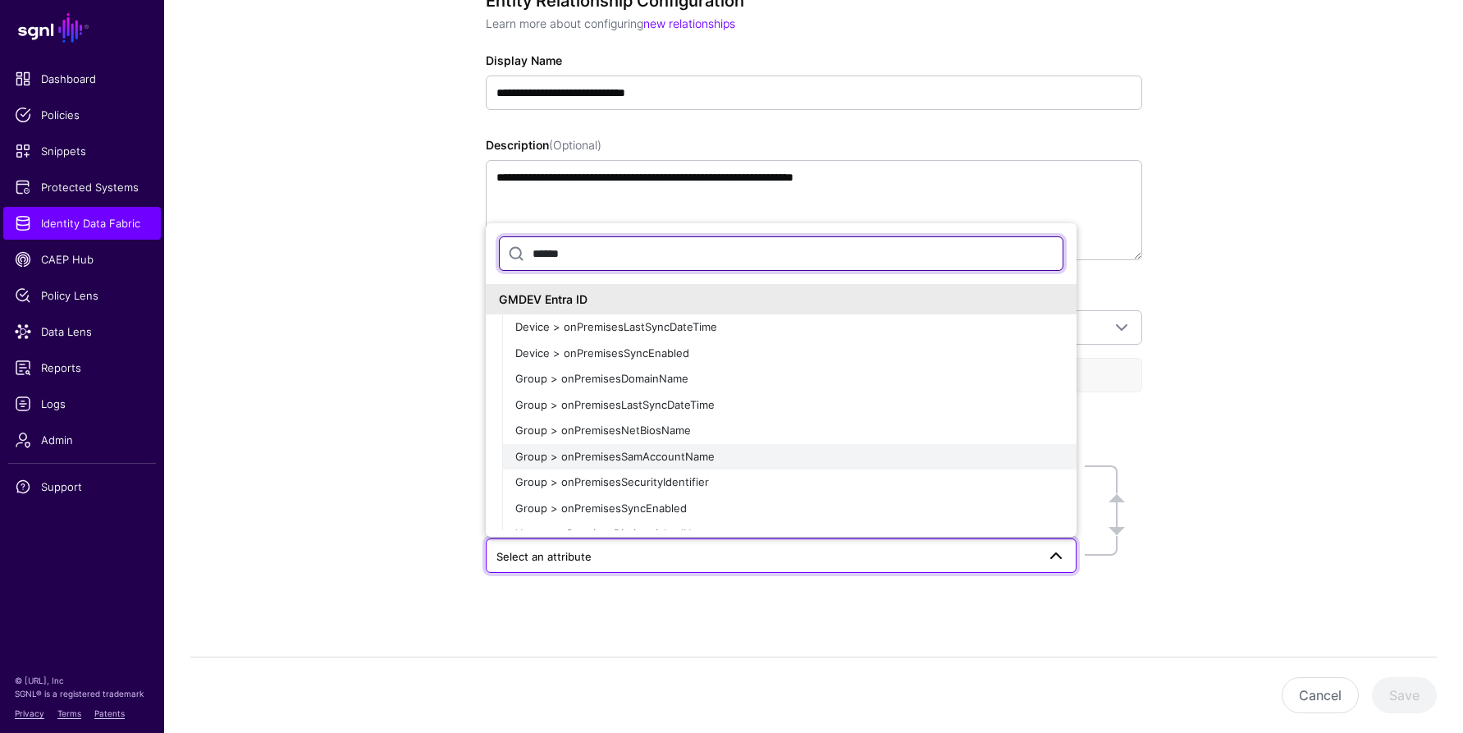
type input "******"
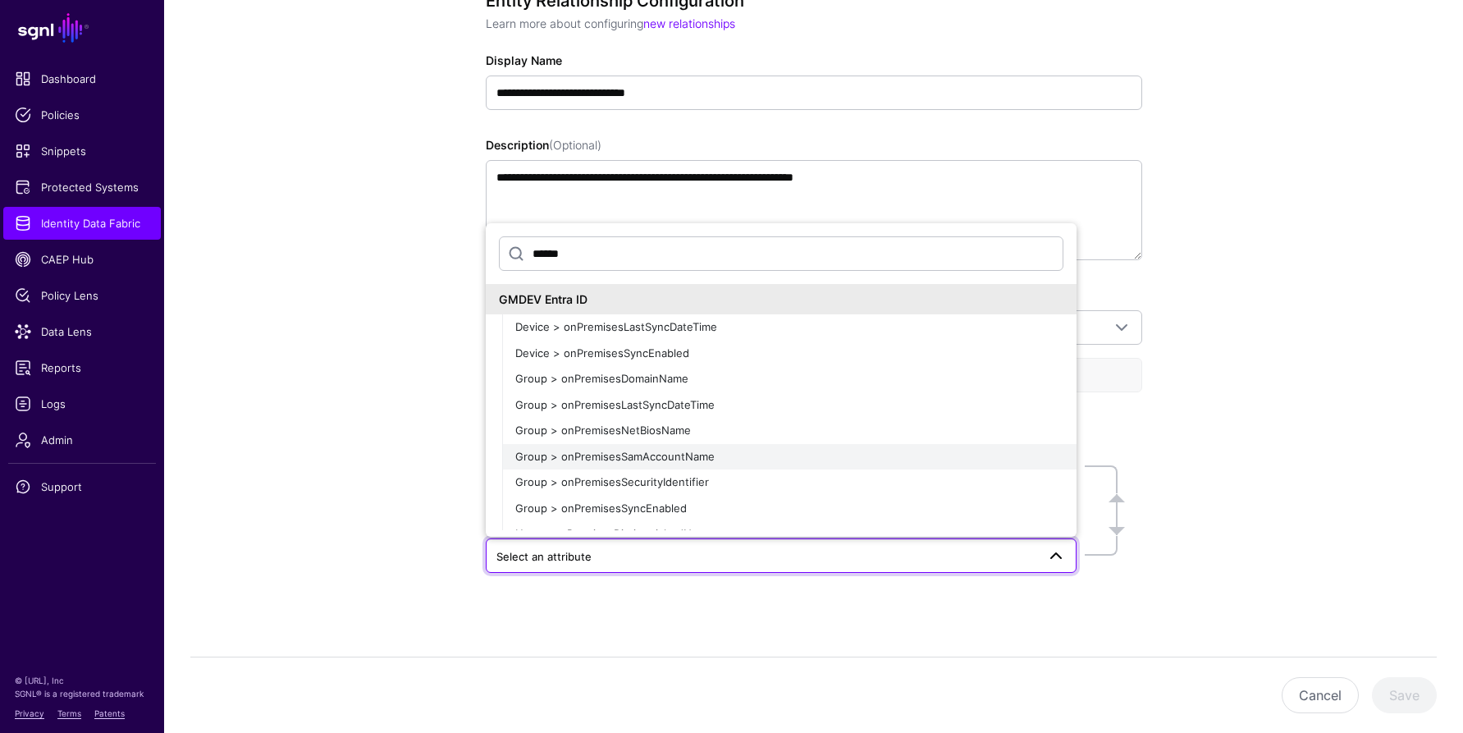
click at [649, 460] on span "Group > onPremisesSamAccountName" at bounding box center [614, 456] width 199 height 13
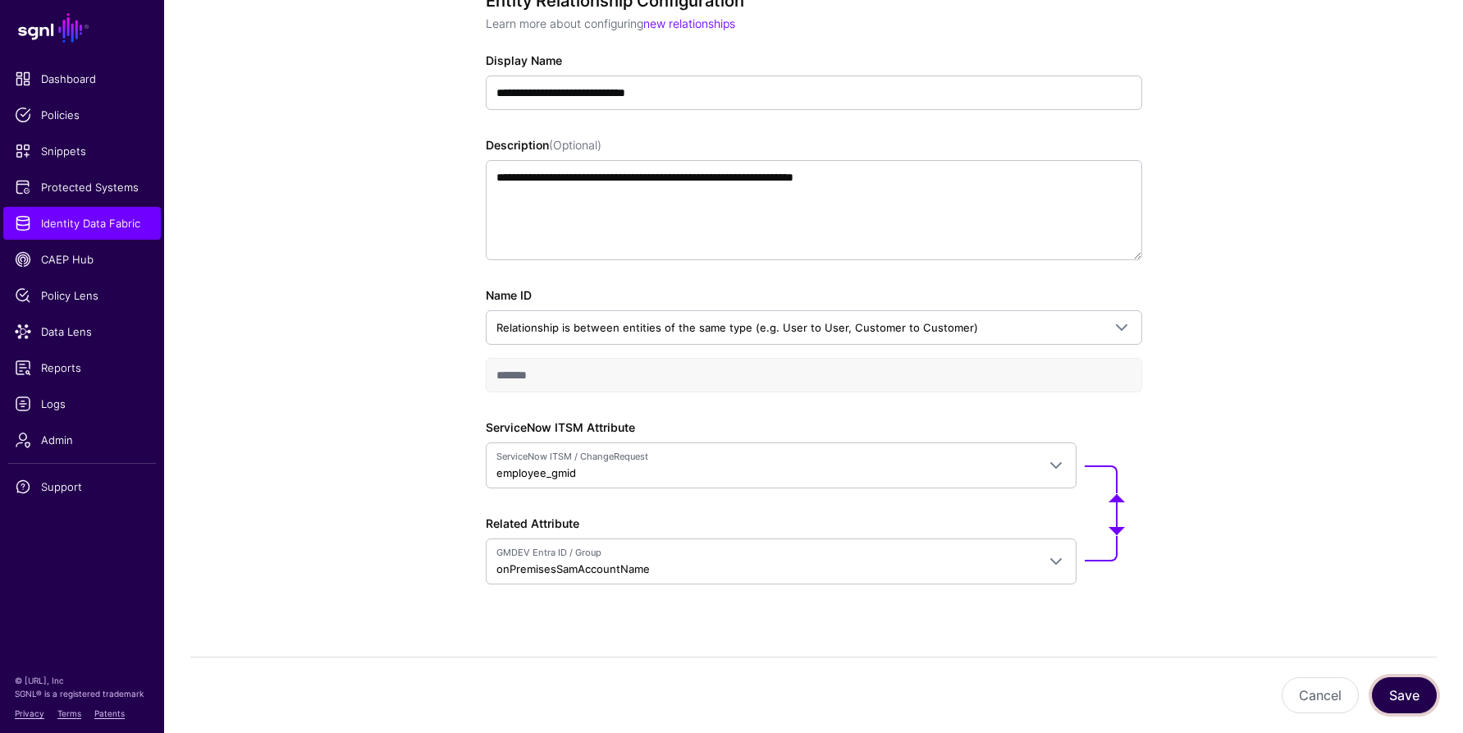
drag, startPoint x: 1402, startPoint y: 696, endPoint x: 922, endPoint y: 665, distance: 481.9
click at [922, 665] on div "Cancel Save" at bounding box center [813, 694] width 1247 height 76
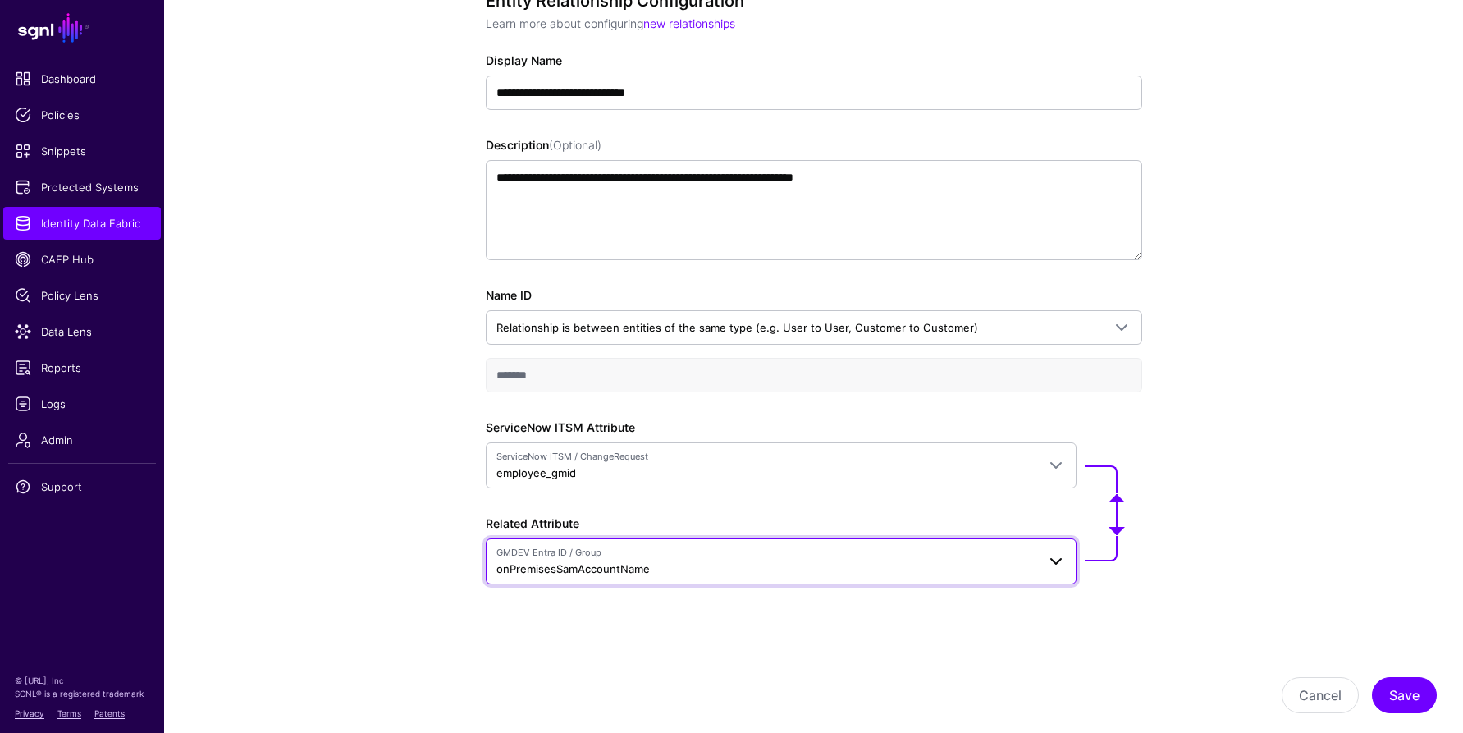
click at [860, 558] on span "GMDEV Entra ID / Group" at bounding box center [766, 553] width 540 height 14
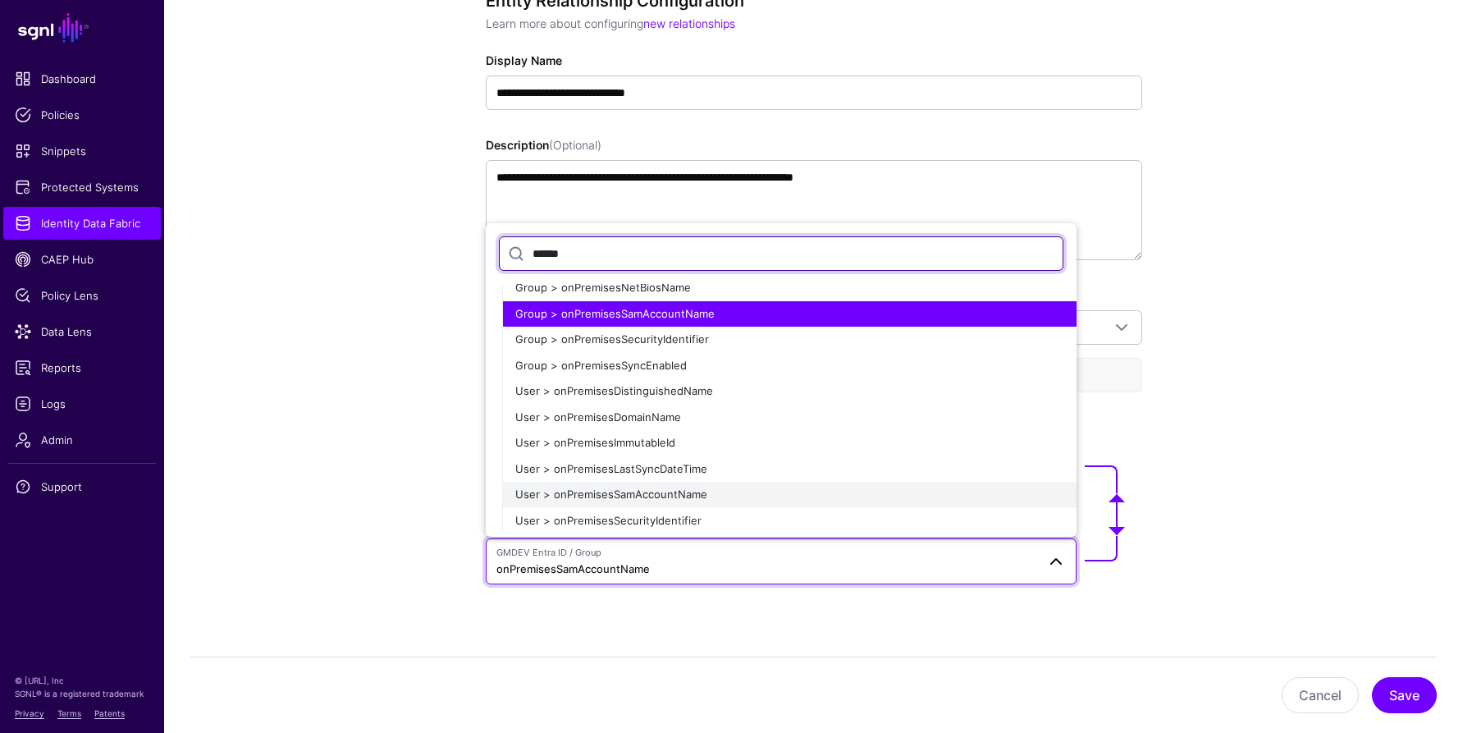
scroll to position [156, 0]
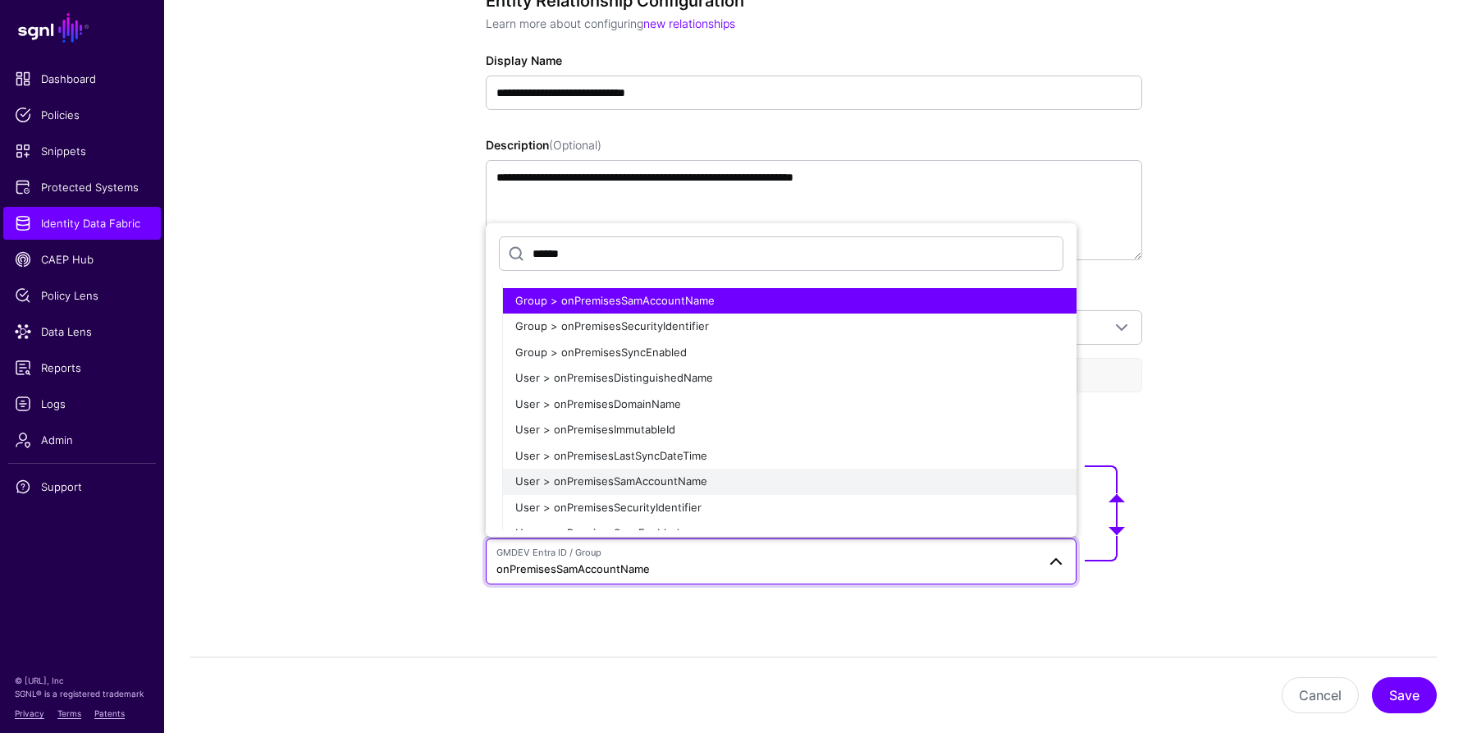
click at [579, 484] on span "User > onPremisesSamAccountName" at bounding box center [611, 480] width 192 height 13
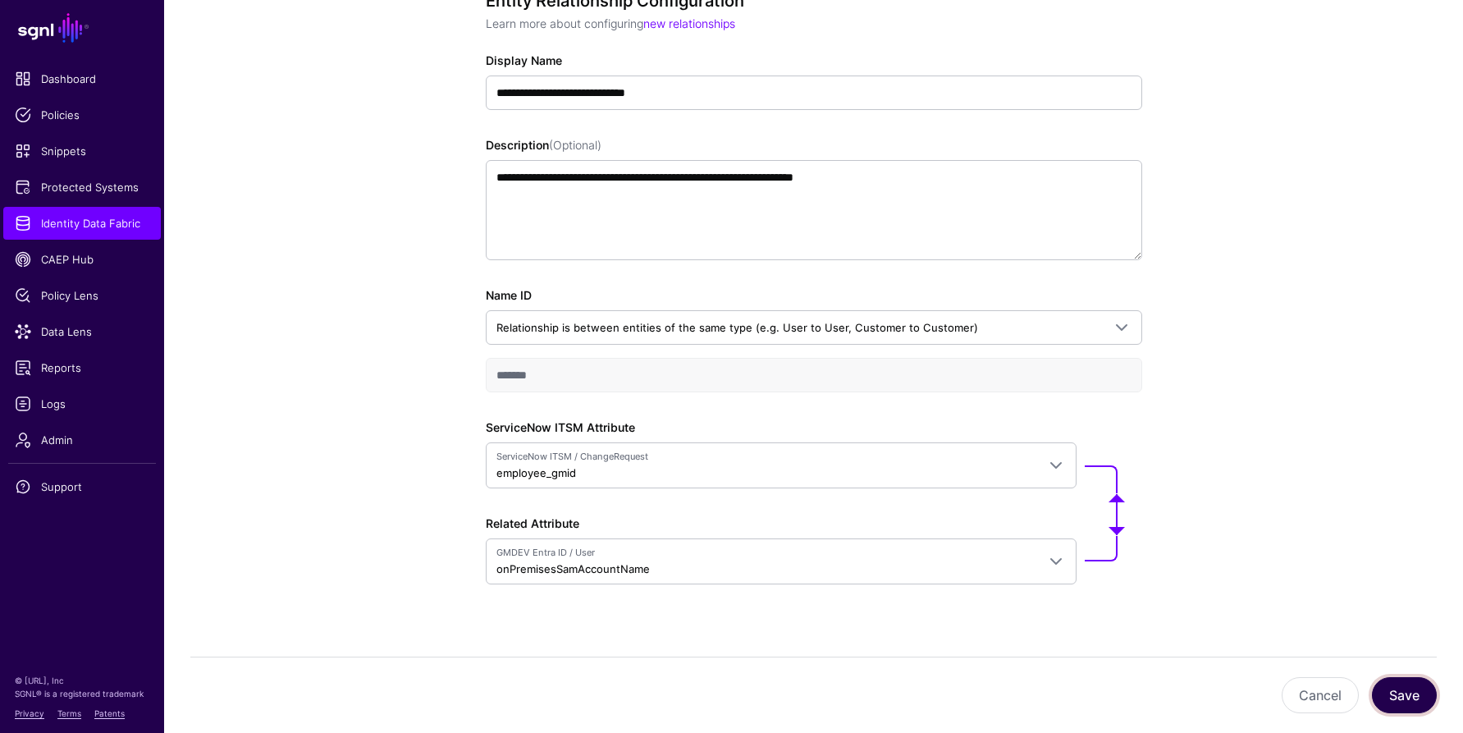
click at [1409, 693] on button "Save" at bounding box center [1404, 695] width 65 height 36
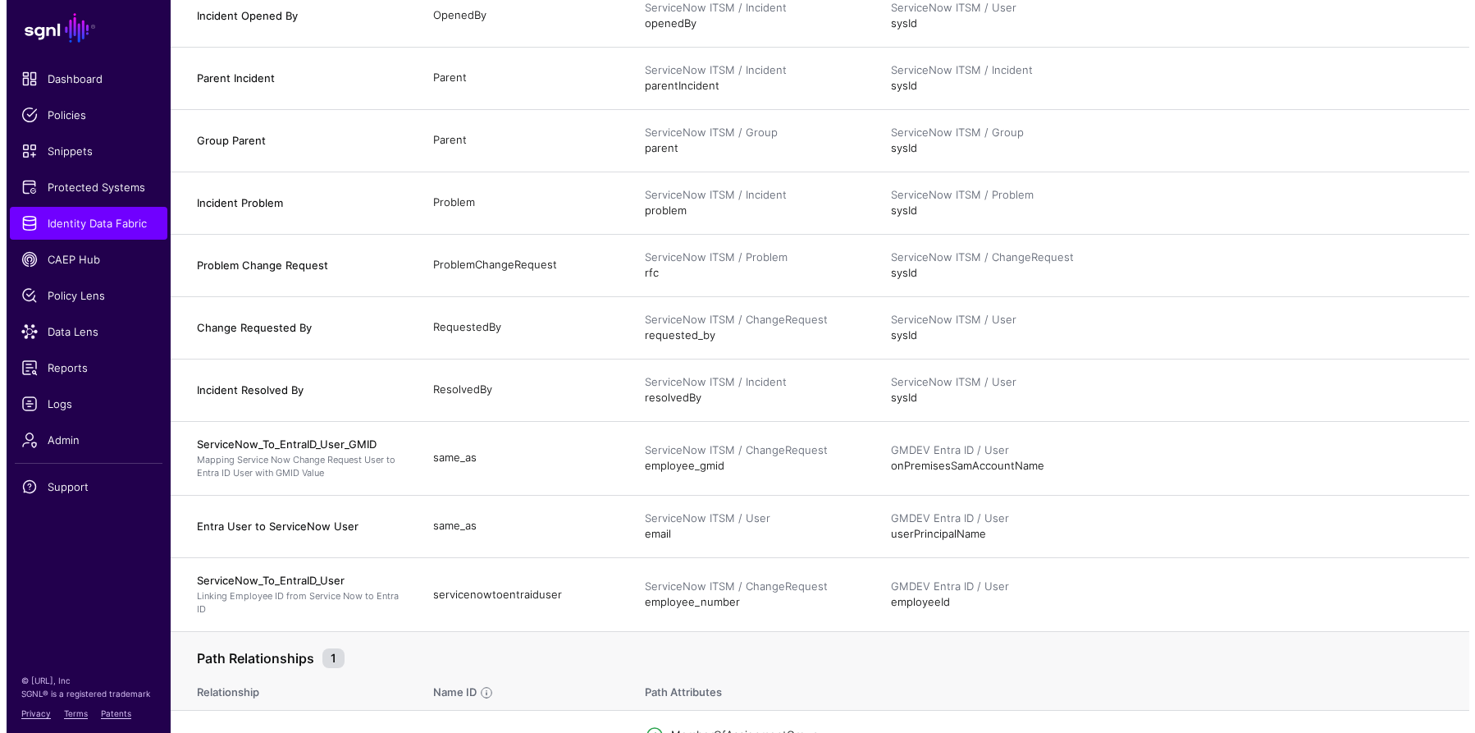
scroll to position [1427, 0]
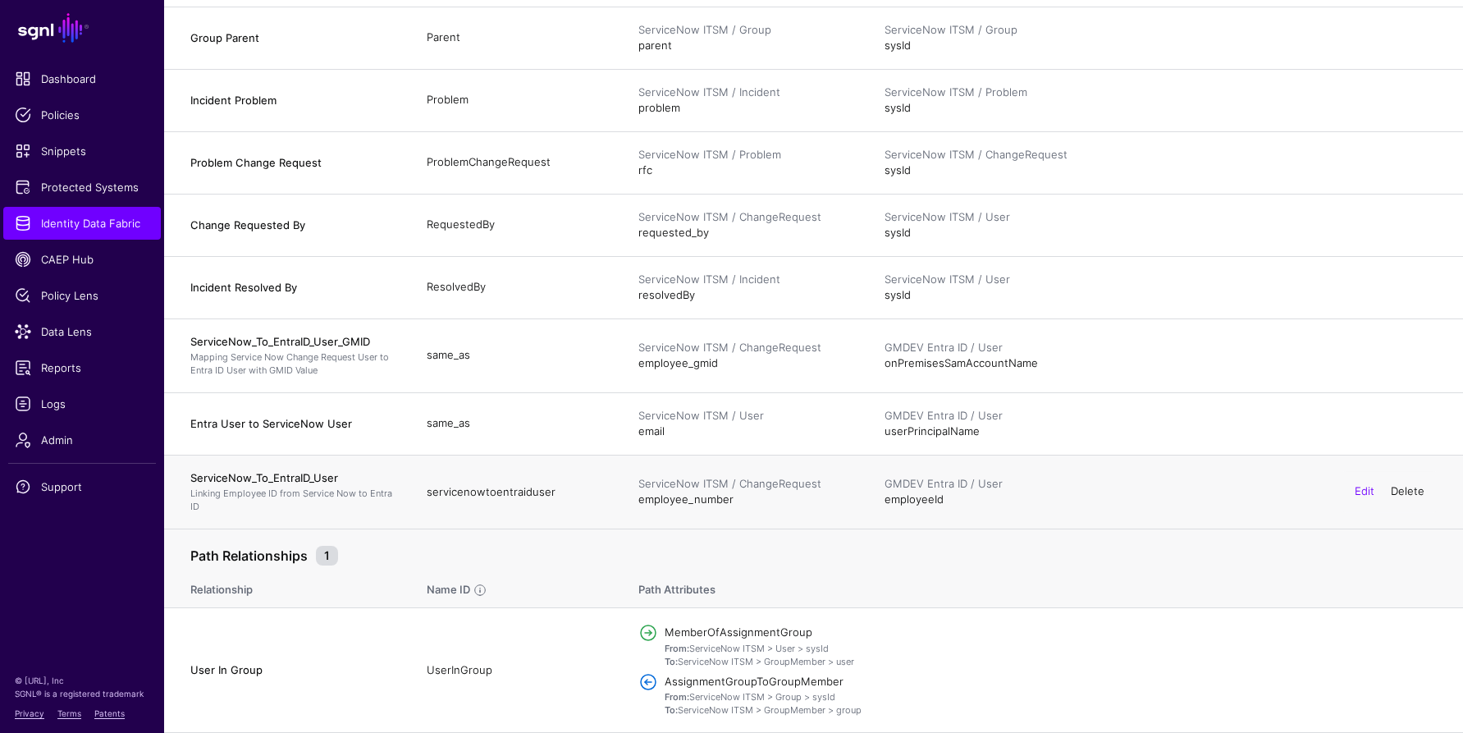
click at [1413, 493] on link "Delete" at bounding box center [1408, 491] width 34 height 13
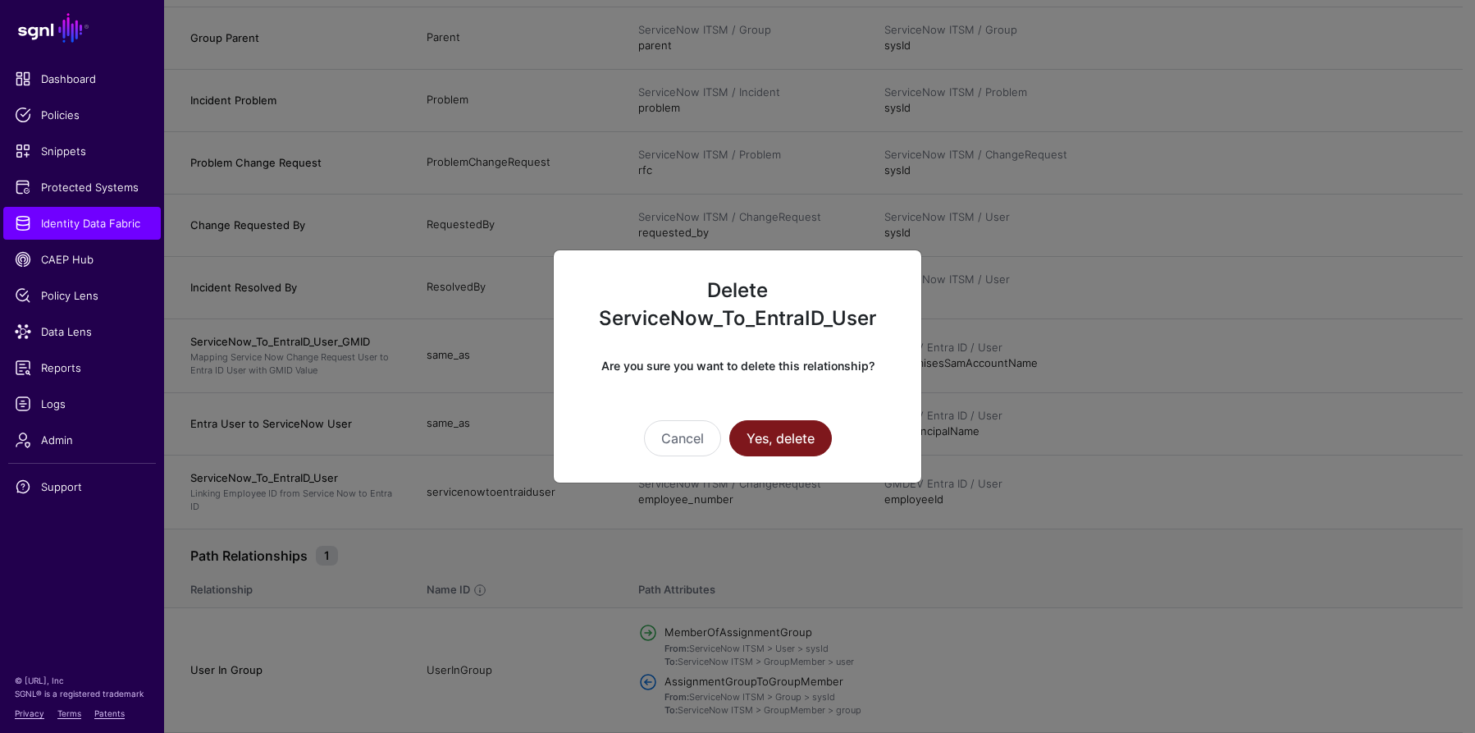
click at [786, 448] on button "Yes, delete" at bounding box center [781, 438] width 103 height 36
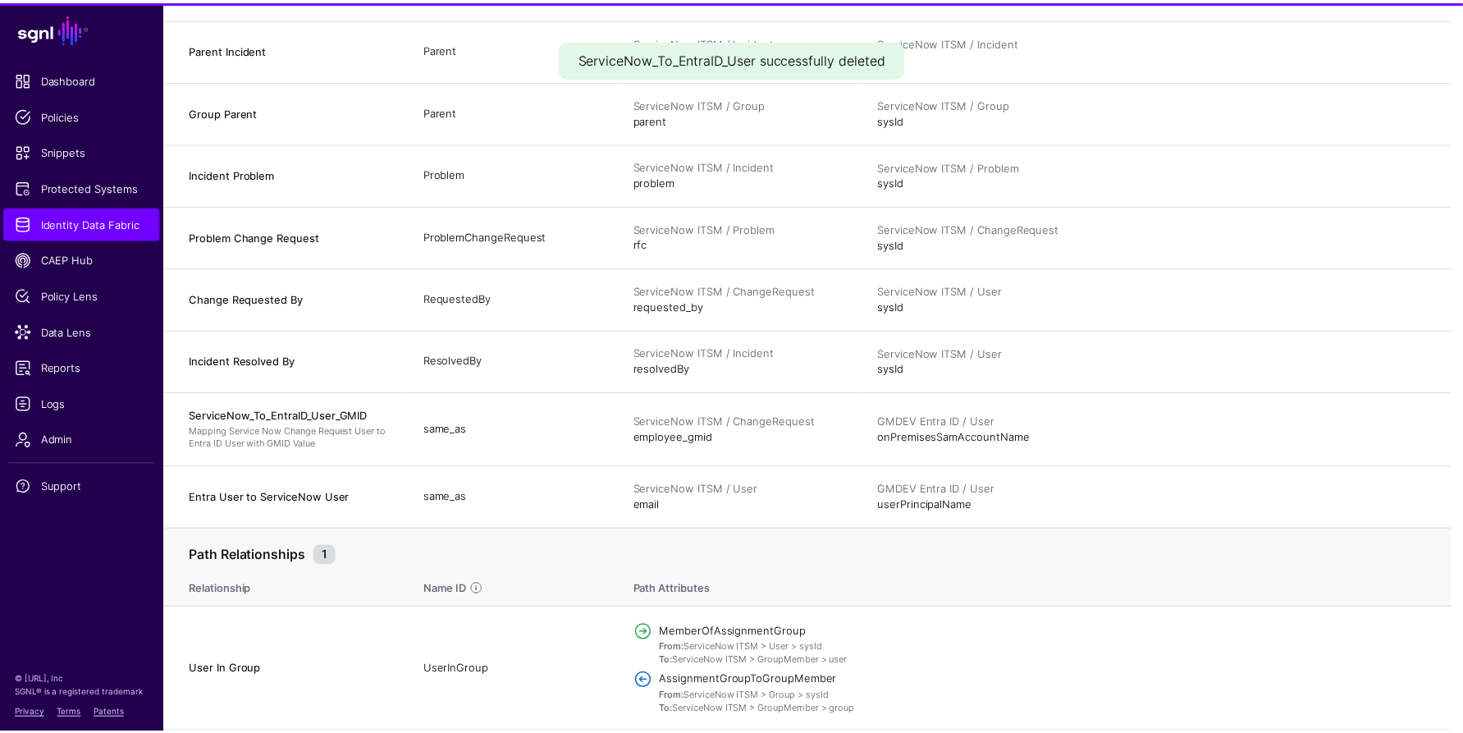
scroll to position [1353, 0]
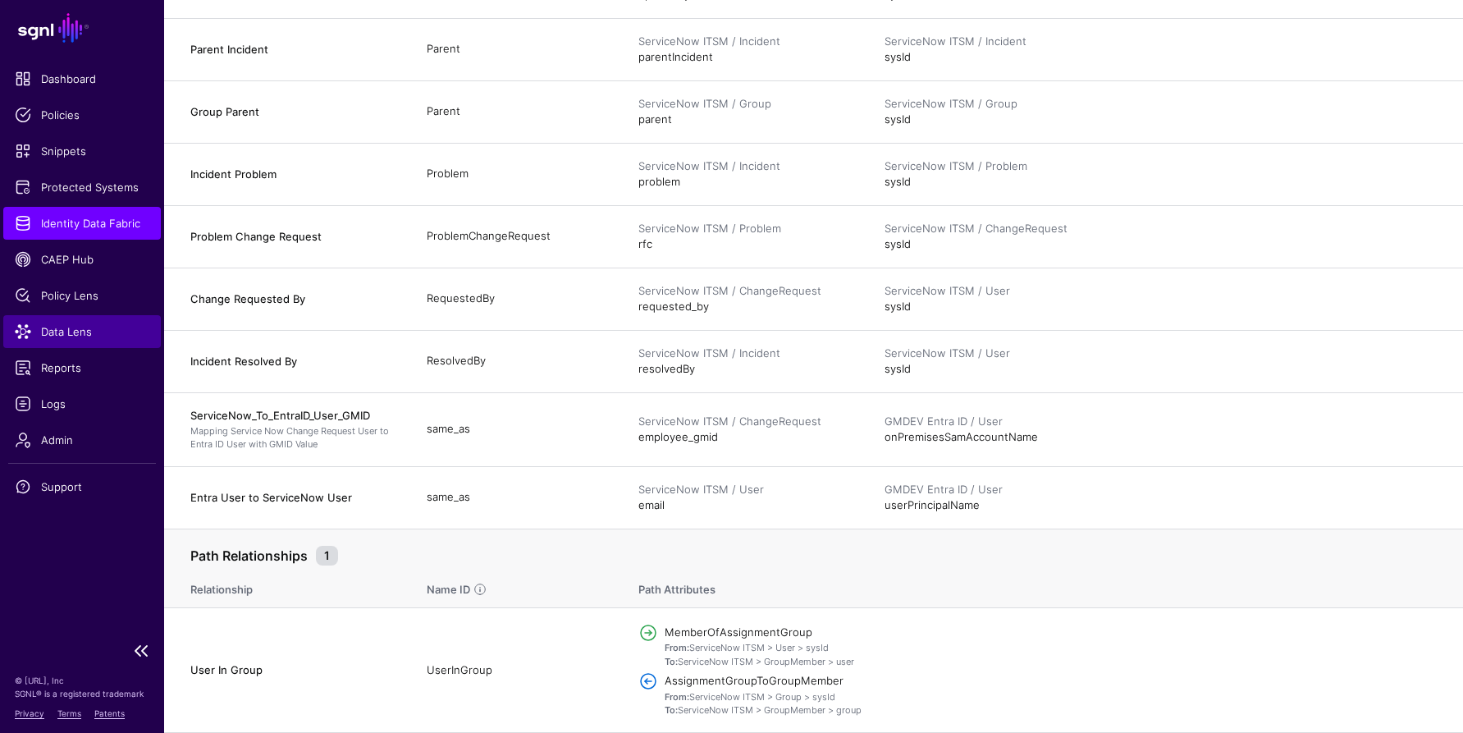
click at [57, 334] on span "Data Lens" at bounding box center [82, 331] width 135 height 16
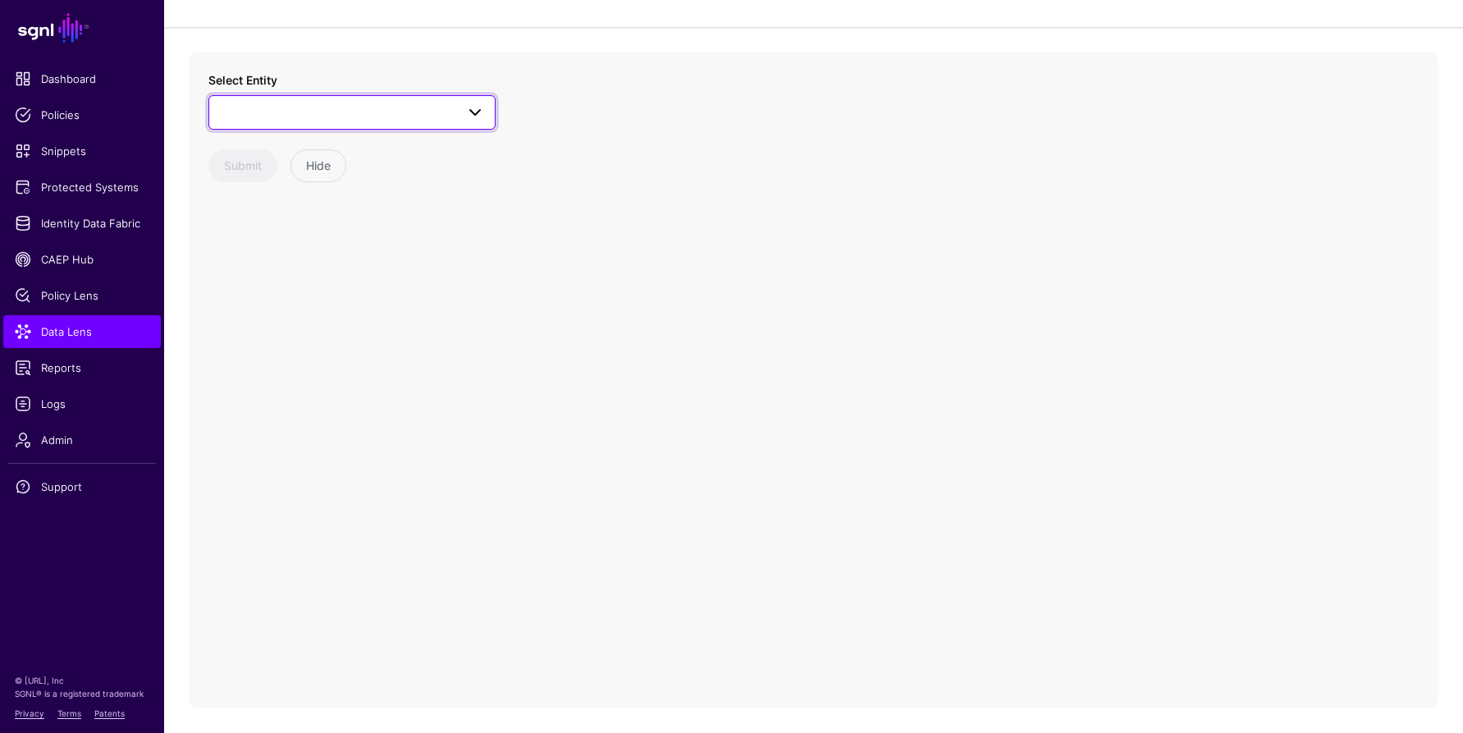
click at [262, 116] on span at bounding box center [352, 113] width 266 height 20
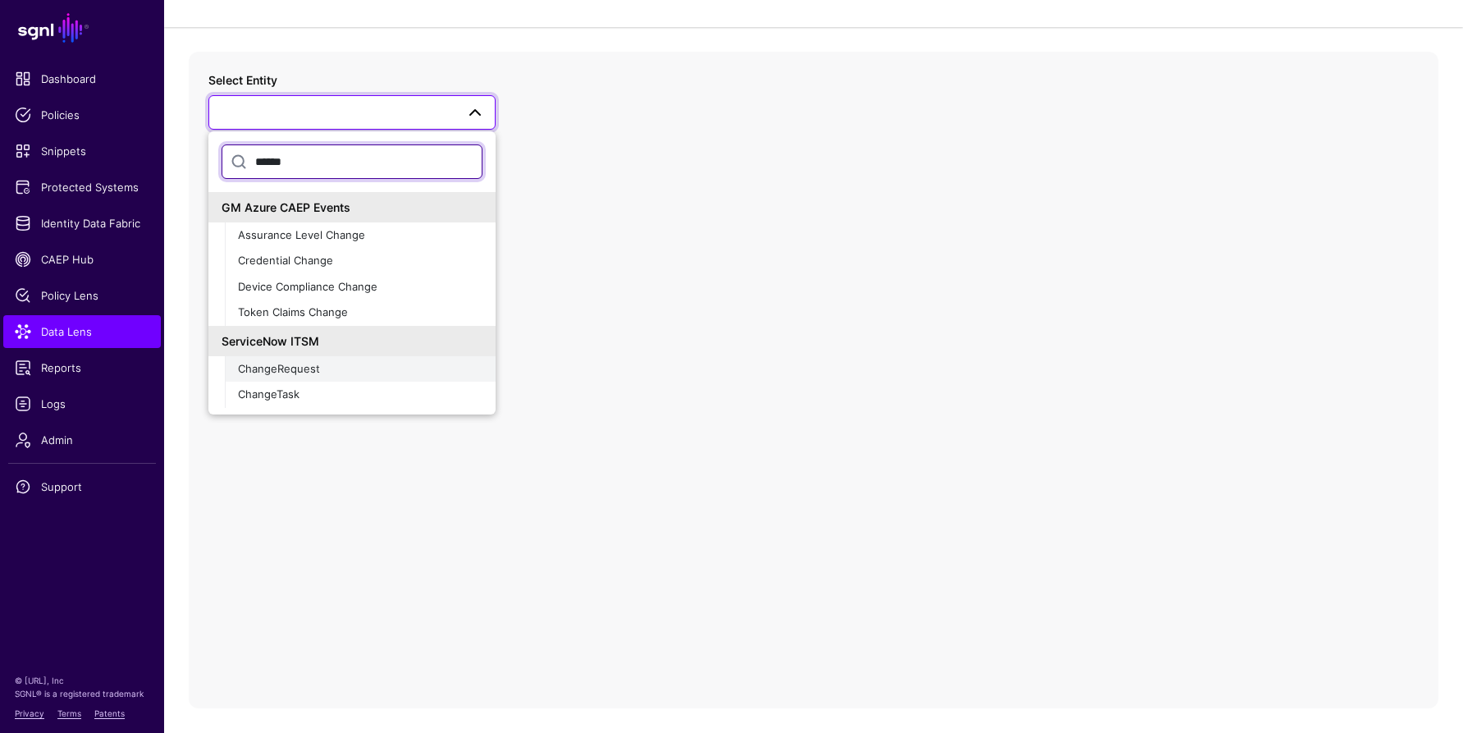
type input "******"
click at [276, 373] on span "ChangeRequest" at bounding box center [279, 368] width 82 height 13
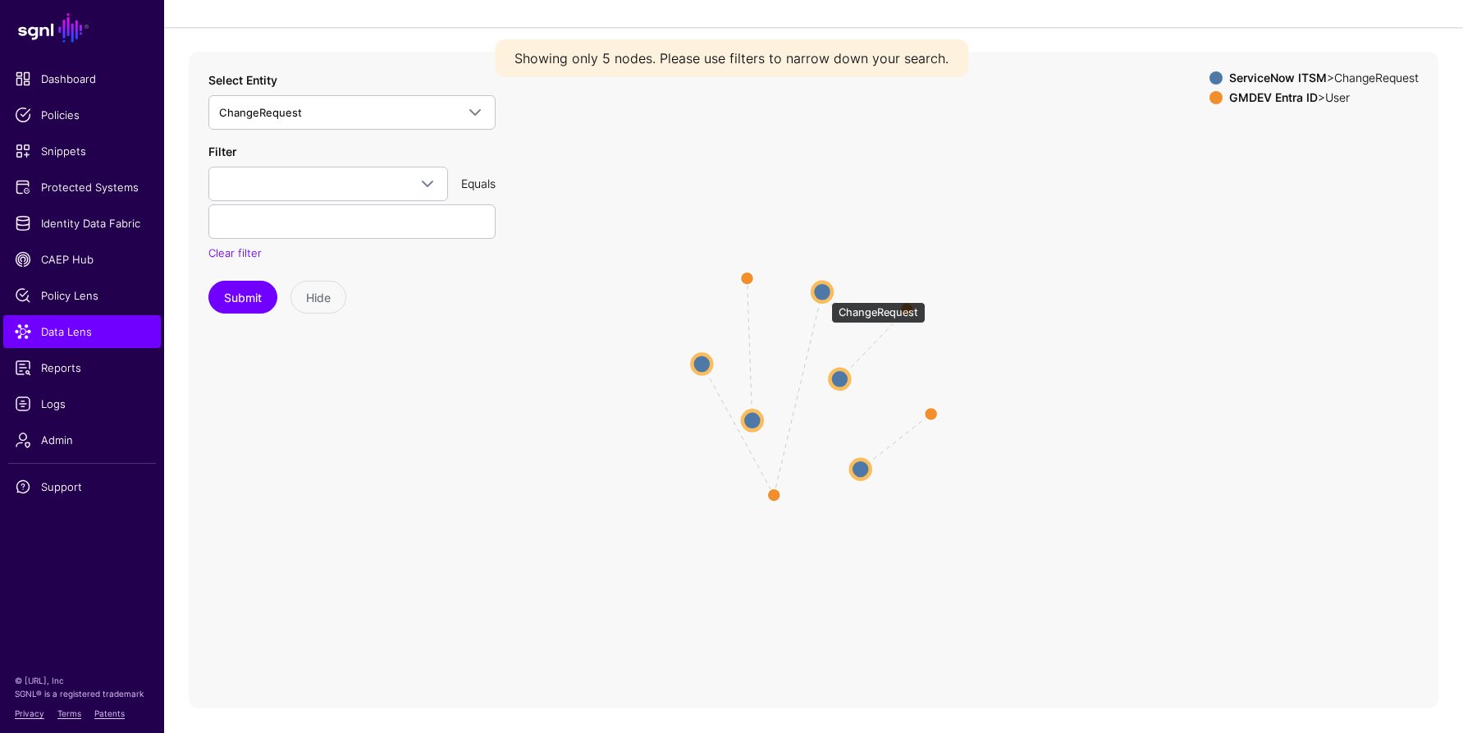
click at [823, 294] on circle at bounding box center [822, 291] width 20 height 20
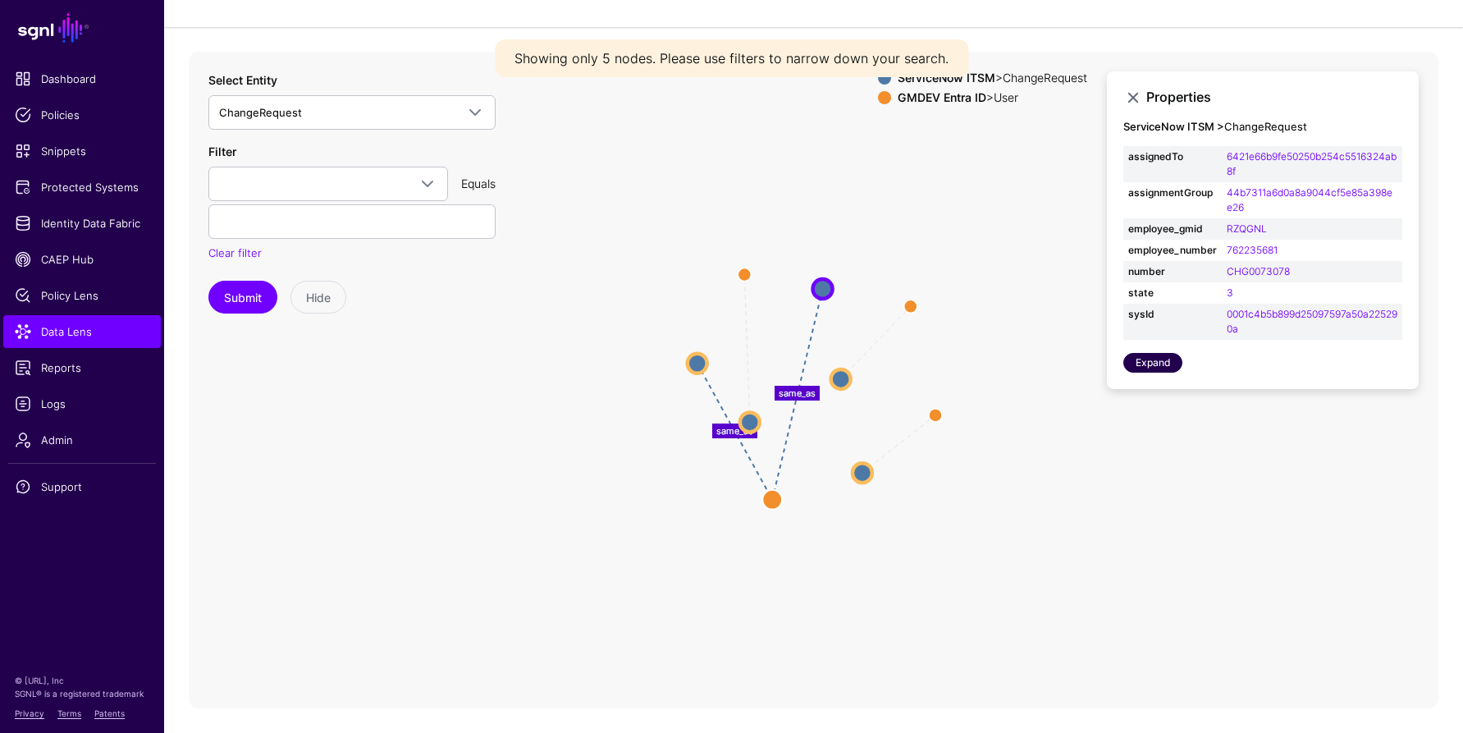
click at [1145, 366] on link "Expand" at bounding box center [1152, 363] width 59 height 20
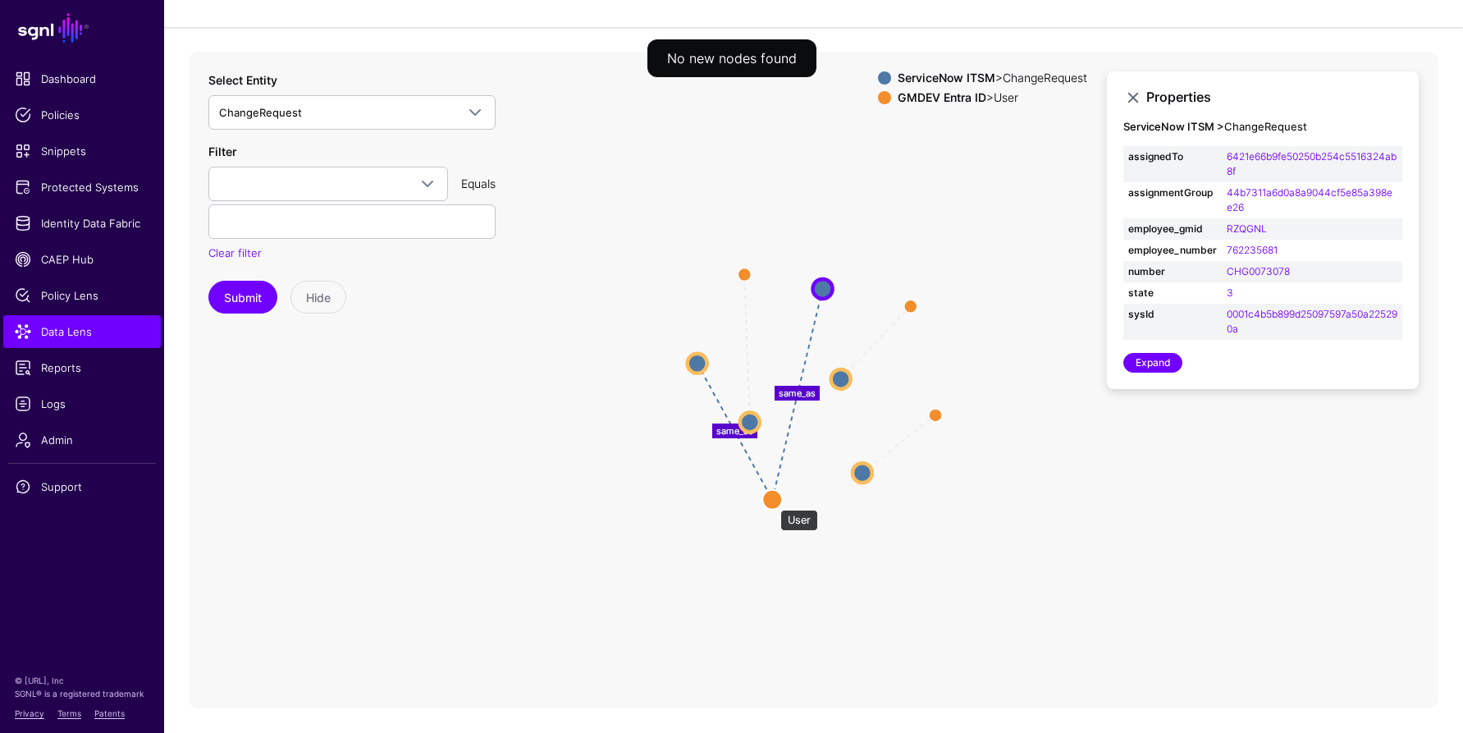
click at [772, 501] on circle at bounding box center [772, 499] width 20 height 20
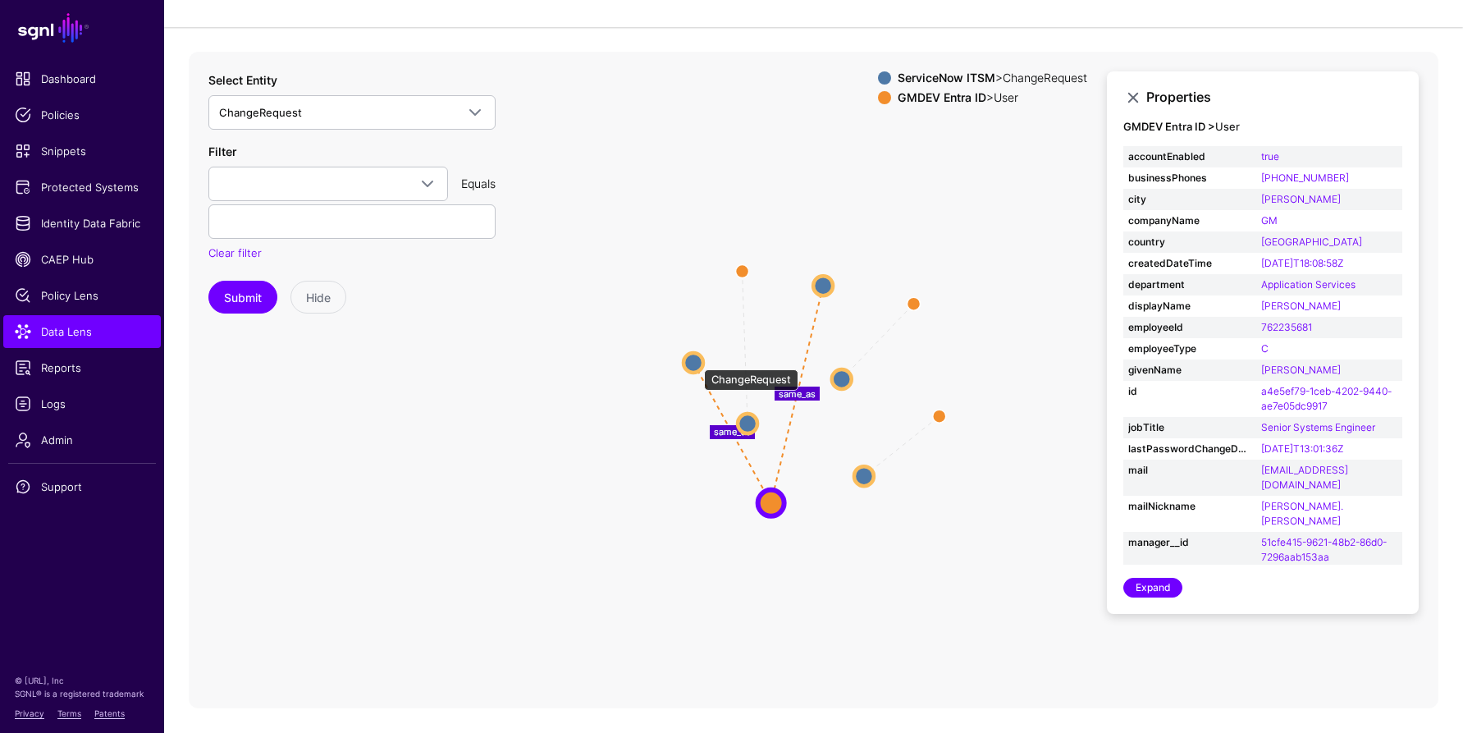
click at [696, 361] on circle at bounding box center [694, 363] width 20 height 20
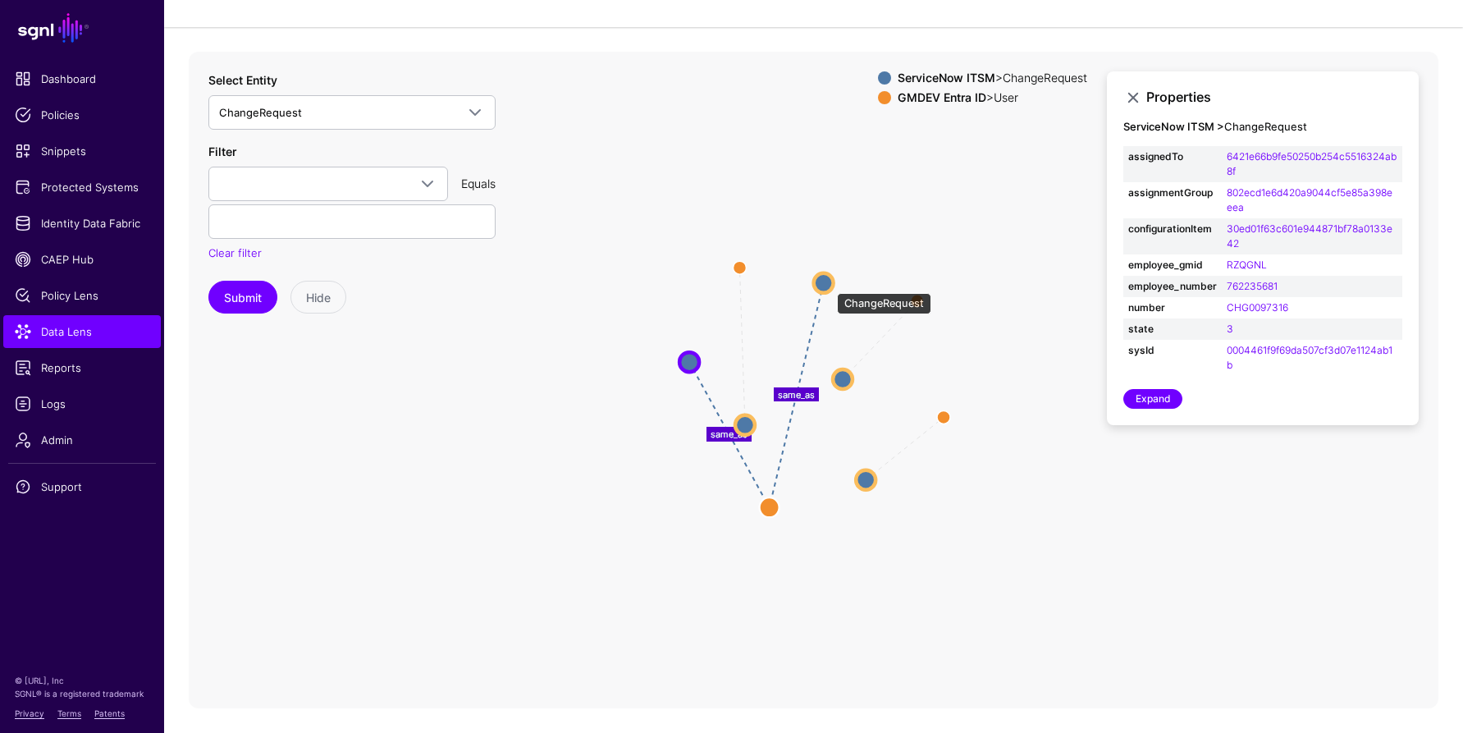
click at [829, 285] on circle at bounding box center [824, 282] width 20 height 20
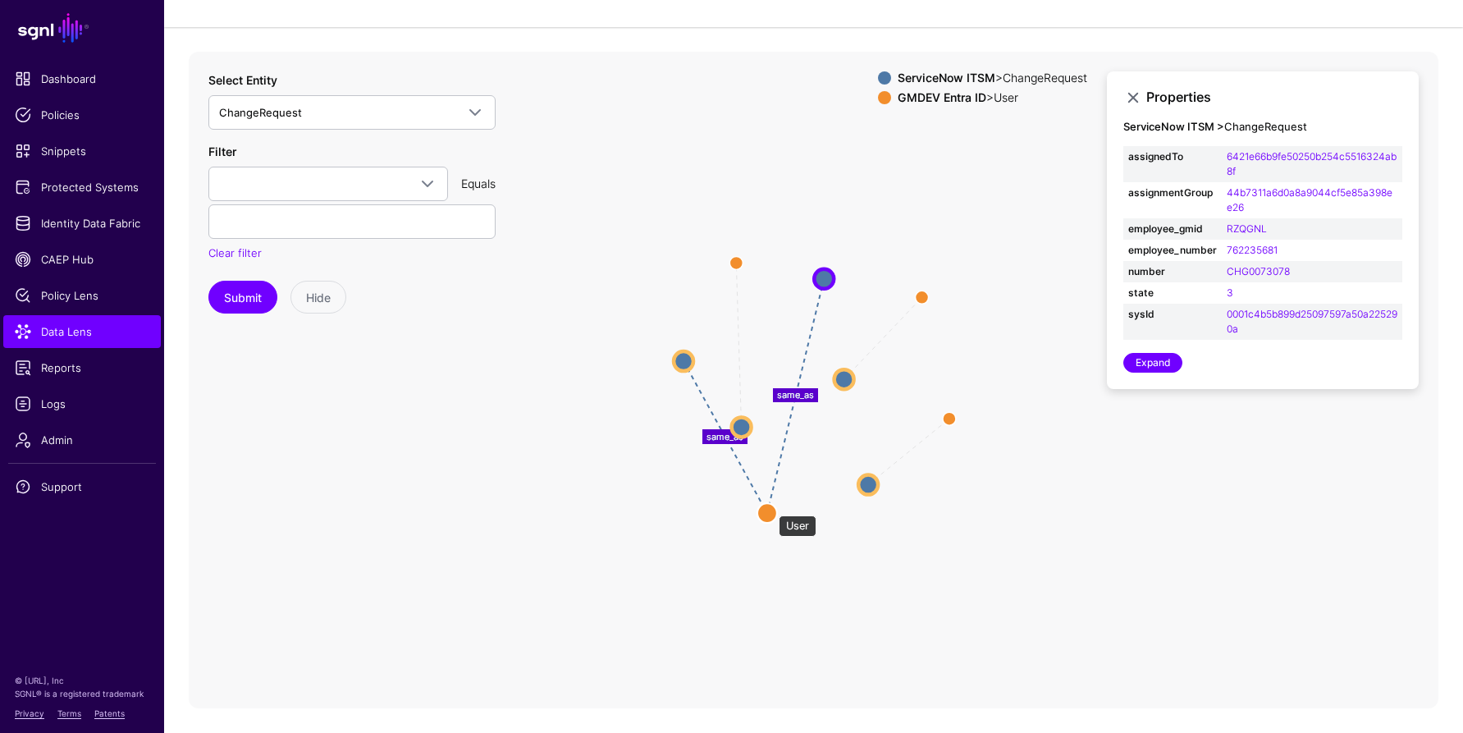
click at [771, 507] on circle at bounding box center [767, 513] width 20 height 20
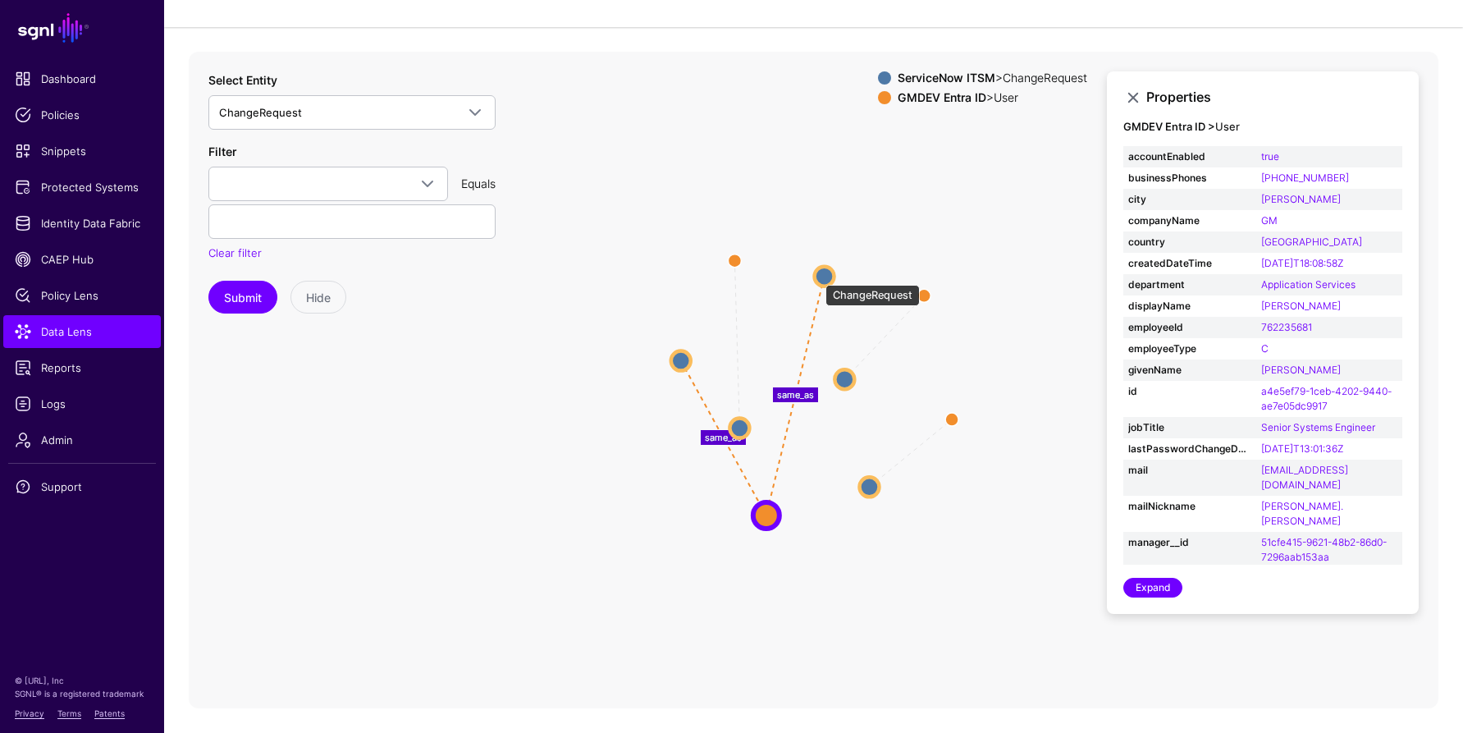
click at [817, 277] on circle at bounding box center [825, 276] width 20 height 20
click at [821, 277] on circle at bounding box center [825, 276] width 20 height 20
